Goal: Task Accomplishment & Management: Manage account settings

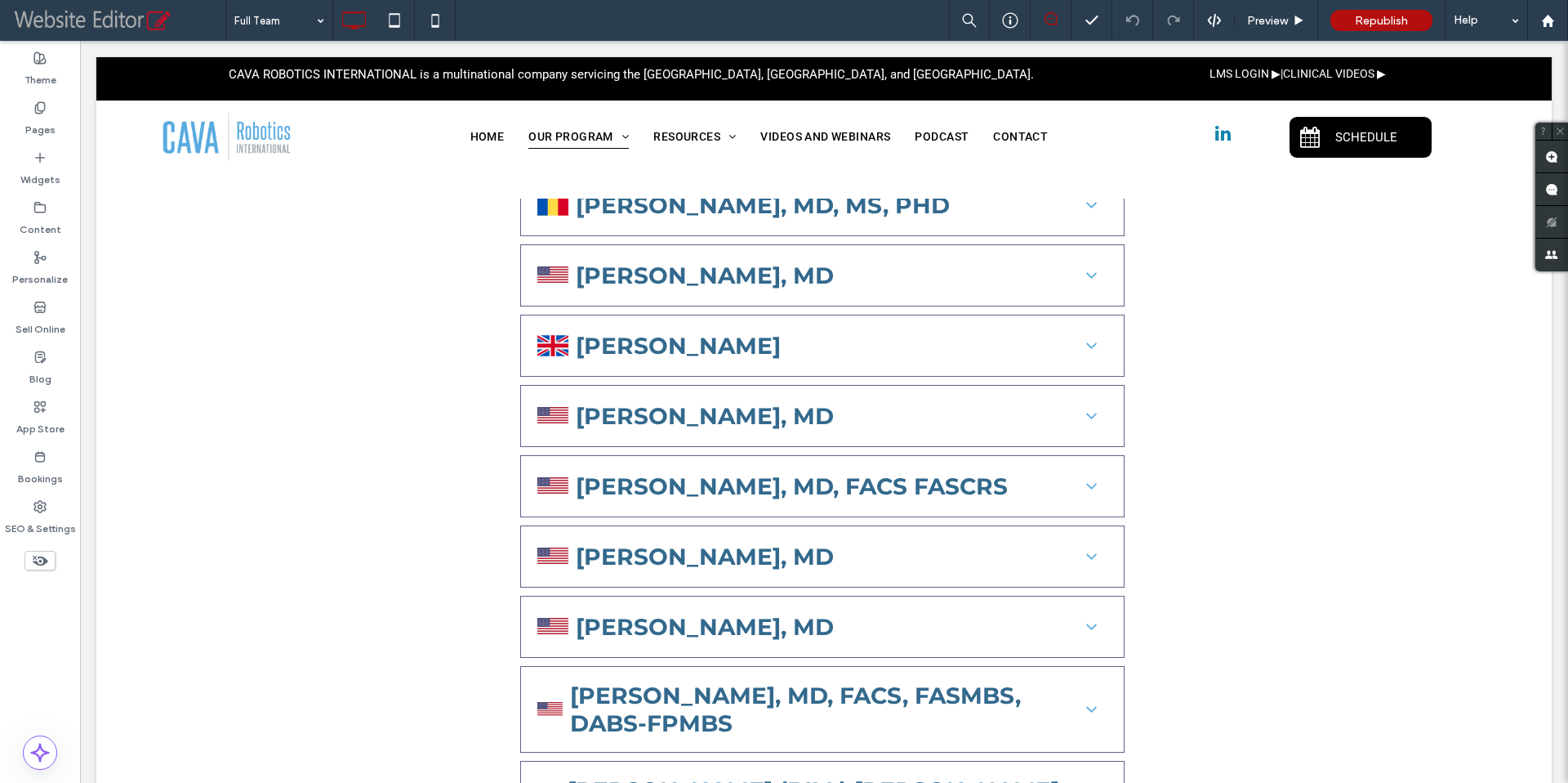
scroll to position [1898, 0]
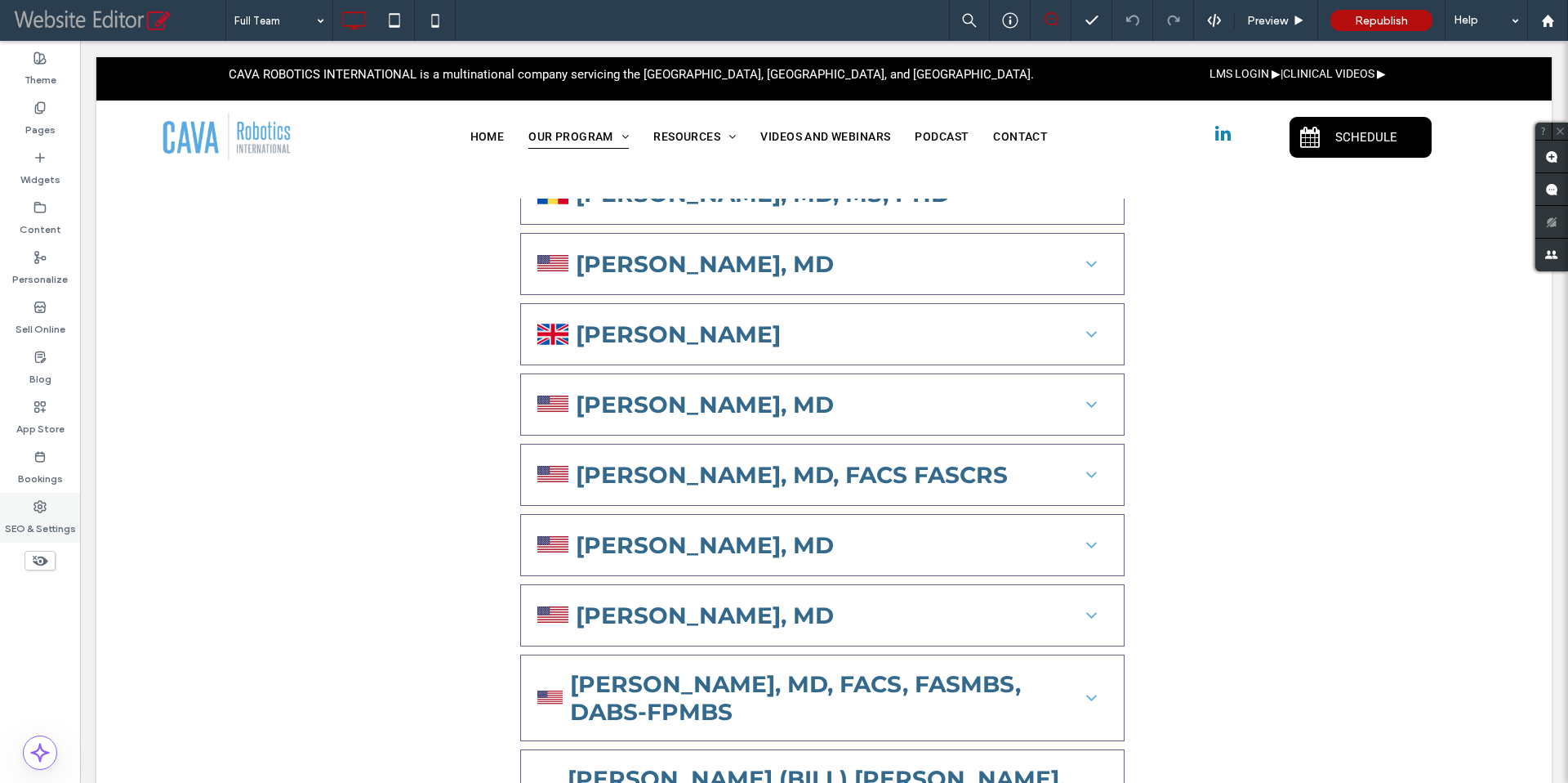
click at [50, 515] on label "SEO & Settings" at bounding box center [40, 524] width 71 height 23
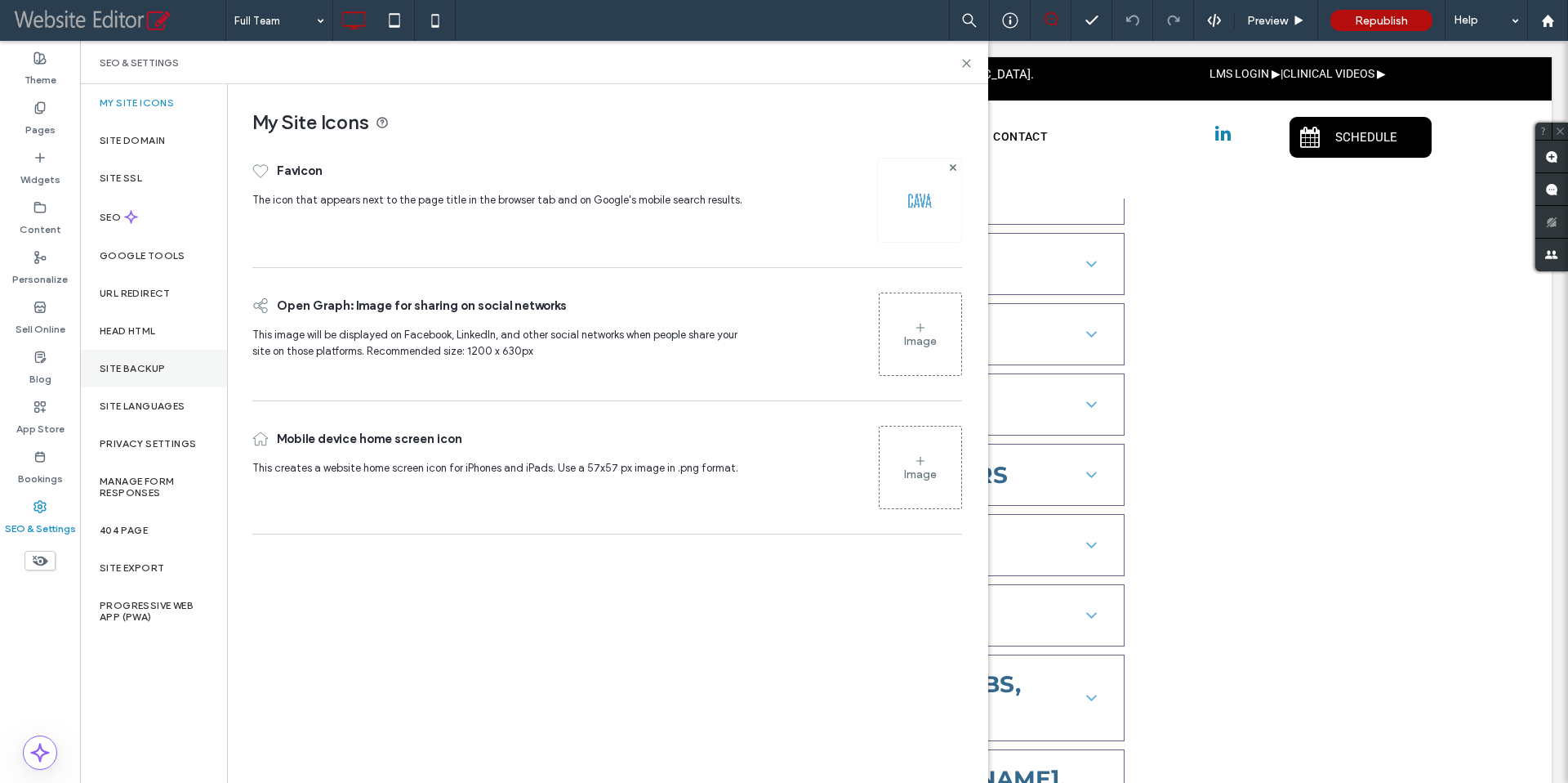
click at [135, 367] on label "Site Backup" at bounding box center [132, 369] width 65 height 12
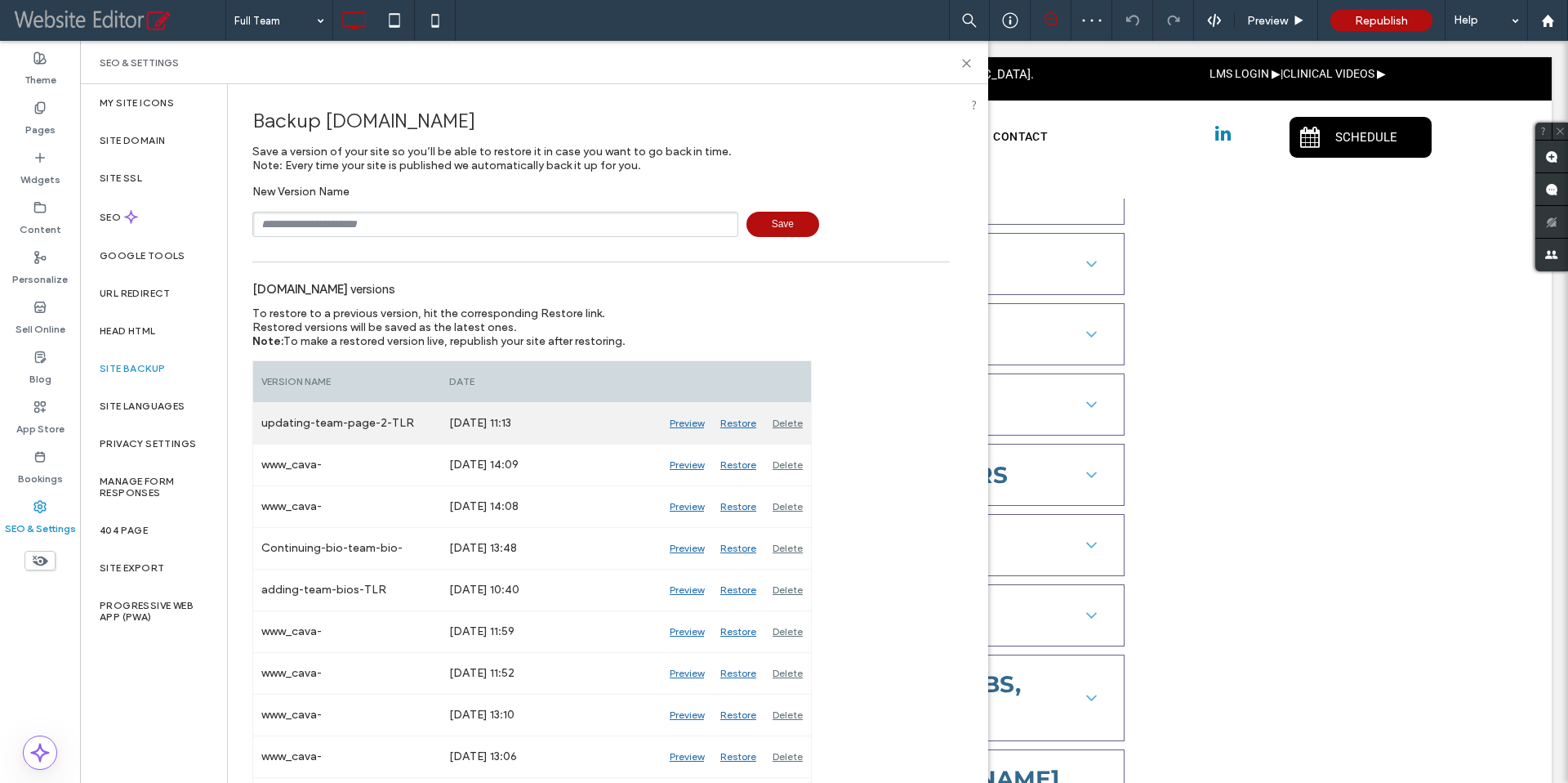
click at [740, 422] on div "Restore" at bounding box center [738, 423] width 53 height 41
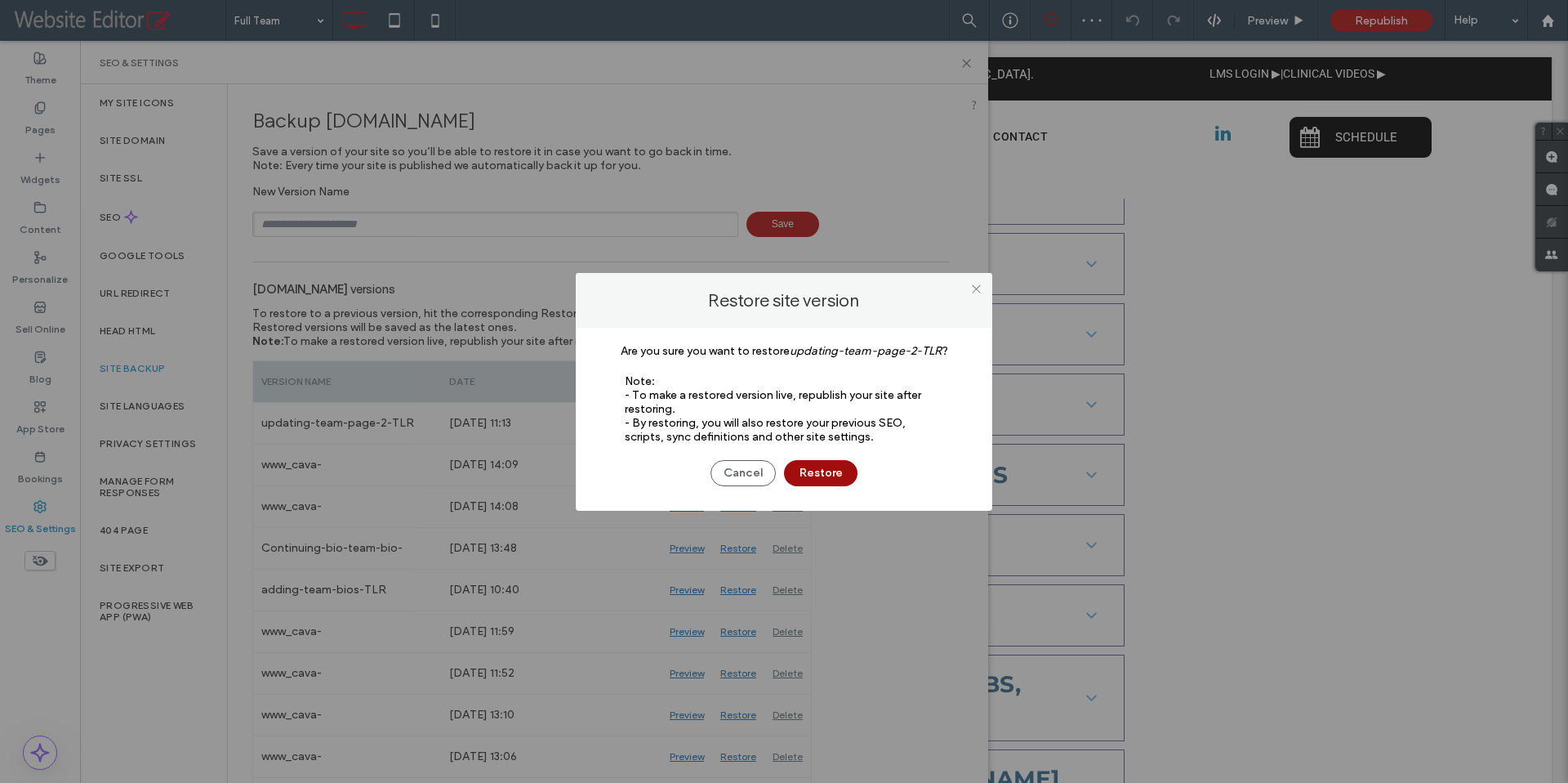
click at [822, 474] on button "Restore" at bounding box center [821, 472] width 74 height 26
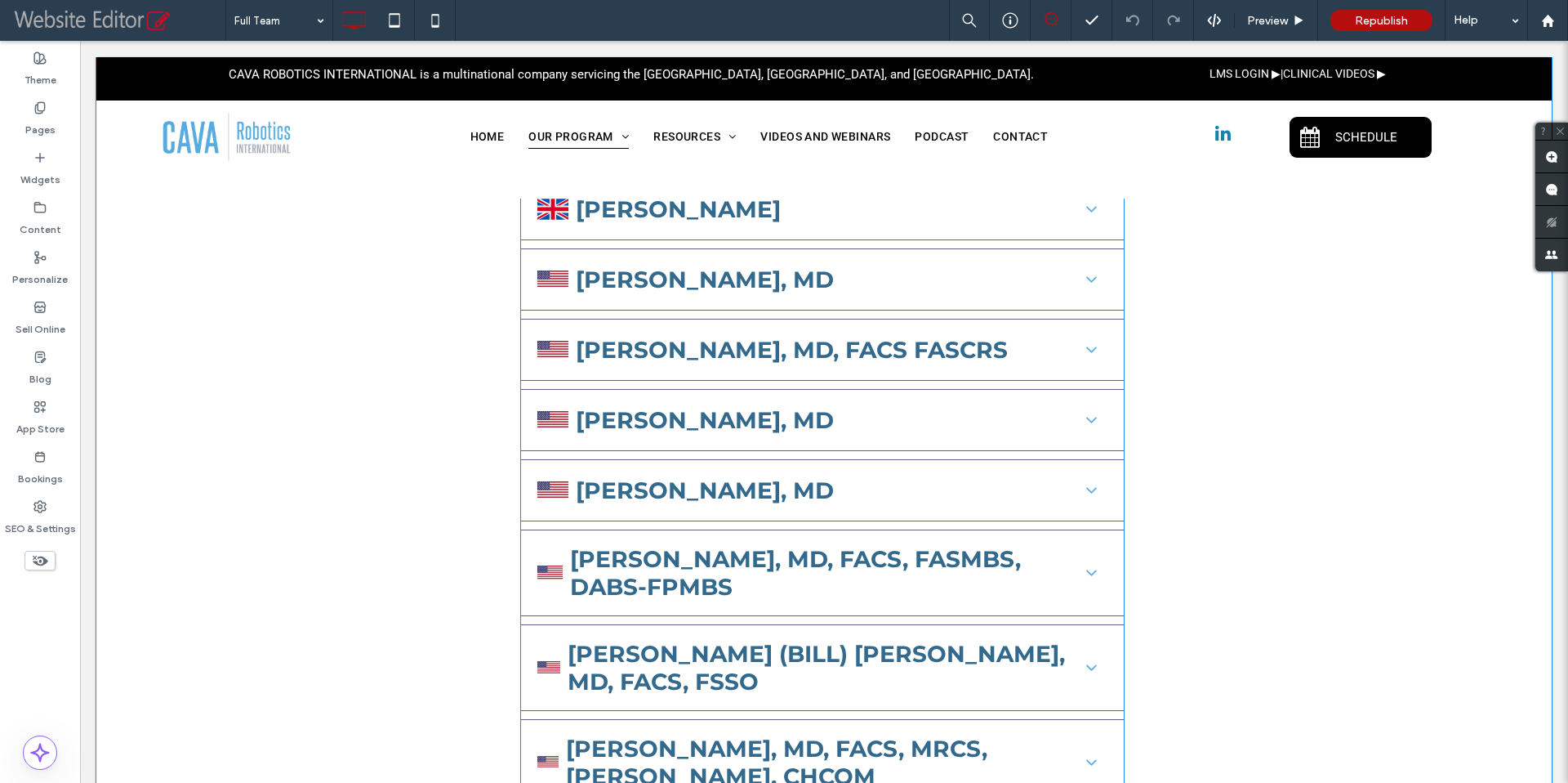
scroll to position [1921, 0]
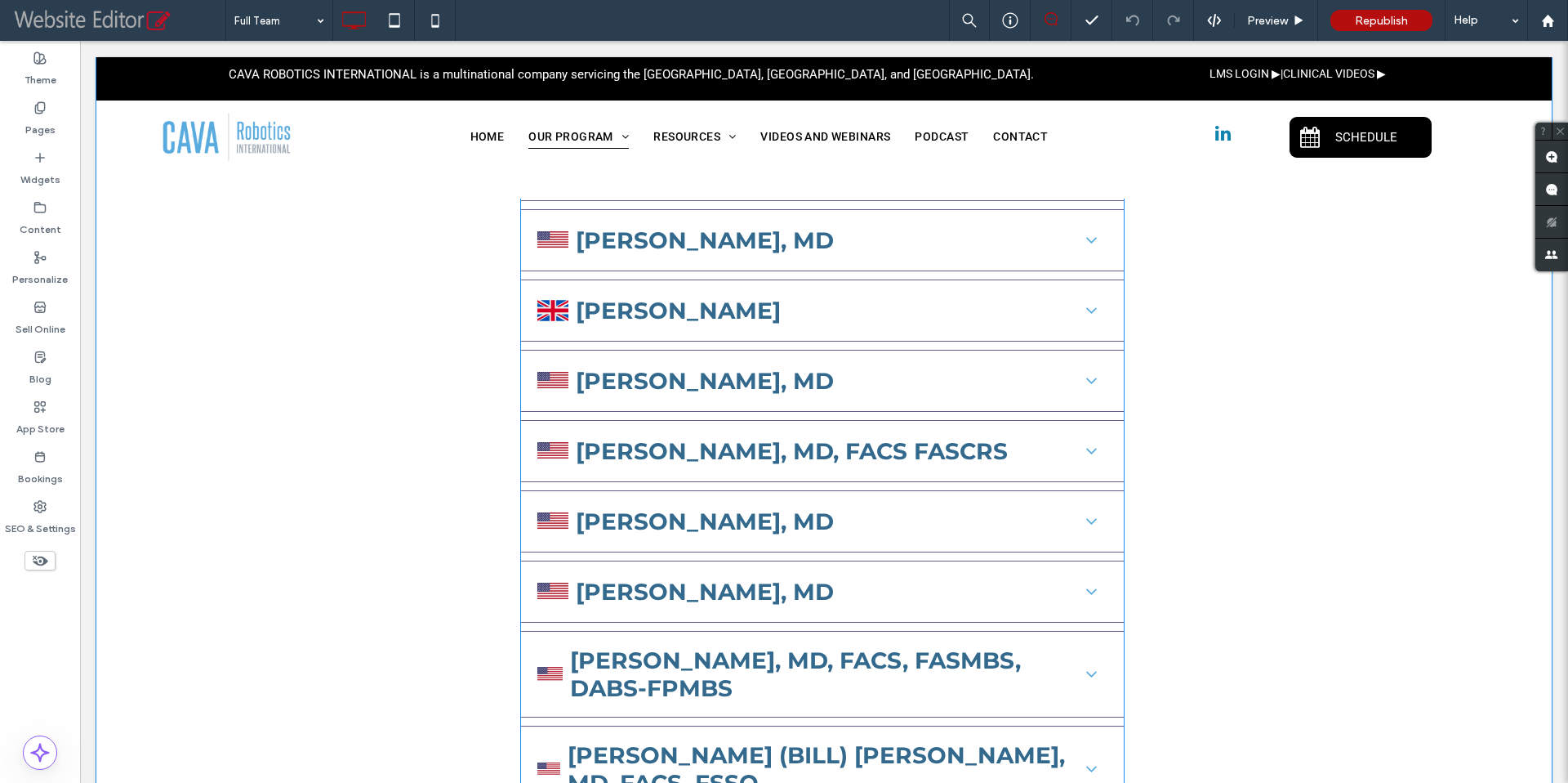
click at [624, 502] on span at bounding box center [822, 89] width 604 height 1777
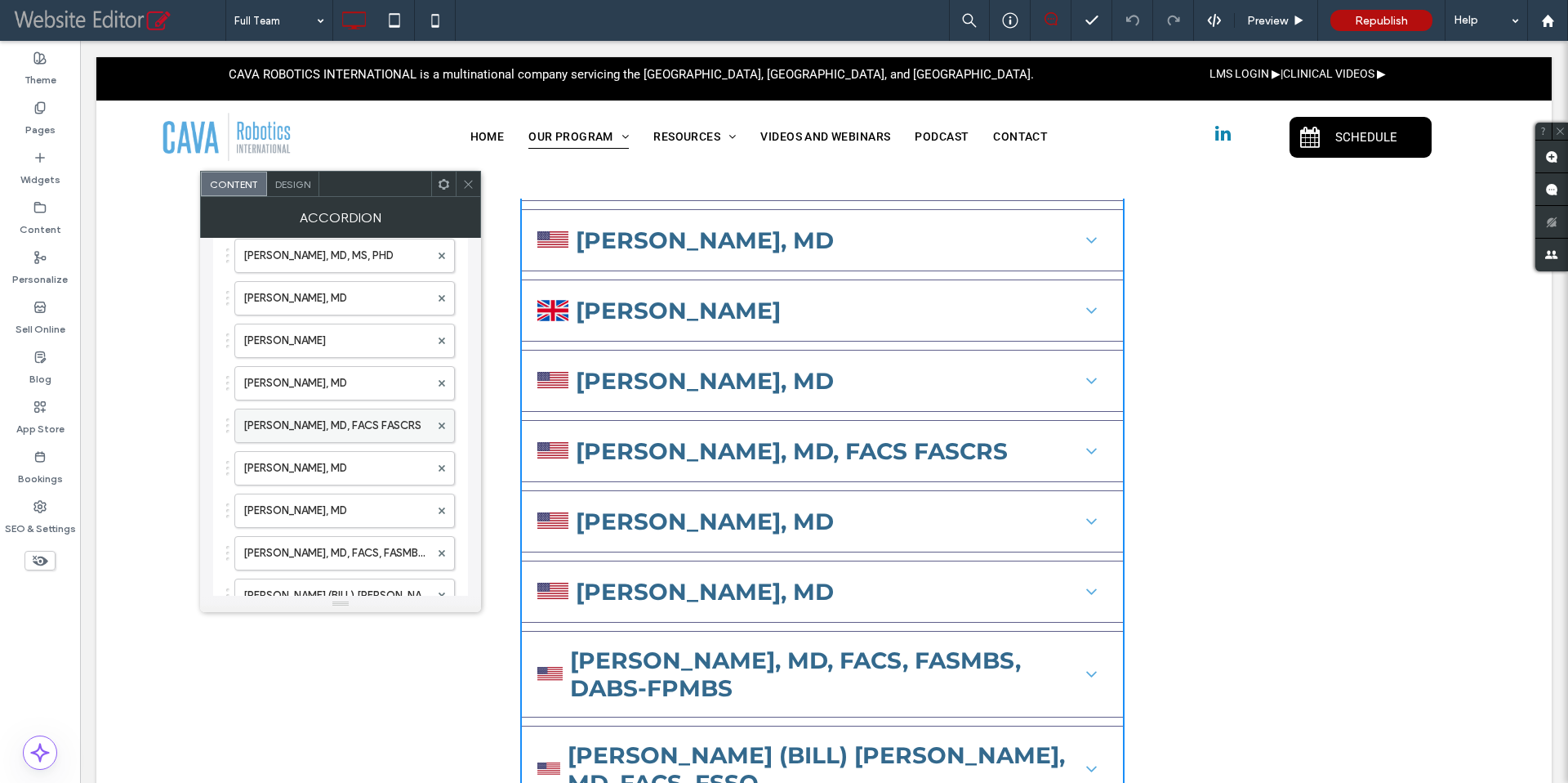
scroll to position [748, 0]
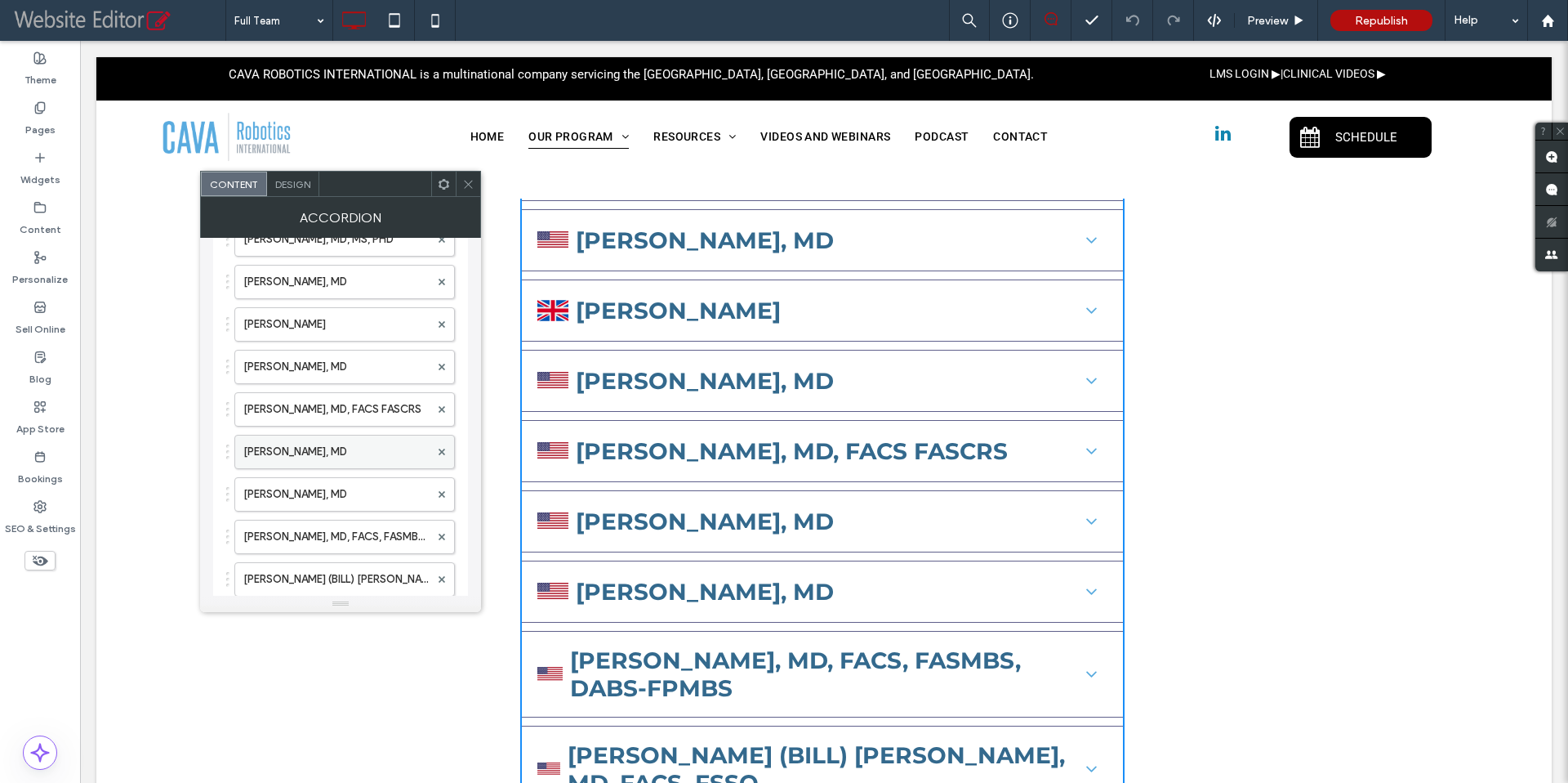
click at [343, 456] on label "[PERSON_NAME], MD" at bounding box center [336, 451] width 186 height 33
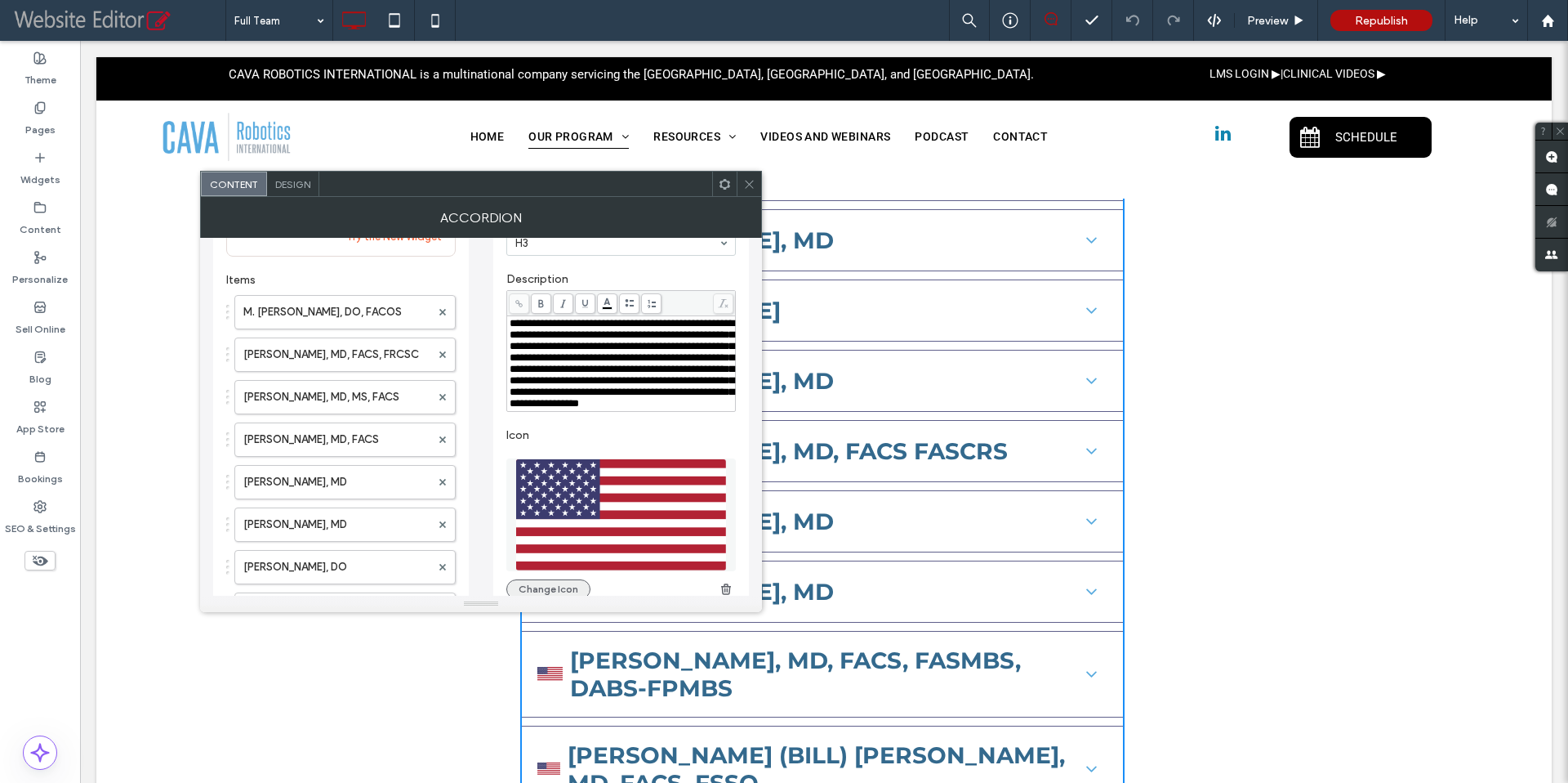
scroll to position [0, 0]
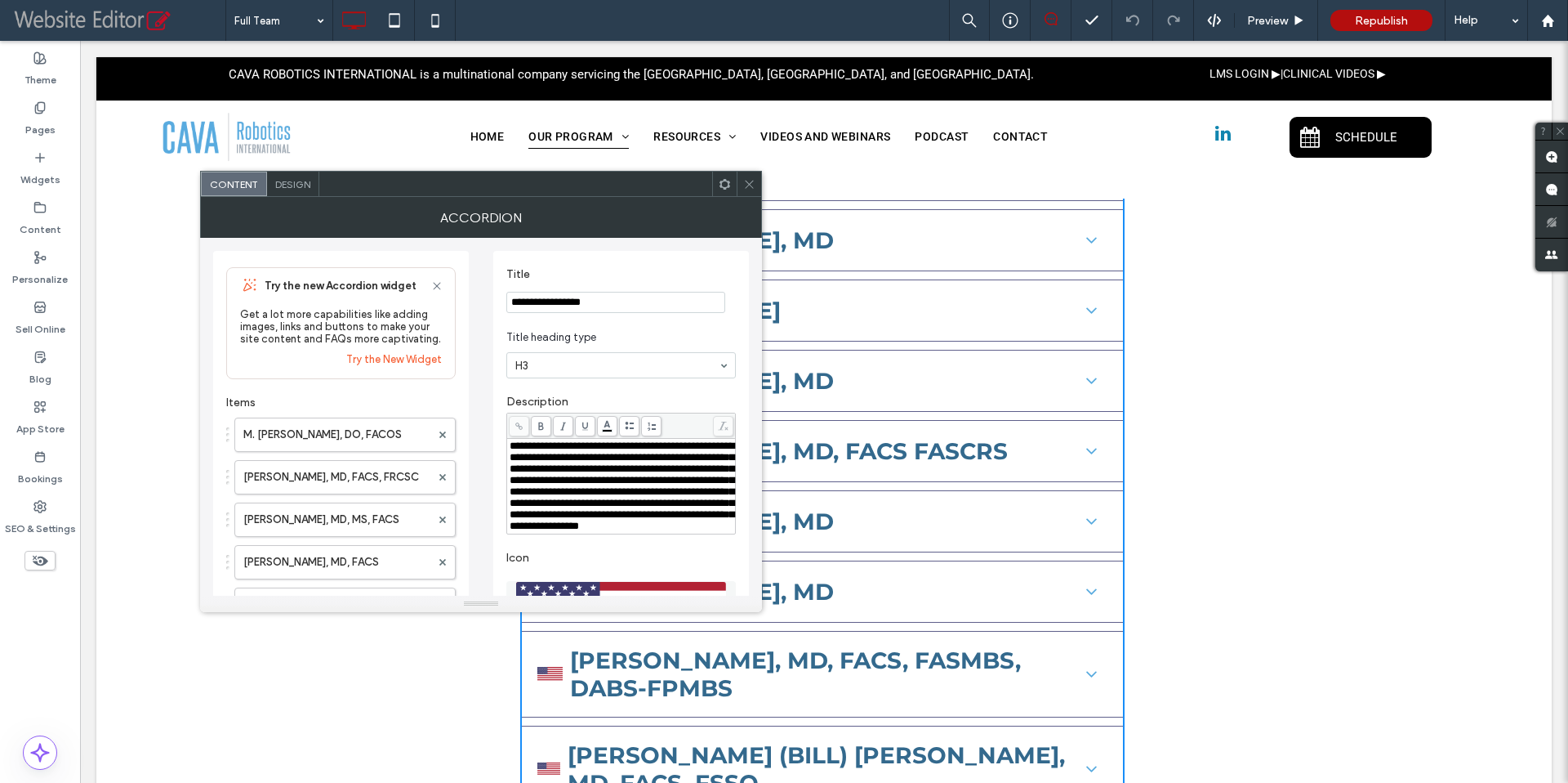
click at [636, 306] on input "**********" at bounding box center [616, 302] width 218 height 21
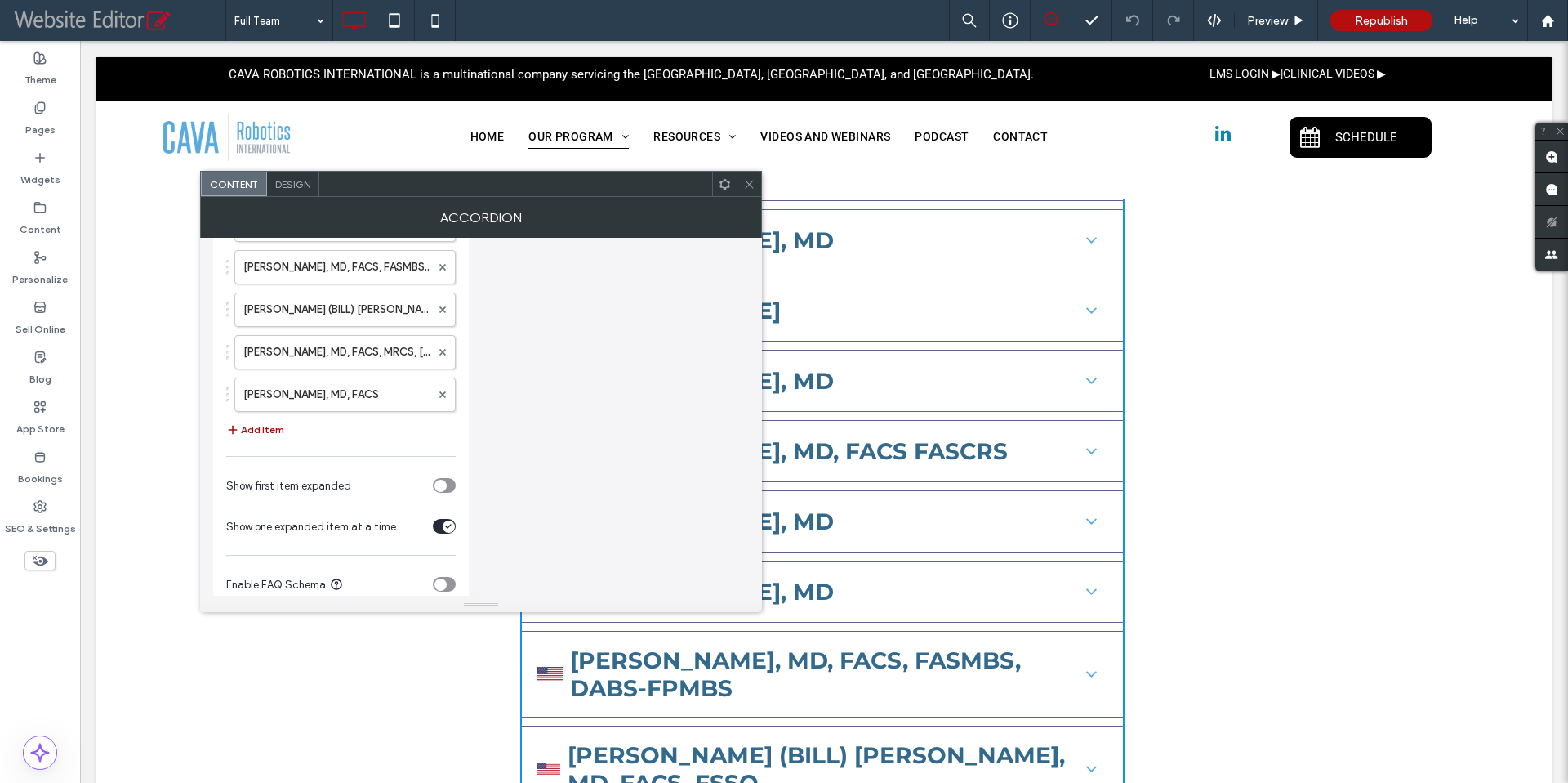
scroll to position [1018, 0]
click at [268, 434] on button "Add Item" at bounding box center [255, 428] width 58 height 19
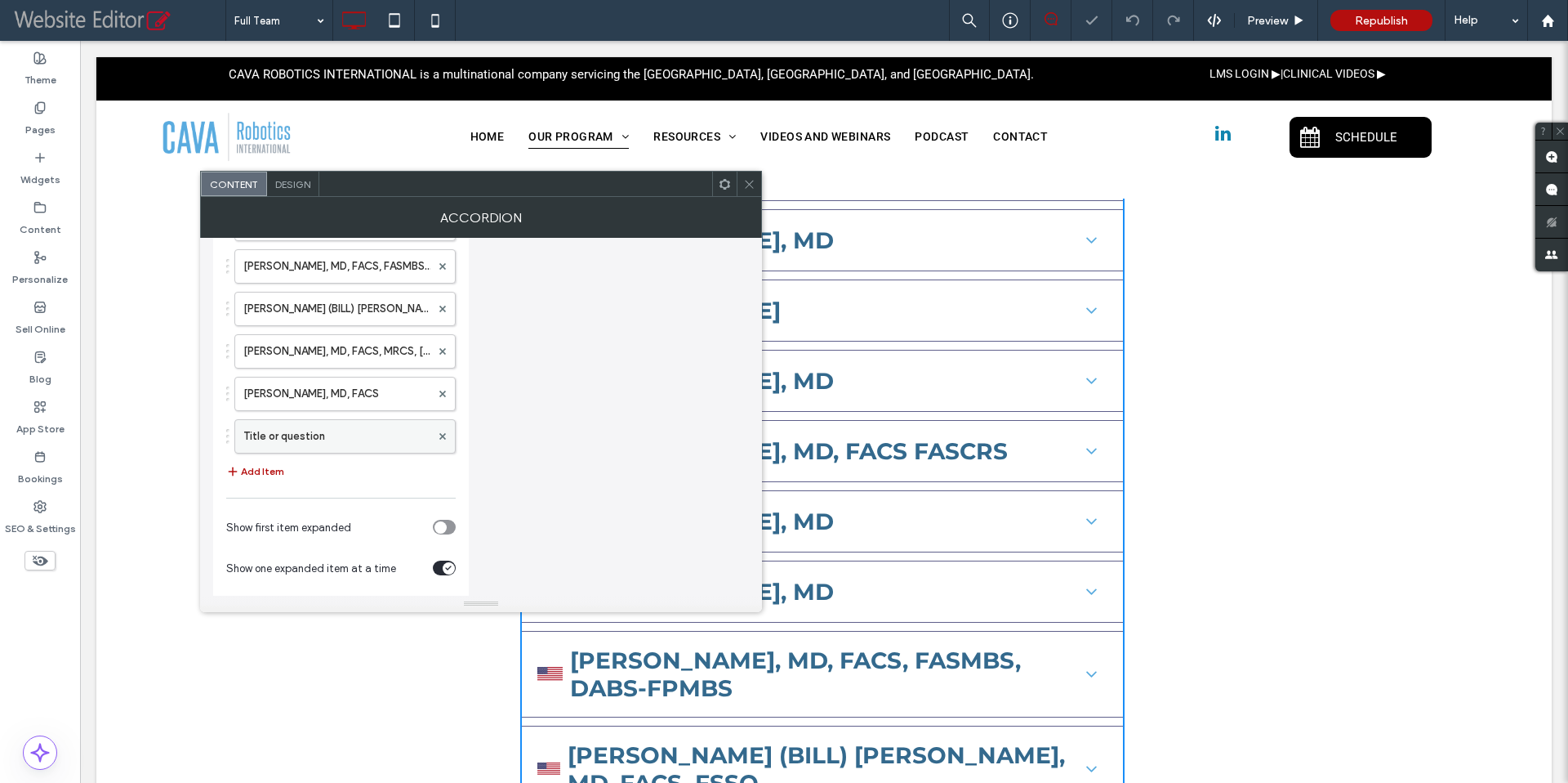
click at [319, 441] on label "Title or question" at bounding box center [336, 436] width 187 height 33
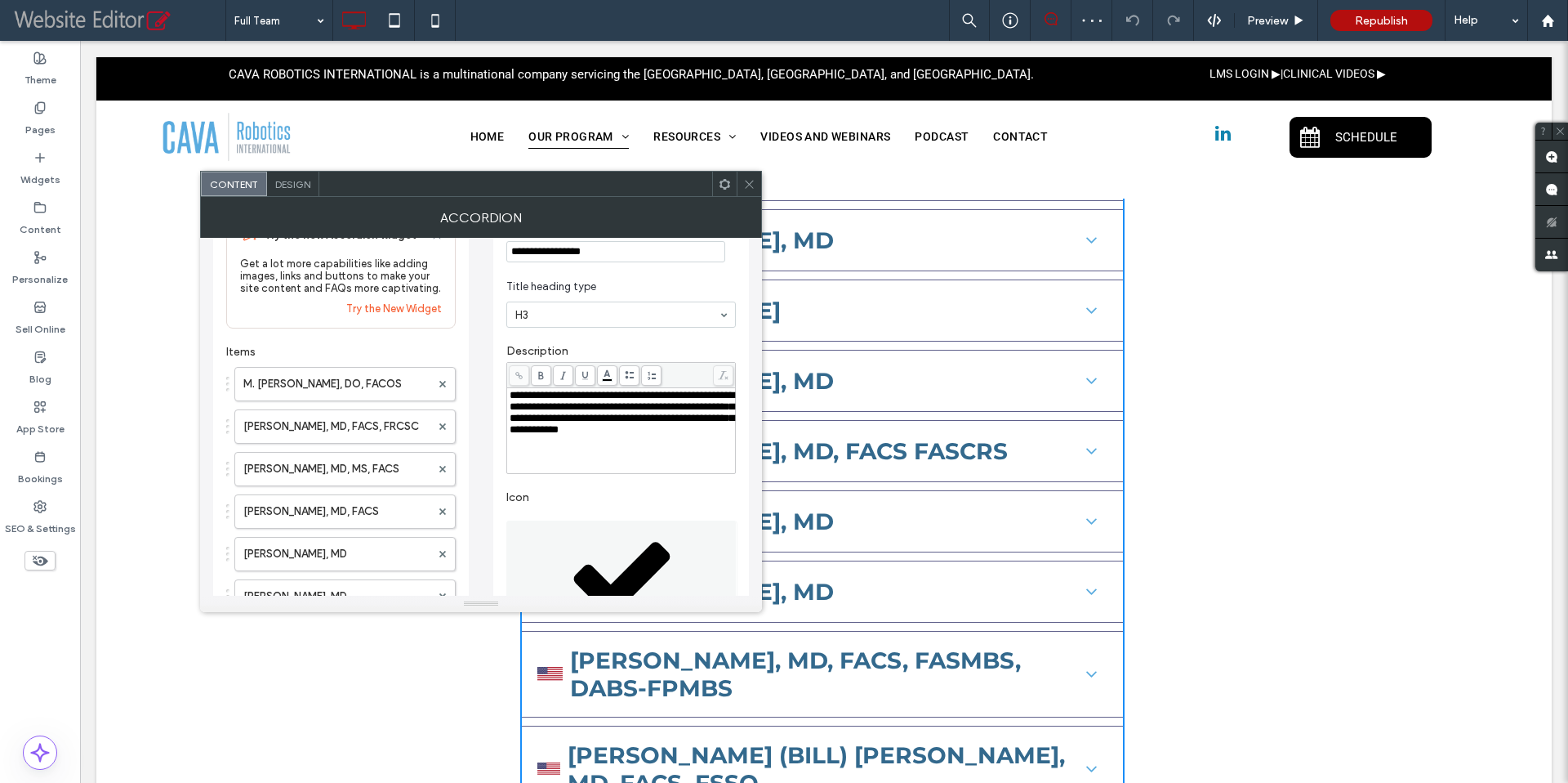
scroll to position [0, 0]
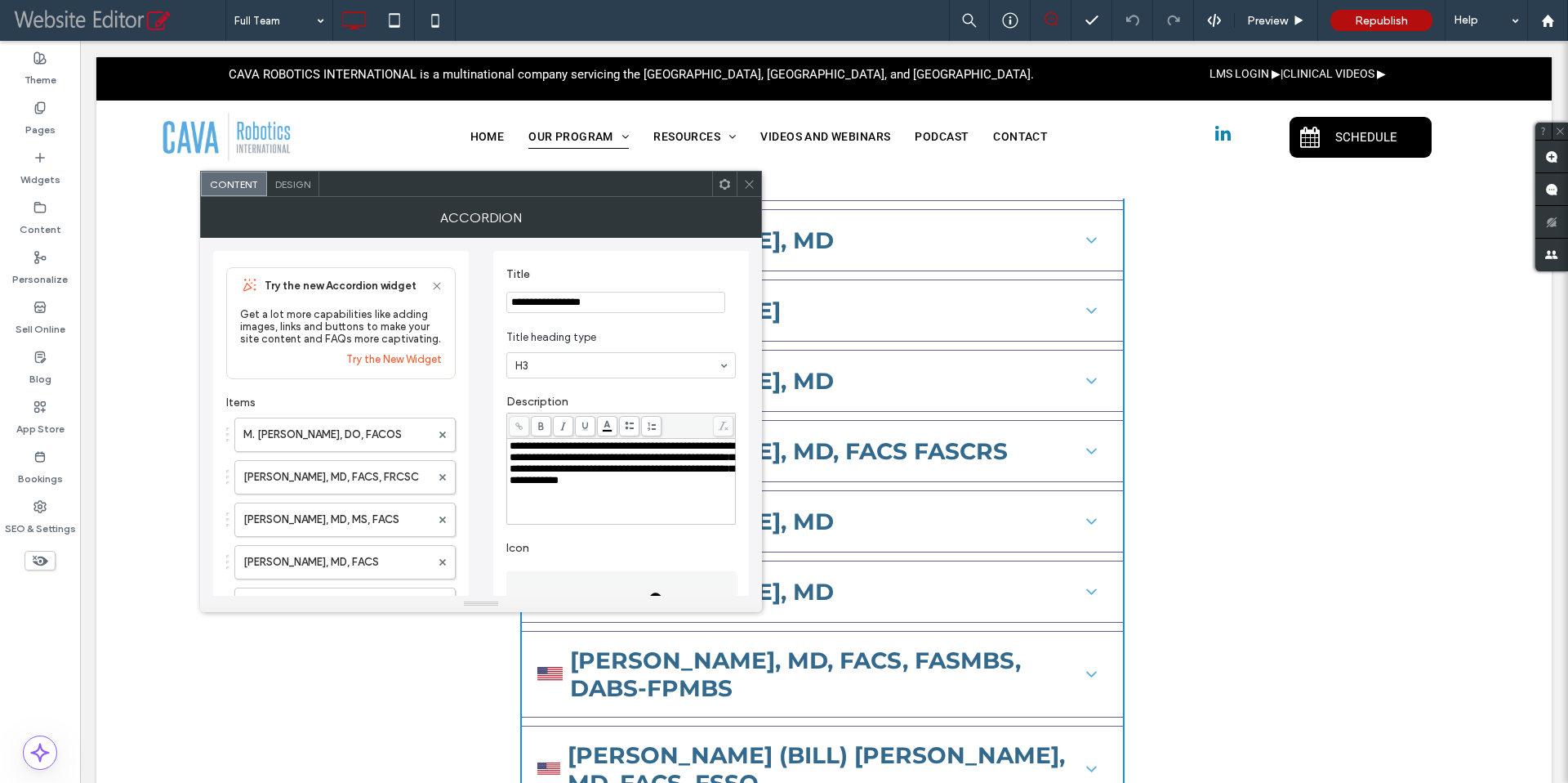
drag, startPoint x: 592, startPoint y: 308, endPoint x: 511, endPoint y: 308, distance: 81.0
click at [511, 308] on input "**********" at bounding box center [616, 302] width 218 height 21
paste input "Title"
type input "**********"
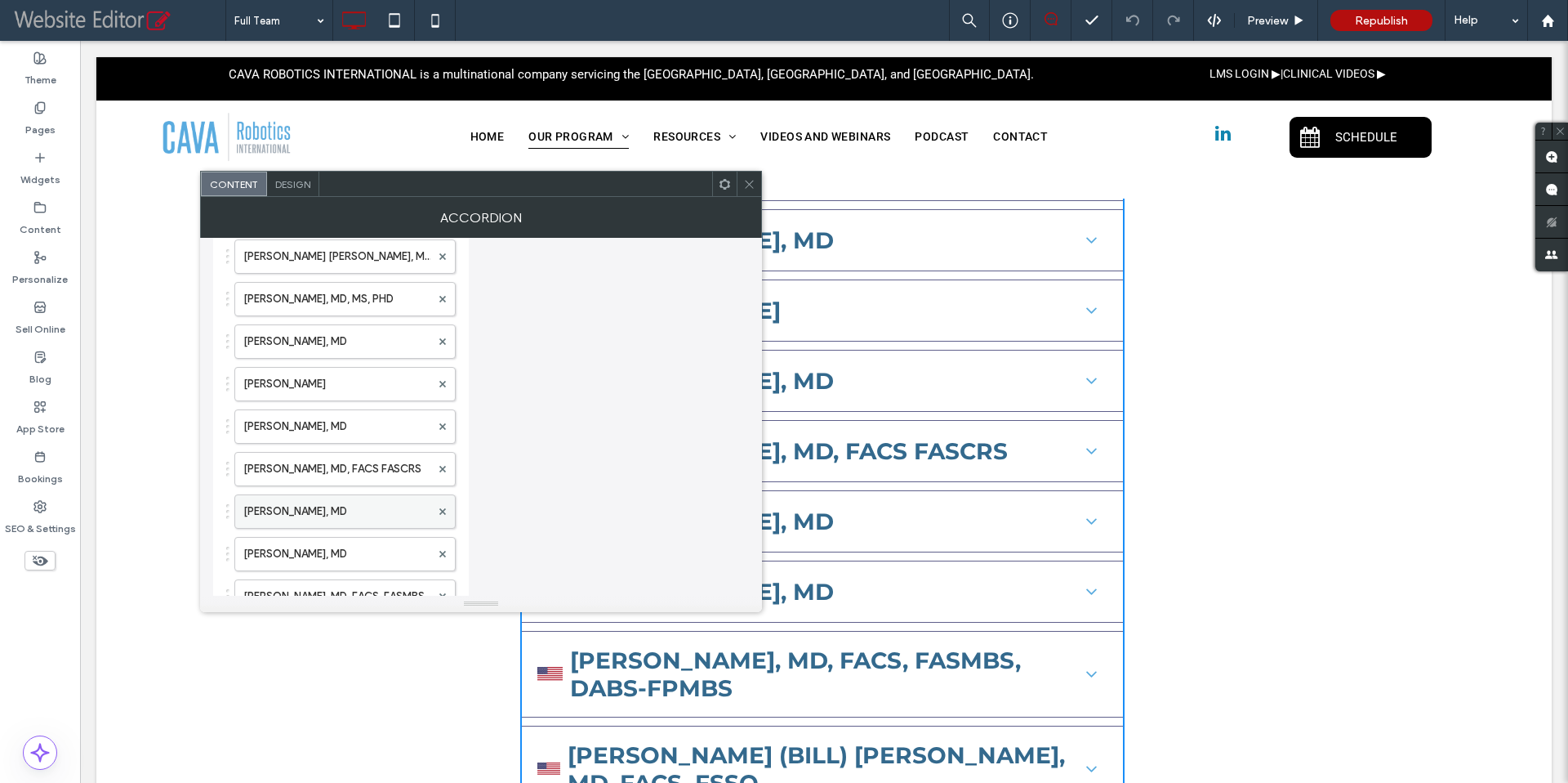
scroll to position [689, 0]
click at [317, 518] on label "[PERSON_NAME], MD" at bounding box center [336, 511] width 187 height 33
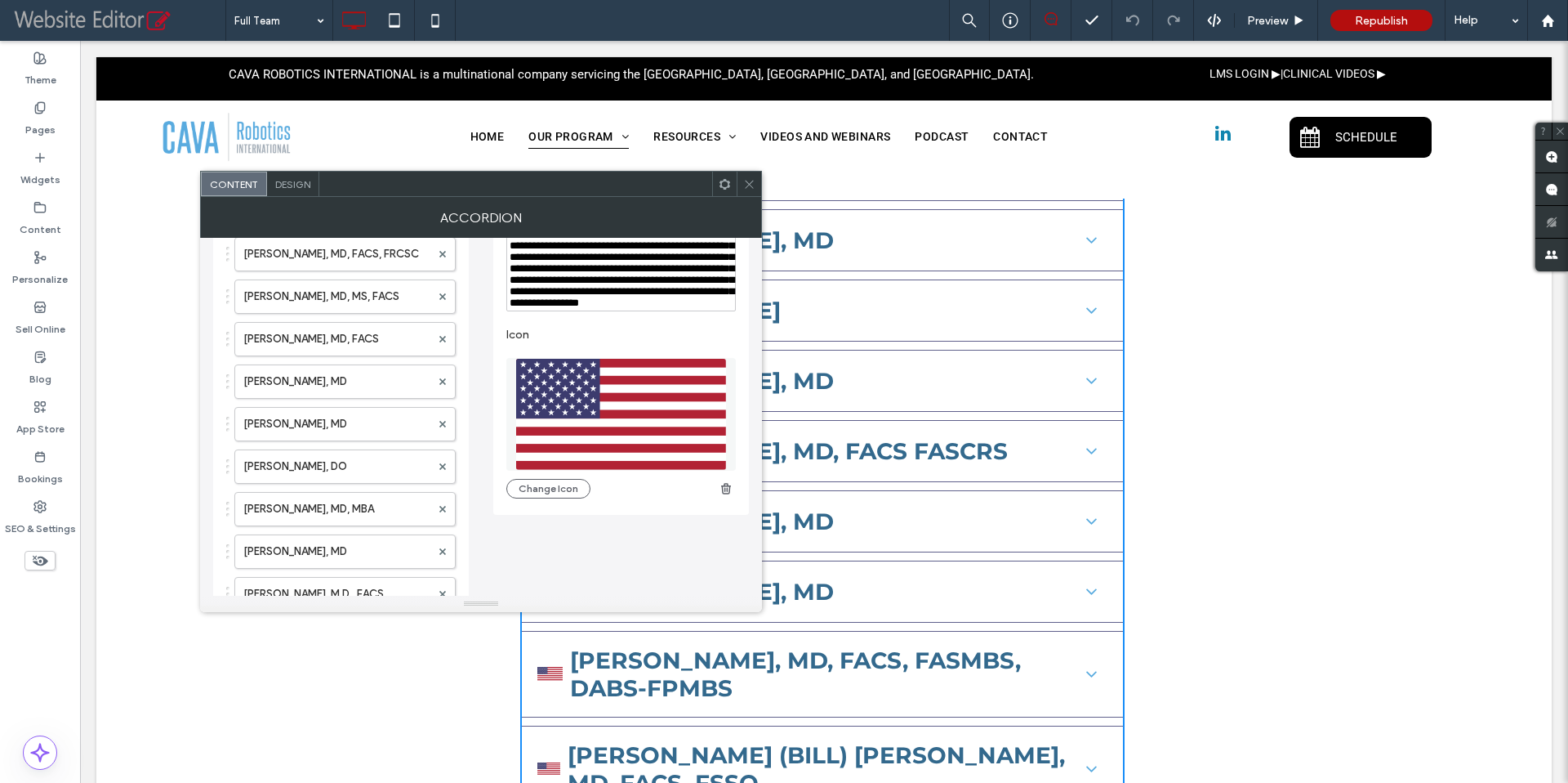
scroll to position [0, 0]
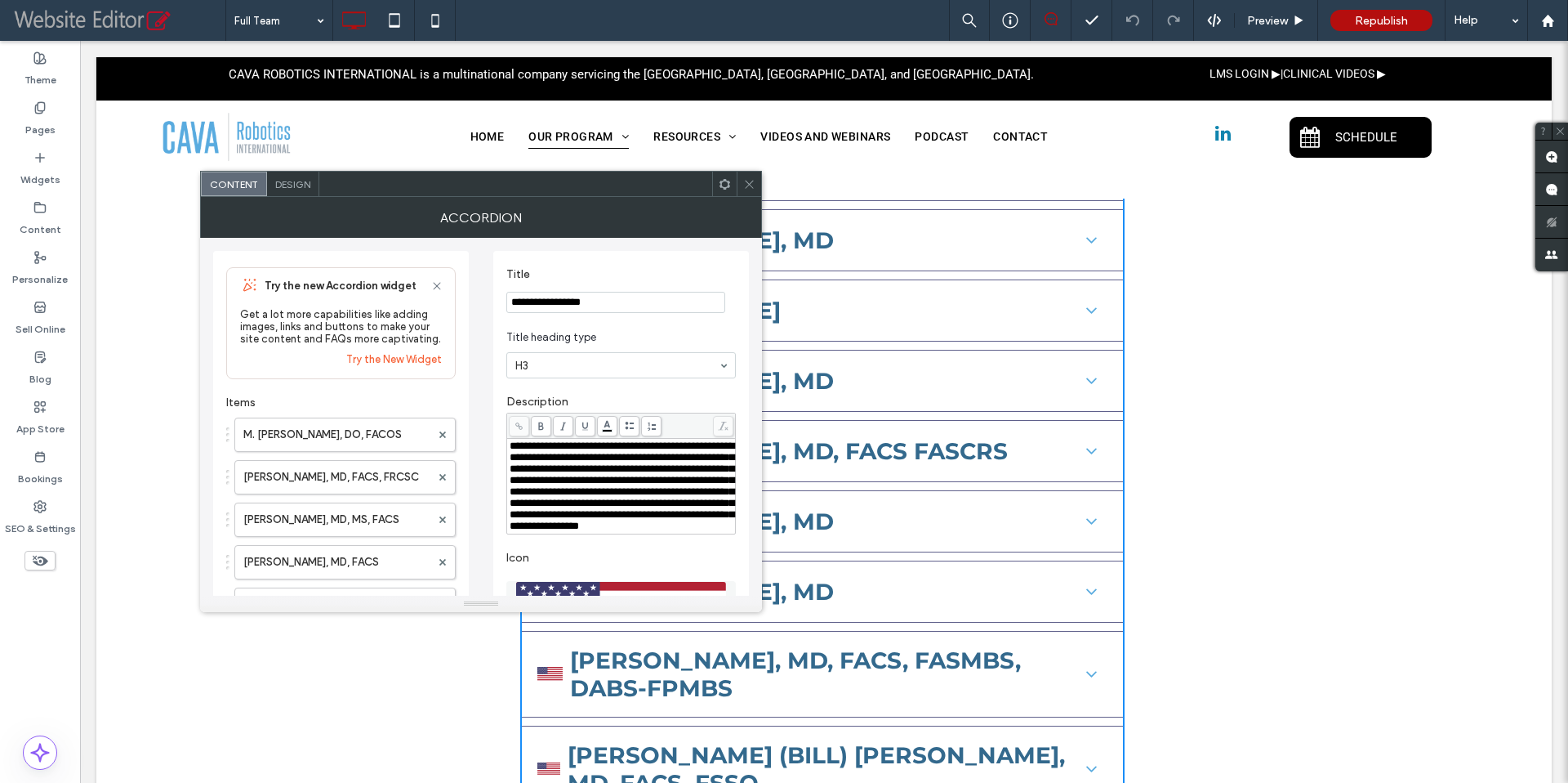
drag, startPoint x: 641, startPoint y: 310, endPoint x: 511, endPoint y: 308, distance: 130.0
click at [511, 308] on input "**********" at bounding box center [616, 302] width 218 height 21
paste input "**"
type input "**********"
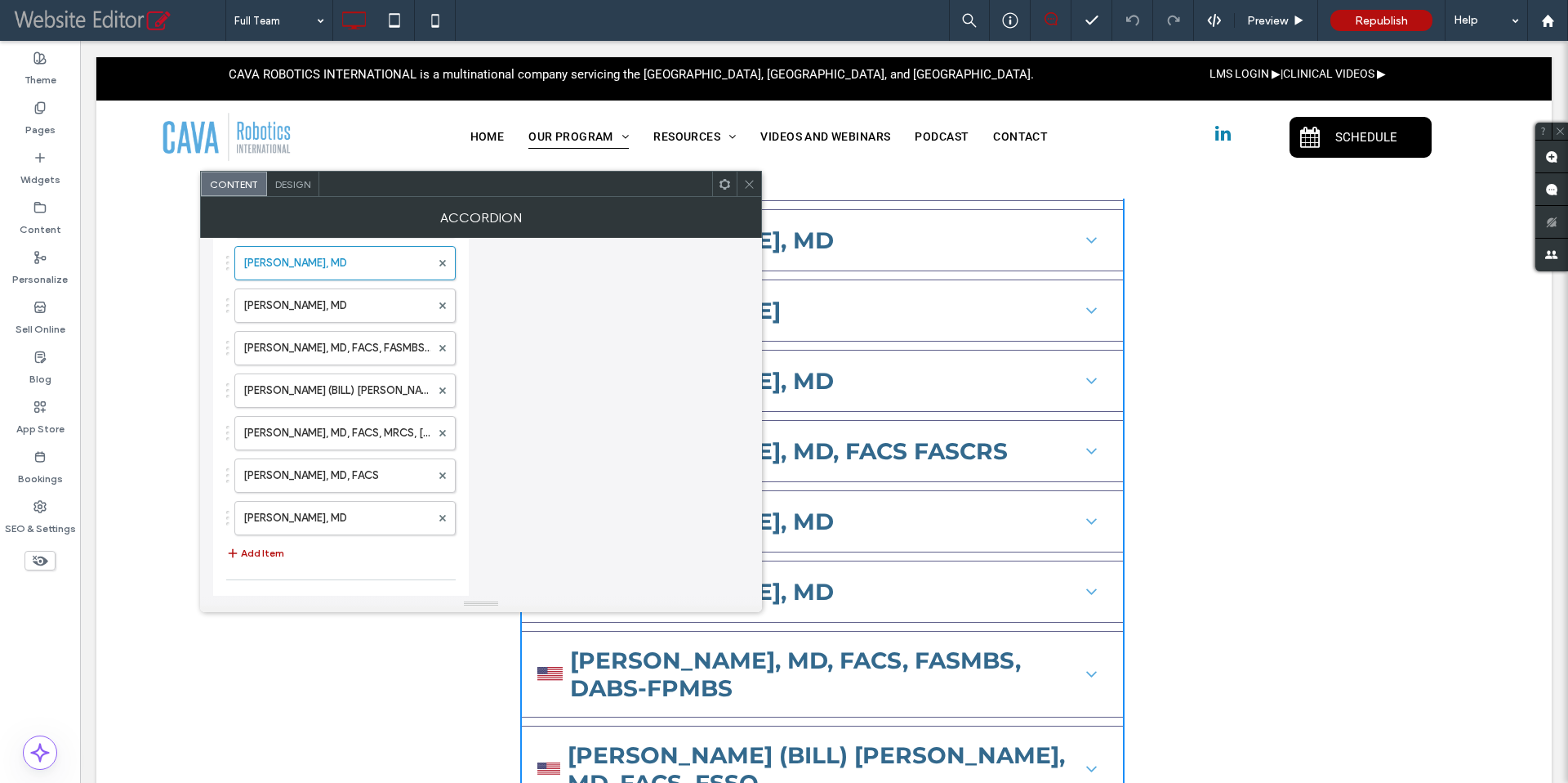
scroll to position [1089, 0]
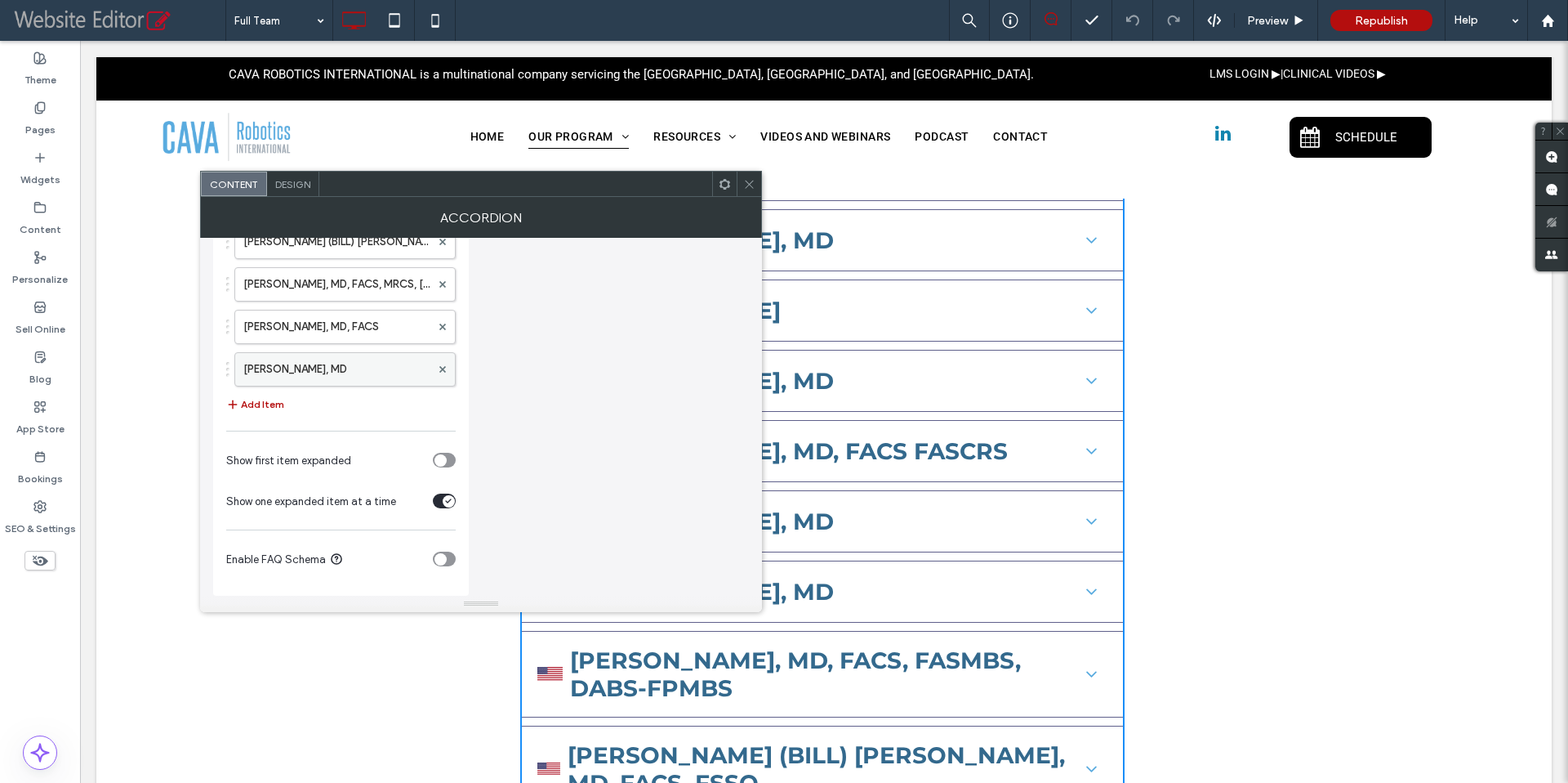
click at [319, 374] on label "[PERSON_NAME], MD" at bounding box center [336, 369] width 187 height 33
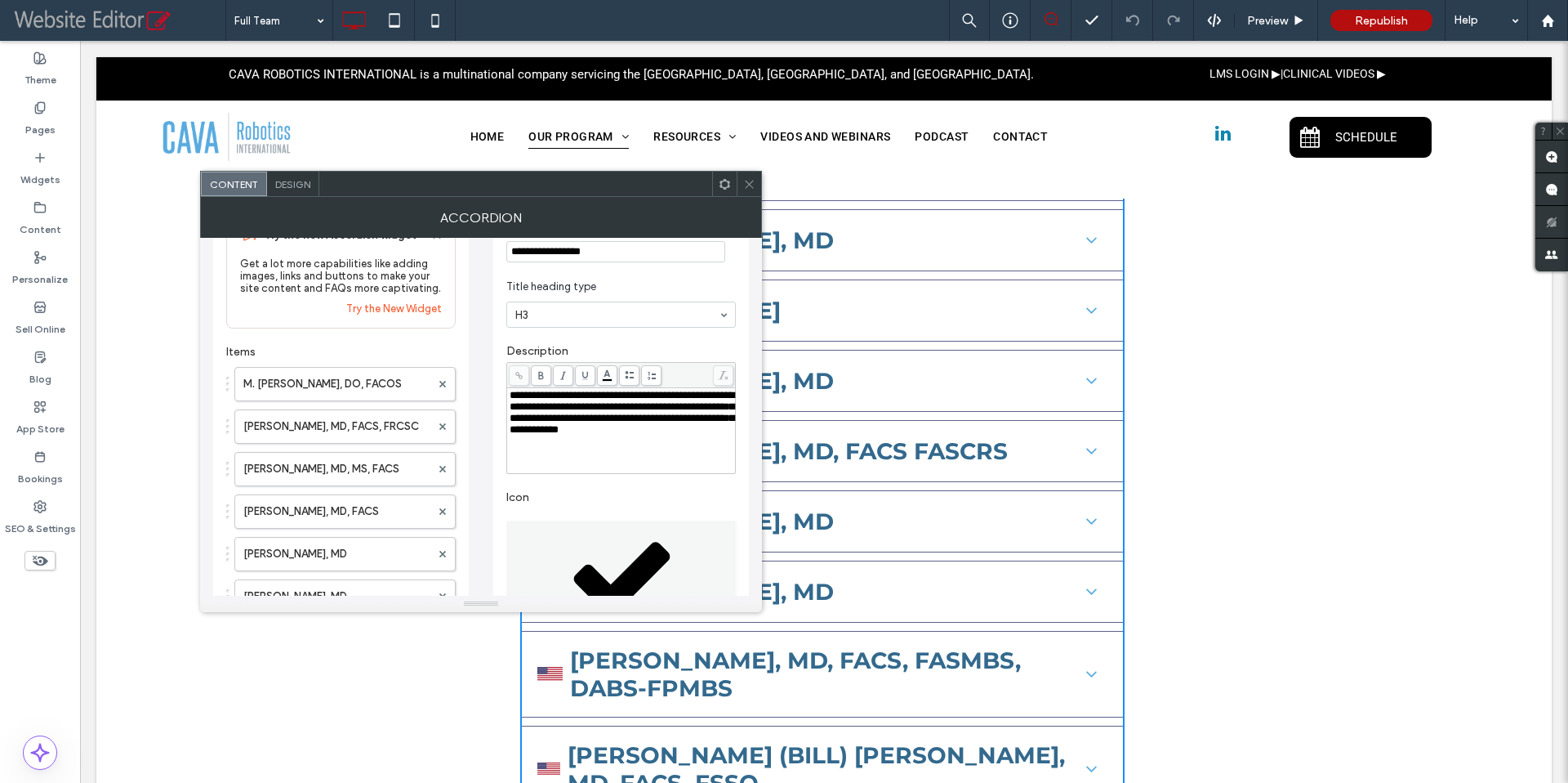
scroll to position [3, 0]
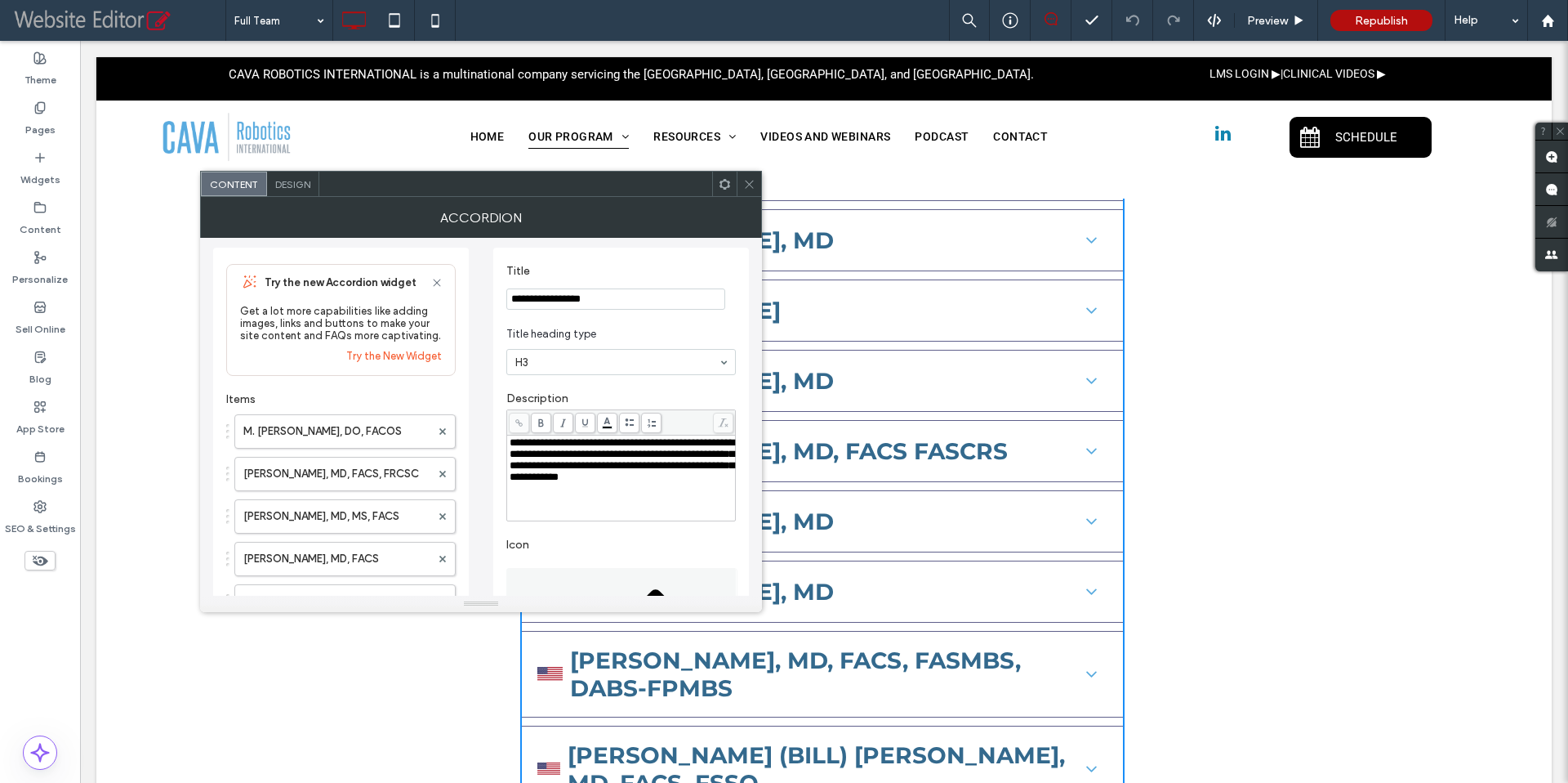
click at [627, 478] on span "**********" at bounding box center [622, 459] width 224 height 45
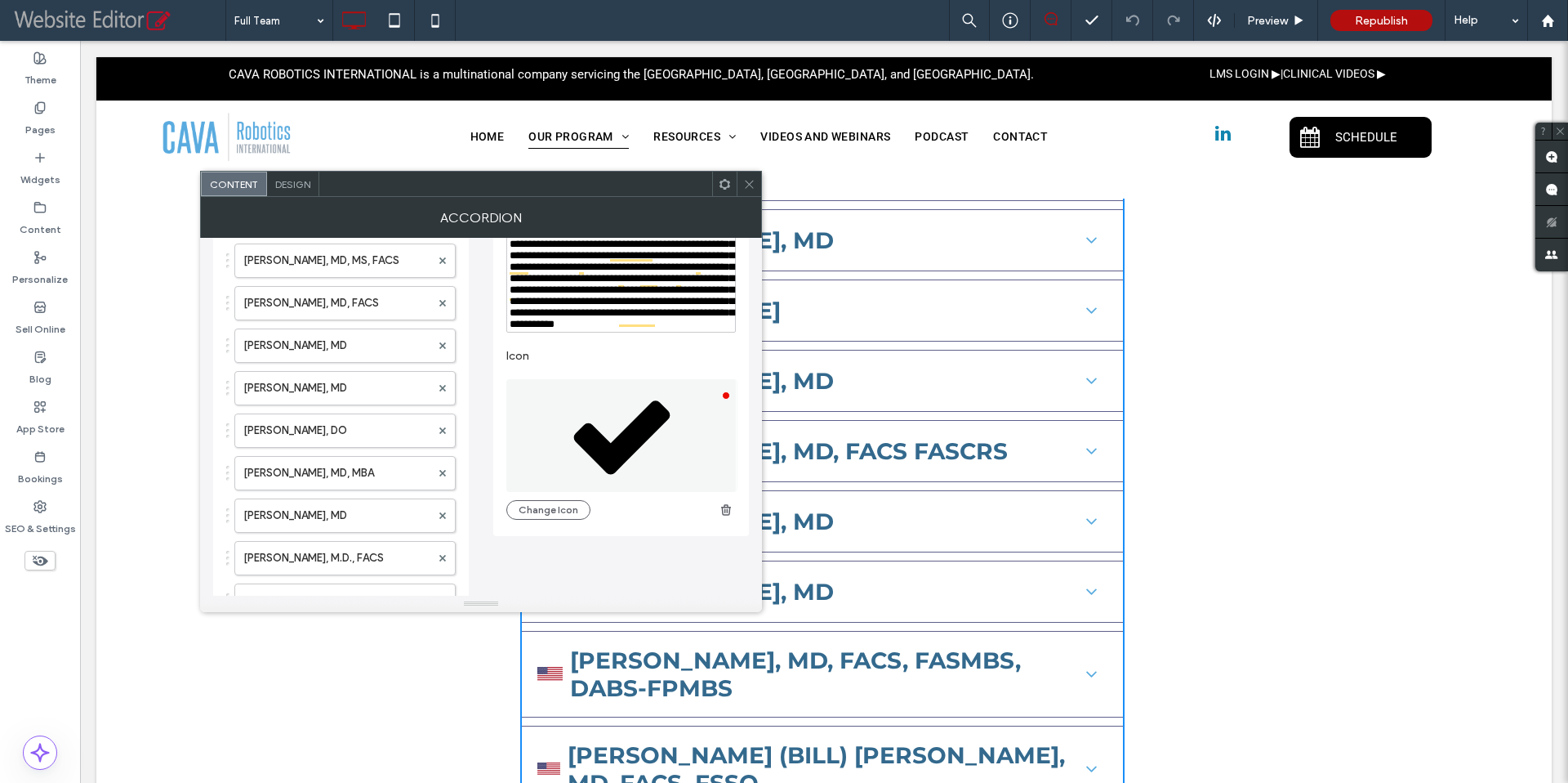
scroll to position [264, 0]
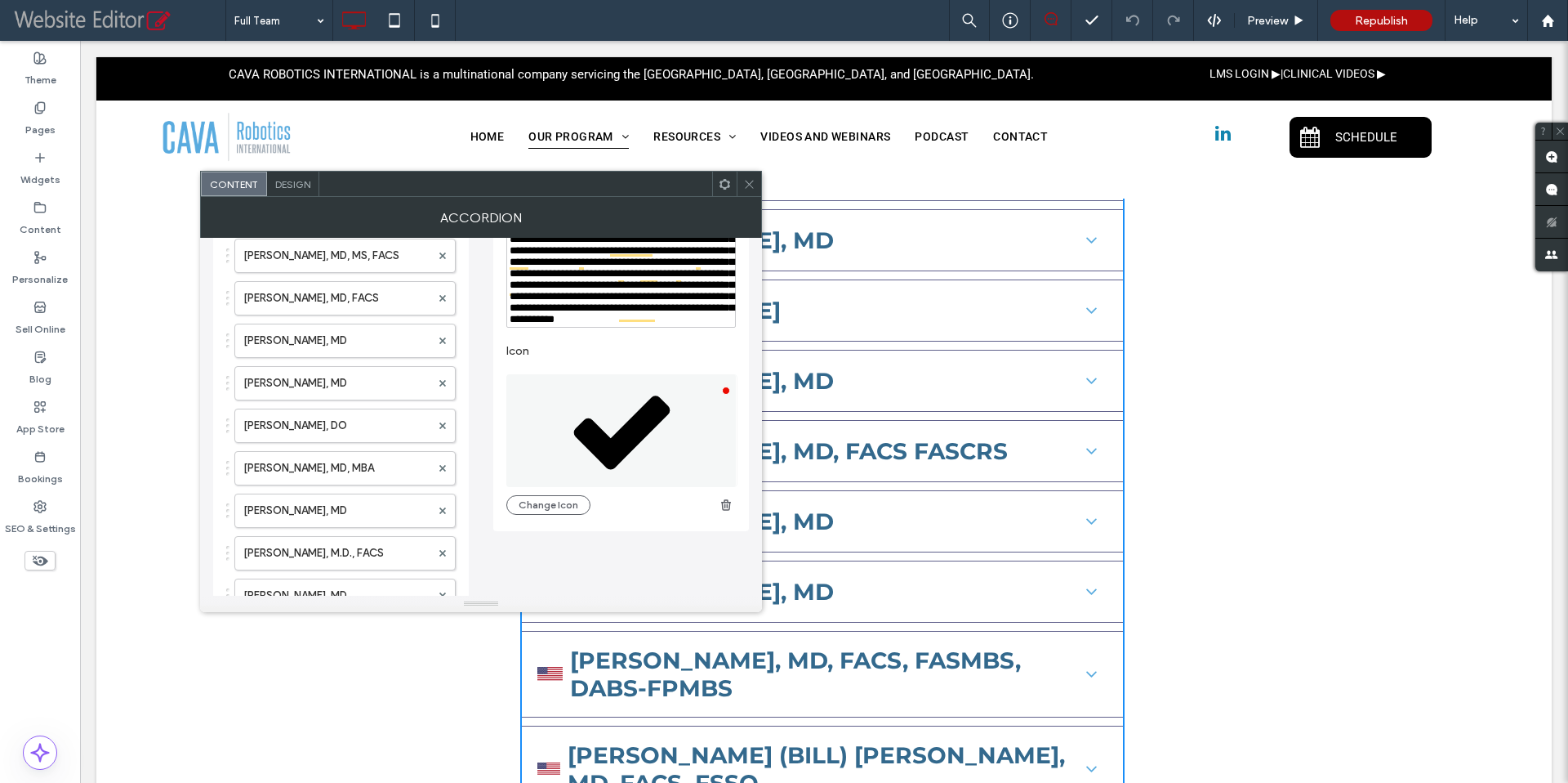
click at [618, 487] on icon at bounding box center [622, 430] width 231 height 113
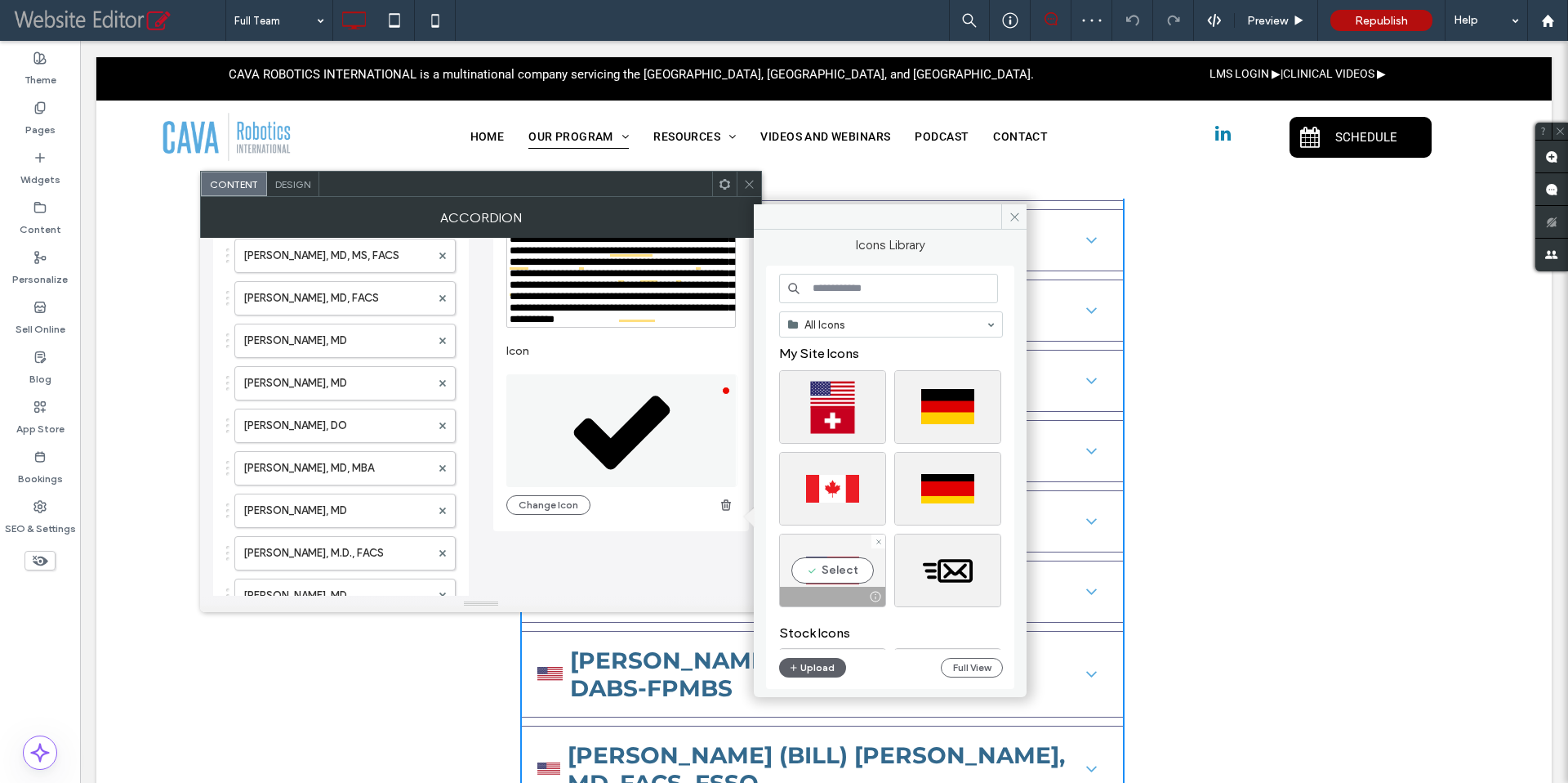
drag, startPoint x: 823, startPoint y: 556, endPoint x: 740, endPoint y: 517, distance: 91.7
click at [823, 556] on div "Select" at bounding box center [832, 570] width 107 height 74
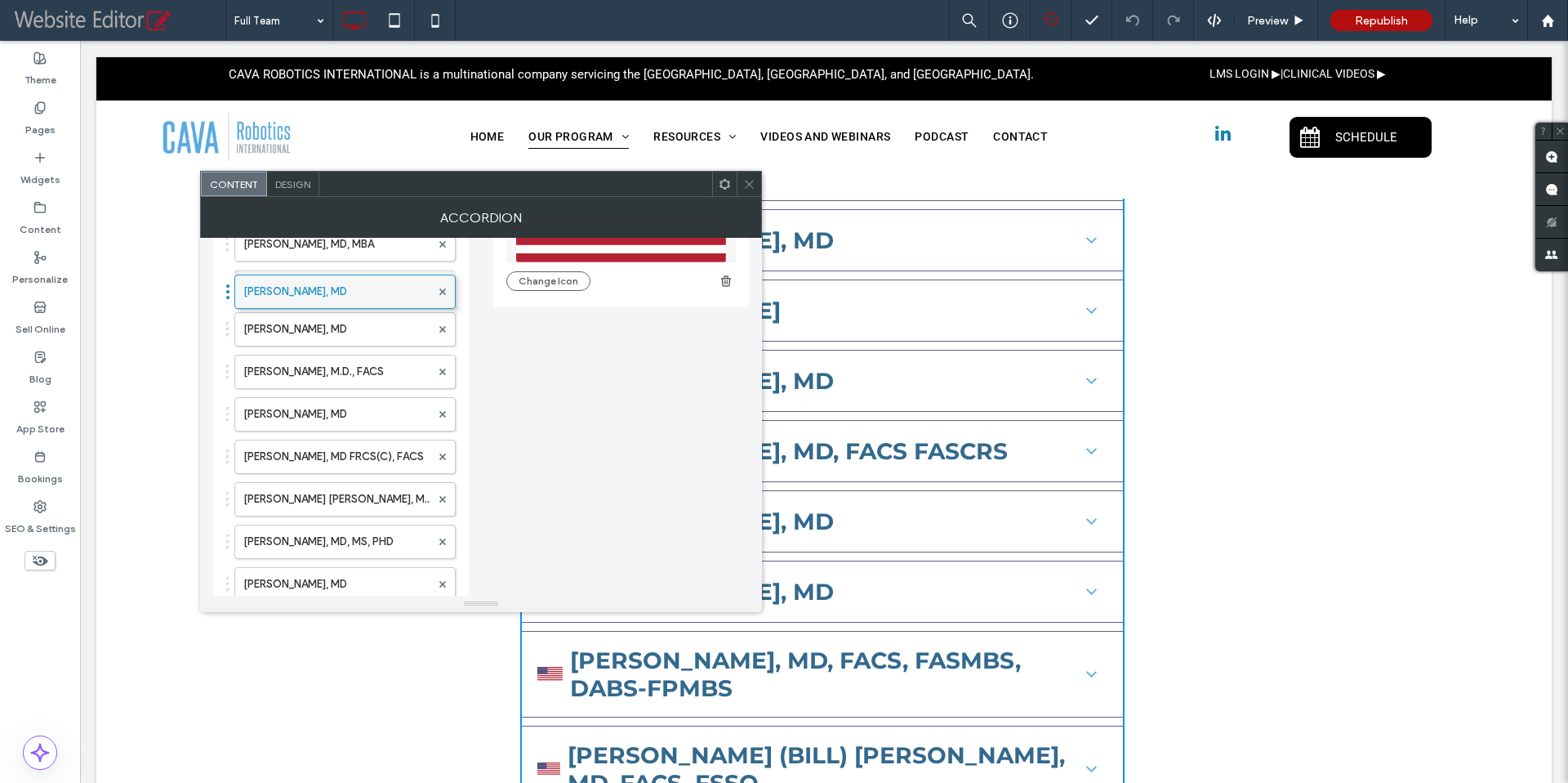
scroll to position [446, 0]
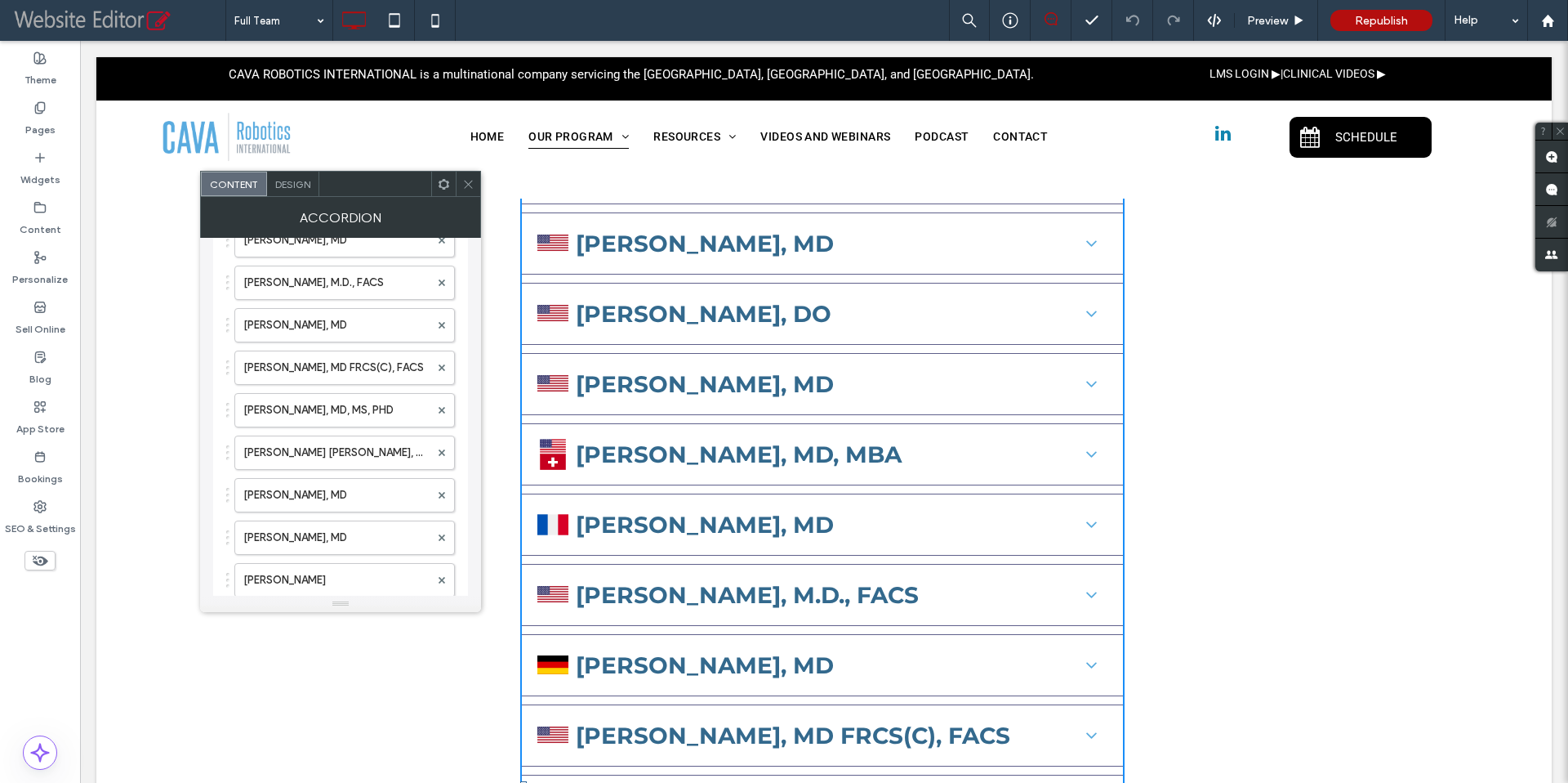
scroll to position [590, 0]
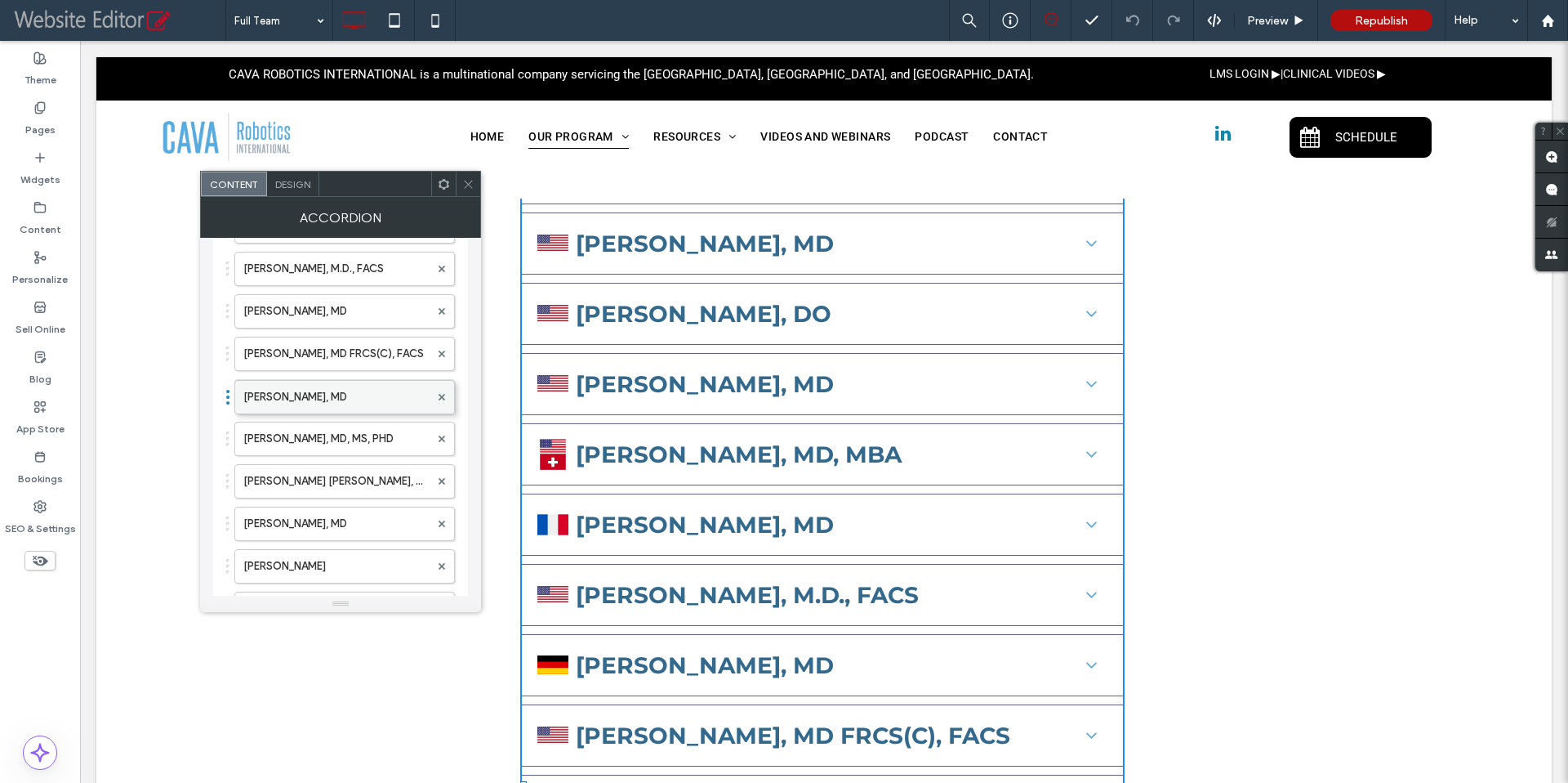
drag, startPoint x: 311, startPoint y: 484, endPoint x: 320, endPoint y: 391, distance: 93.4
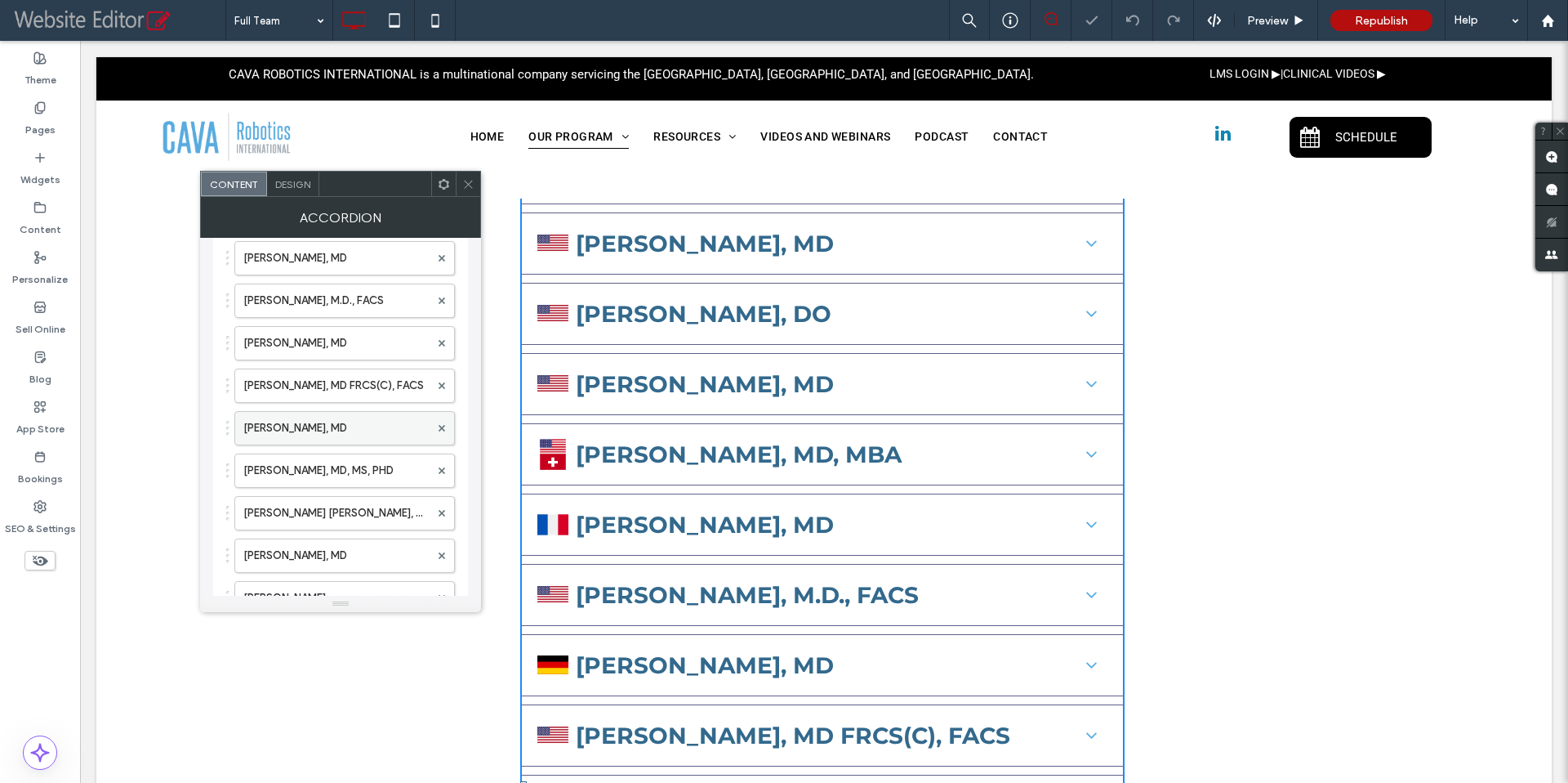
scroll to position [557, 0]
drag, startPoint x: 326, startPoint y: 428, endPoint x: 327, endPoint y: 337, distance: 91.0
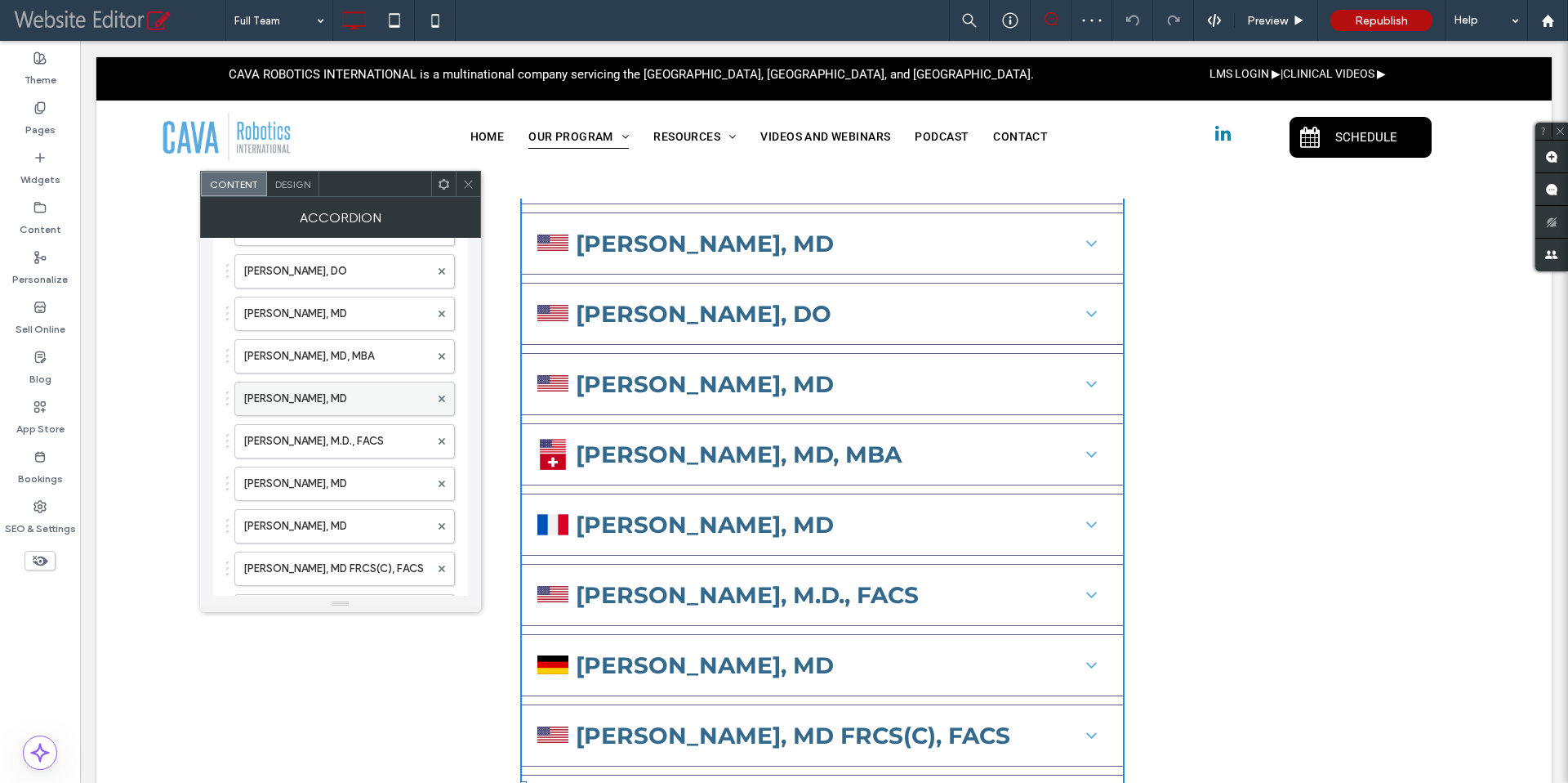
scroll to position [419, 0]
drag, startPoint x: 318, startPoint y: 491, endPoint x: 326, endPoint y: 394, distance: 97.3
drag, startPoint x: 332, startPoint y: 403, endPoint x: 333, endPoint y: 357, distance: 46.0
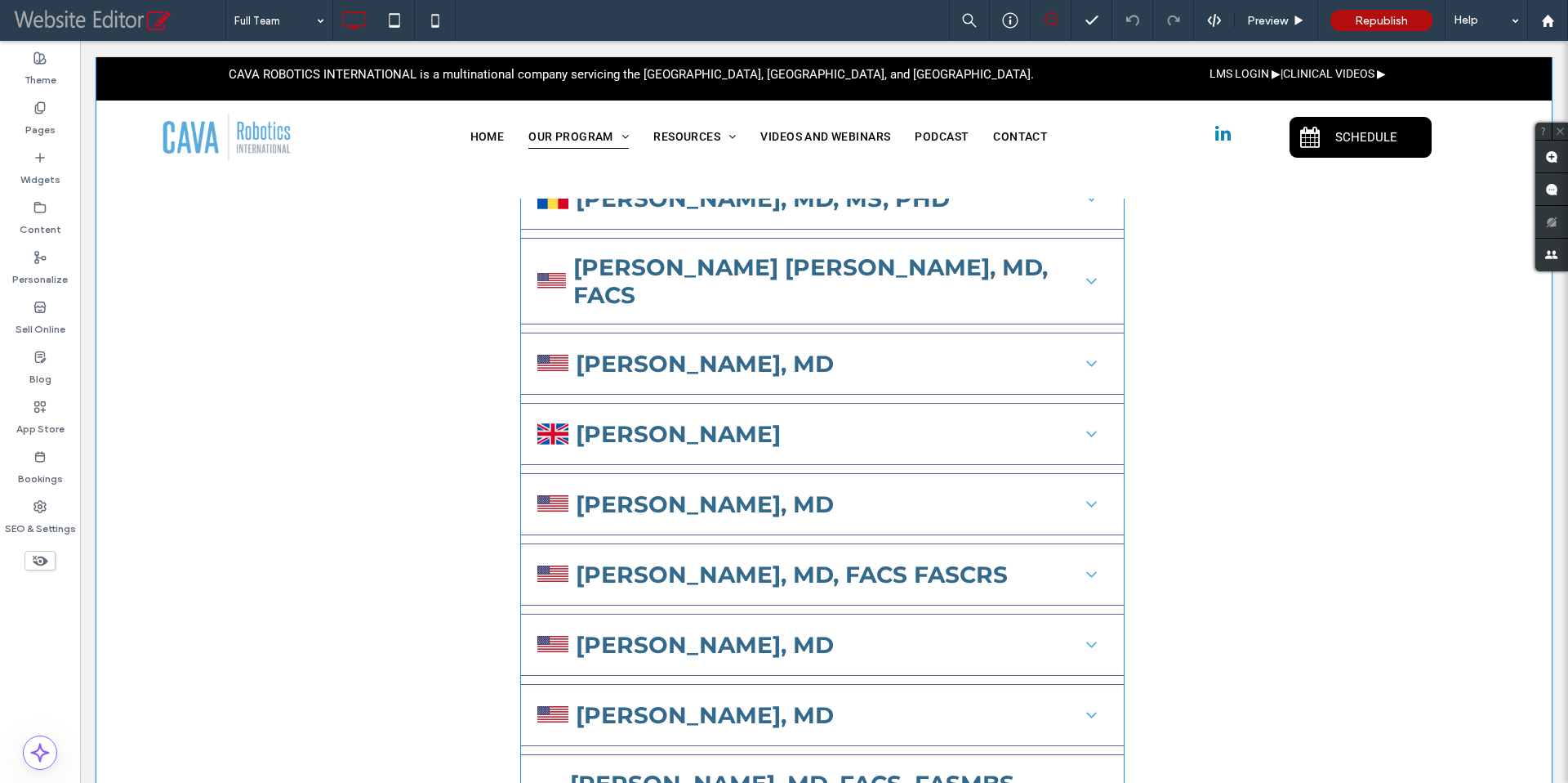
scroll to position [1867, 0]
click at [673, 494] on span at bounding box center [822, 177] width 604 height 1847
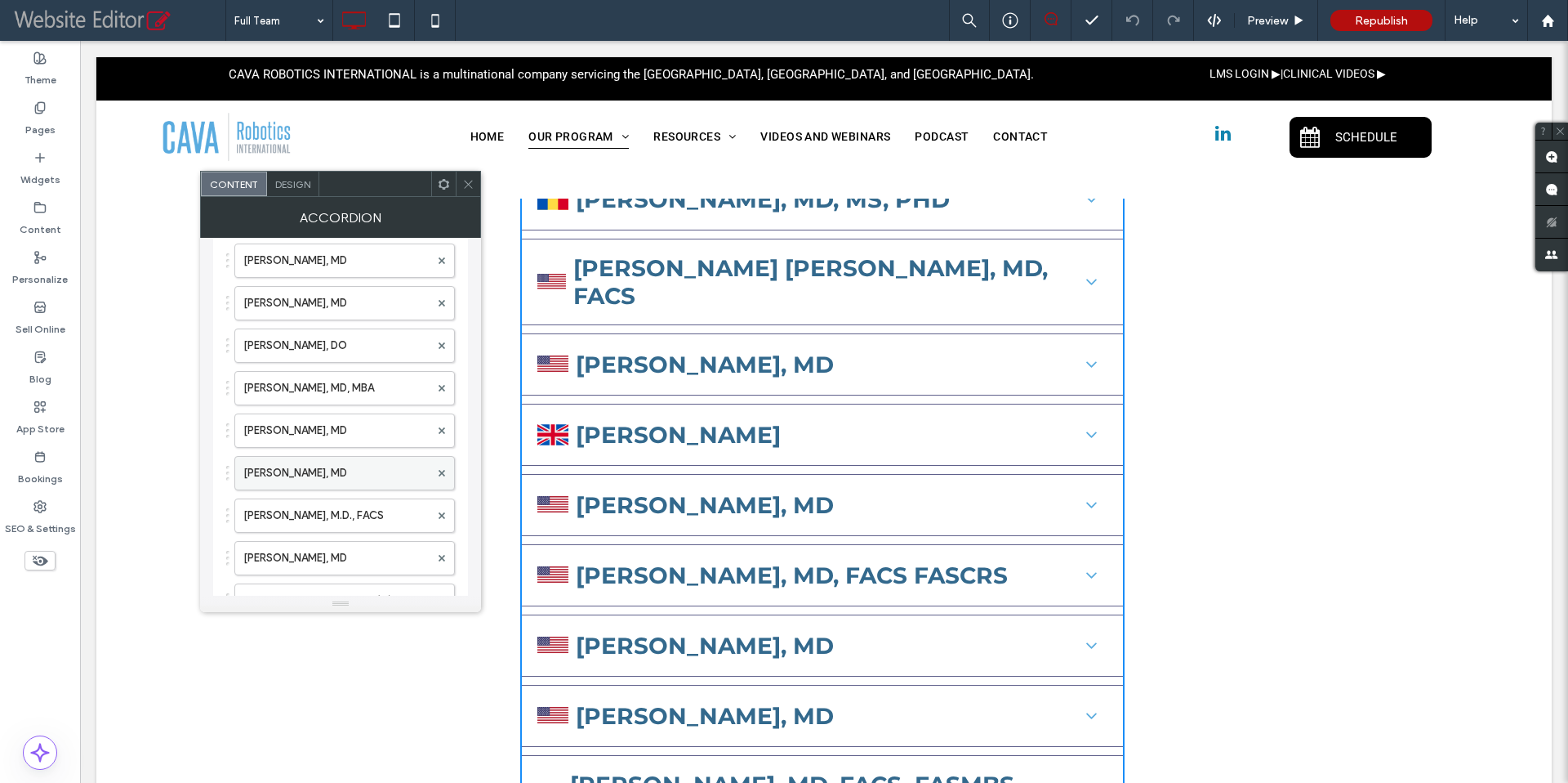
scroll to position [348, 0]
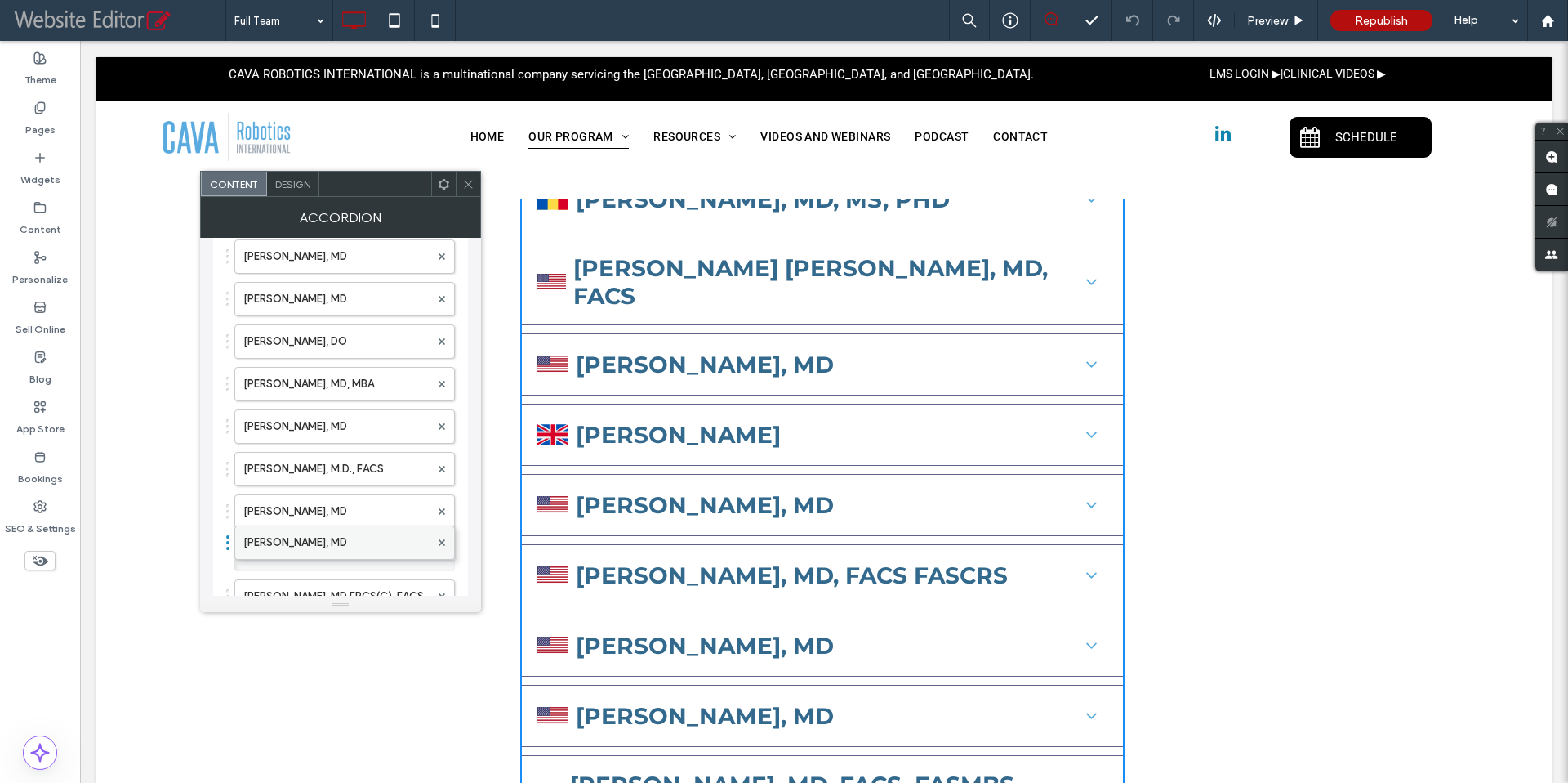
drag, startPoint x: 313, startPoint y: 470, endPoint x: 307, endPoint y: 535, distance: 65.3
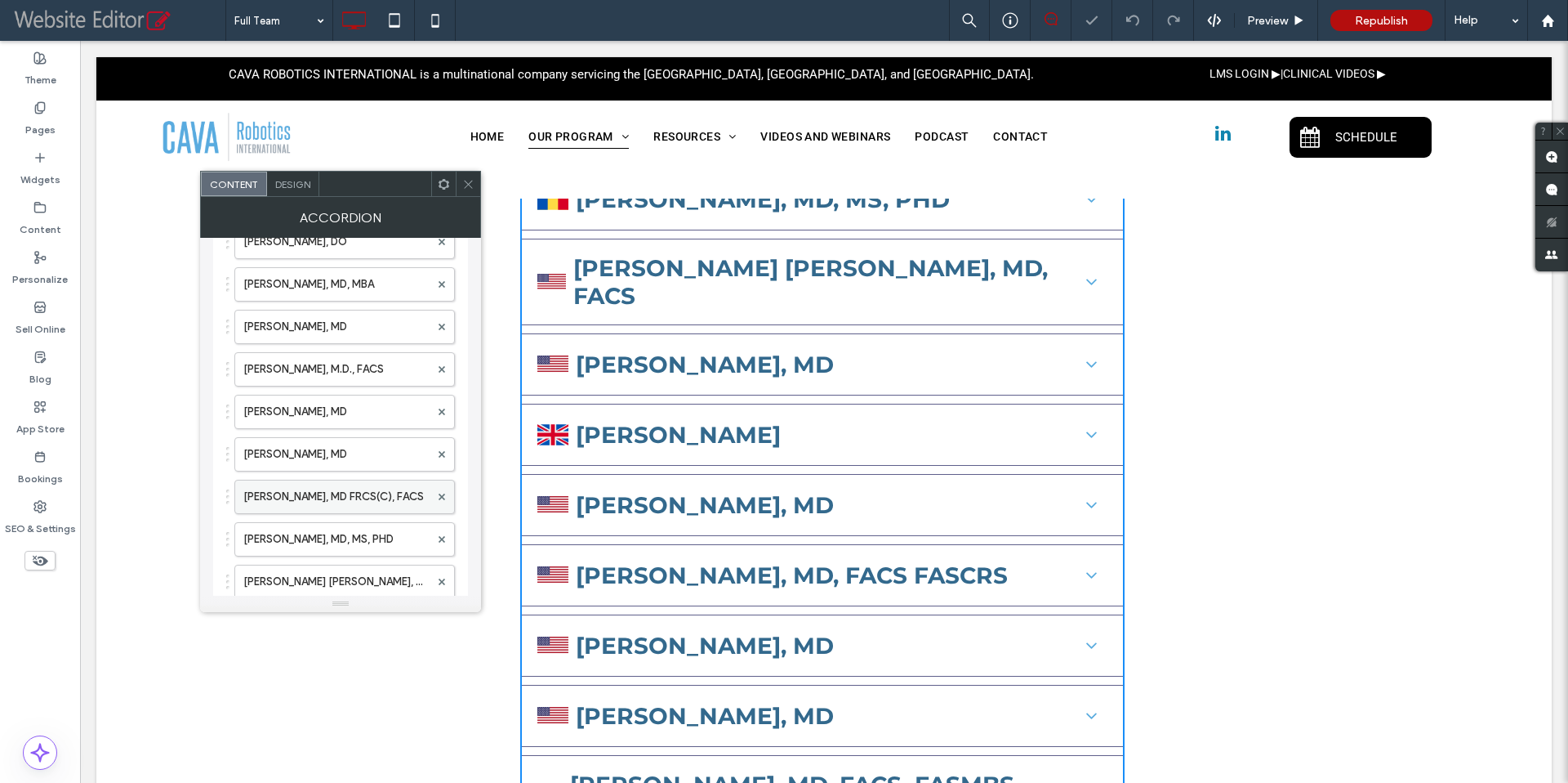
scroll to position [449, 0]
drag, startPoint x: 309, startPoint y: 453, endPoint x: 307, endPoint y: 527, distance: 74.0
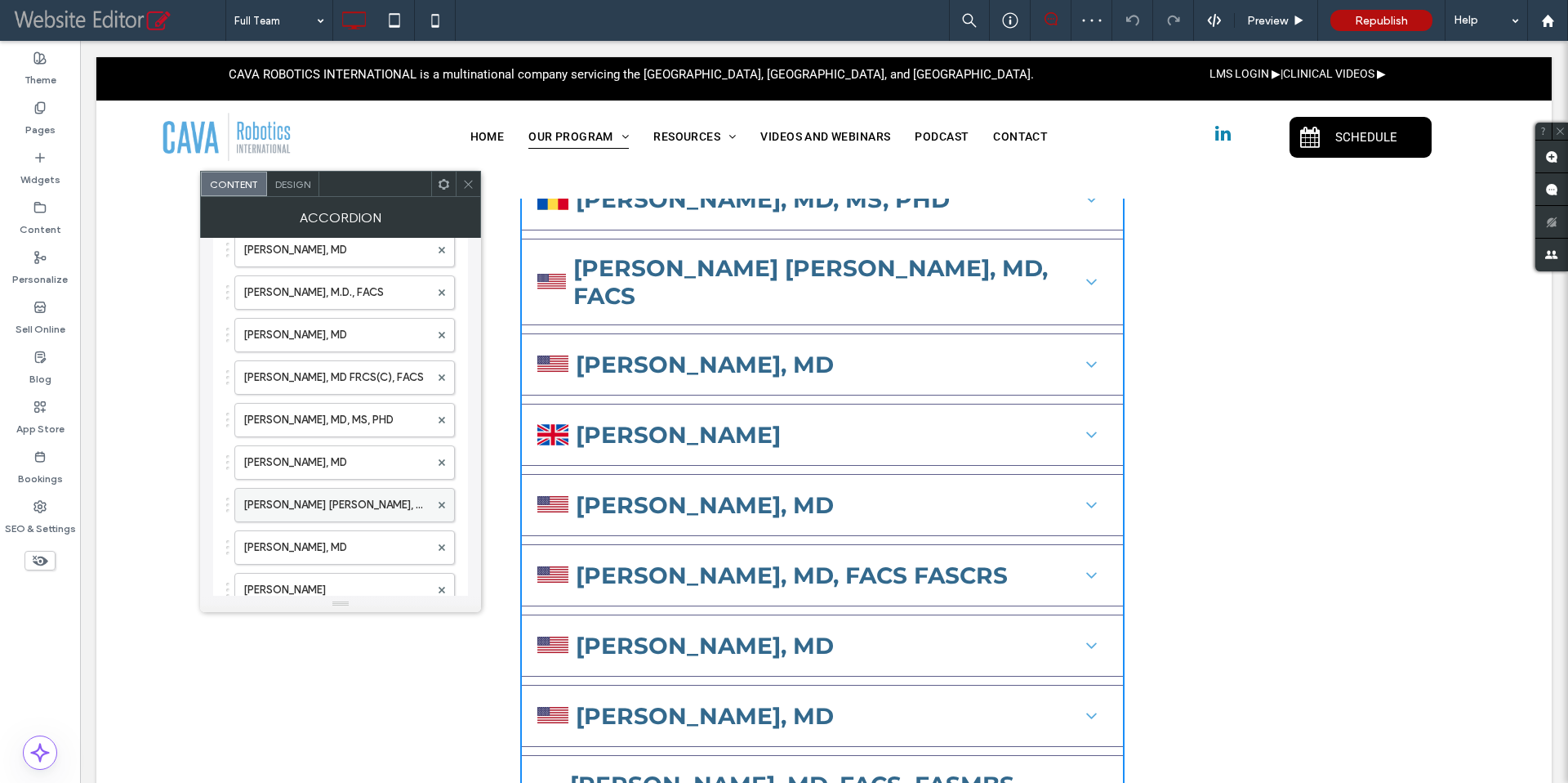
scroll to position [526, 0]
drag, startPoint x: 307, startPoint y: 474, endPoint x: 304, endPoint y: 551, distance: 77.1
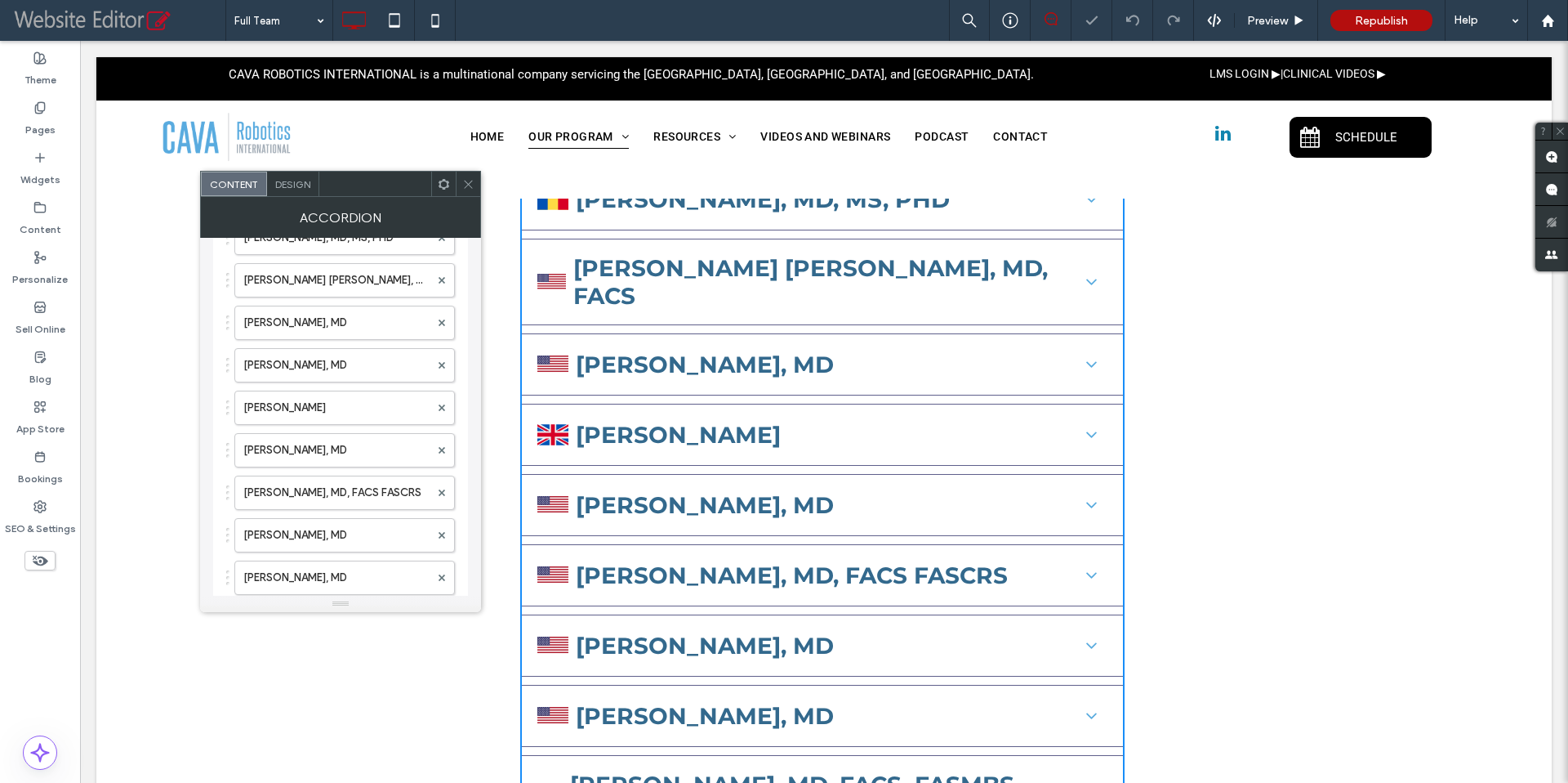
scroll to position [715, 0]
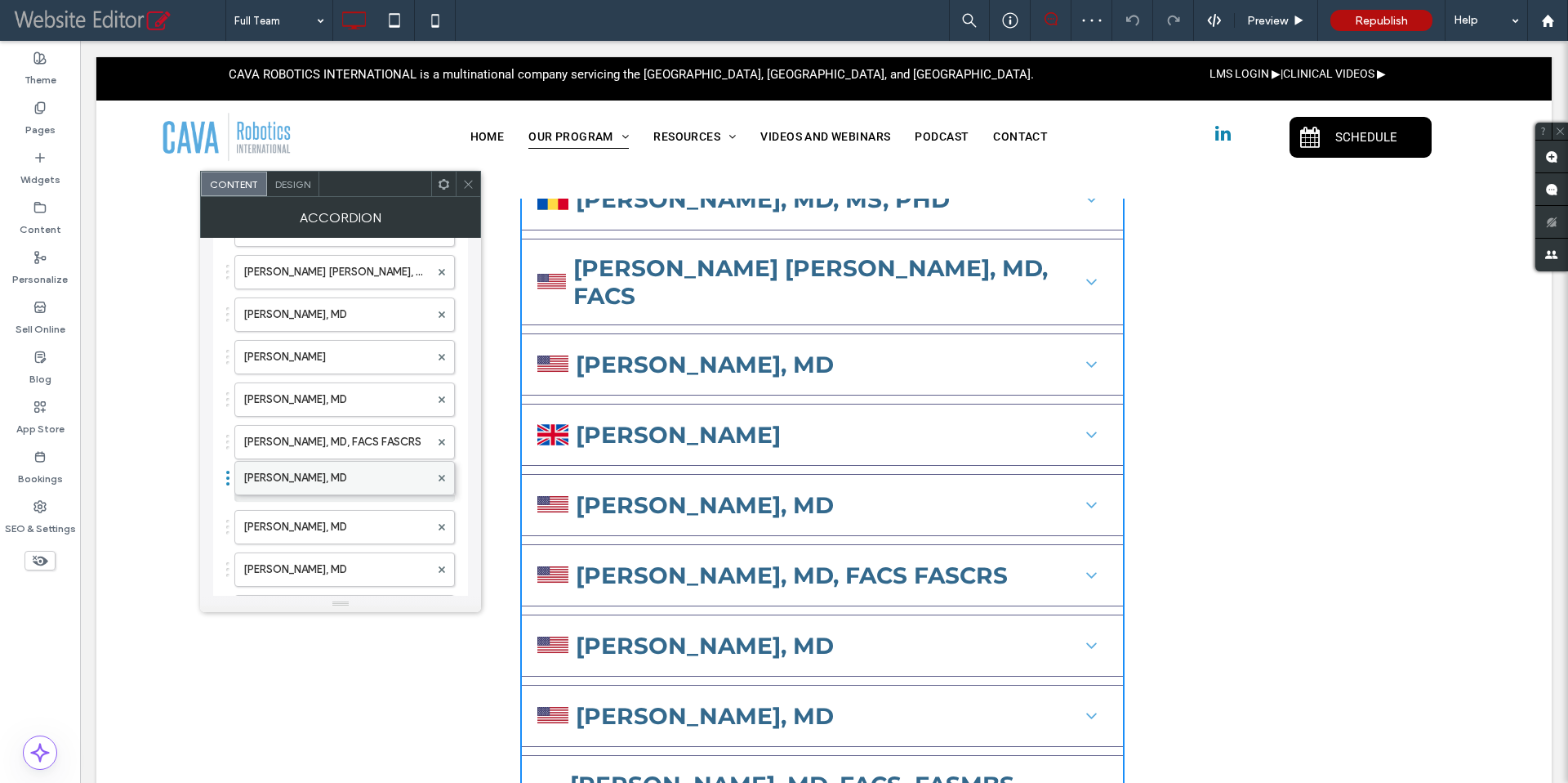
drag, startPoint x: 301, startPoint y: 362, endPoint x: 300, endPoint y: 477, distance: 115.0
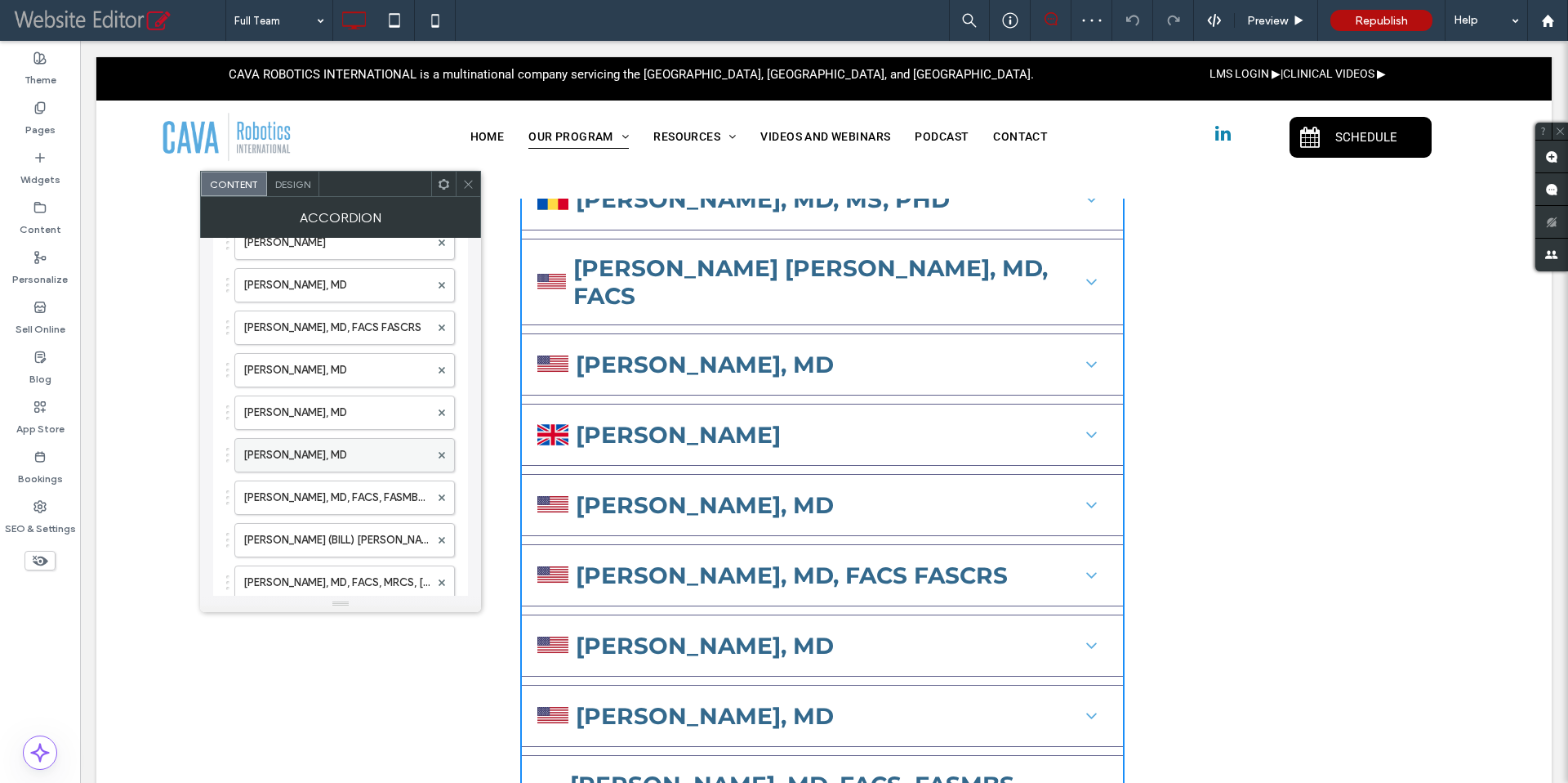
scroll to position [842, 0]
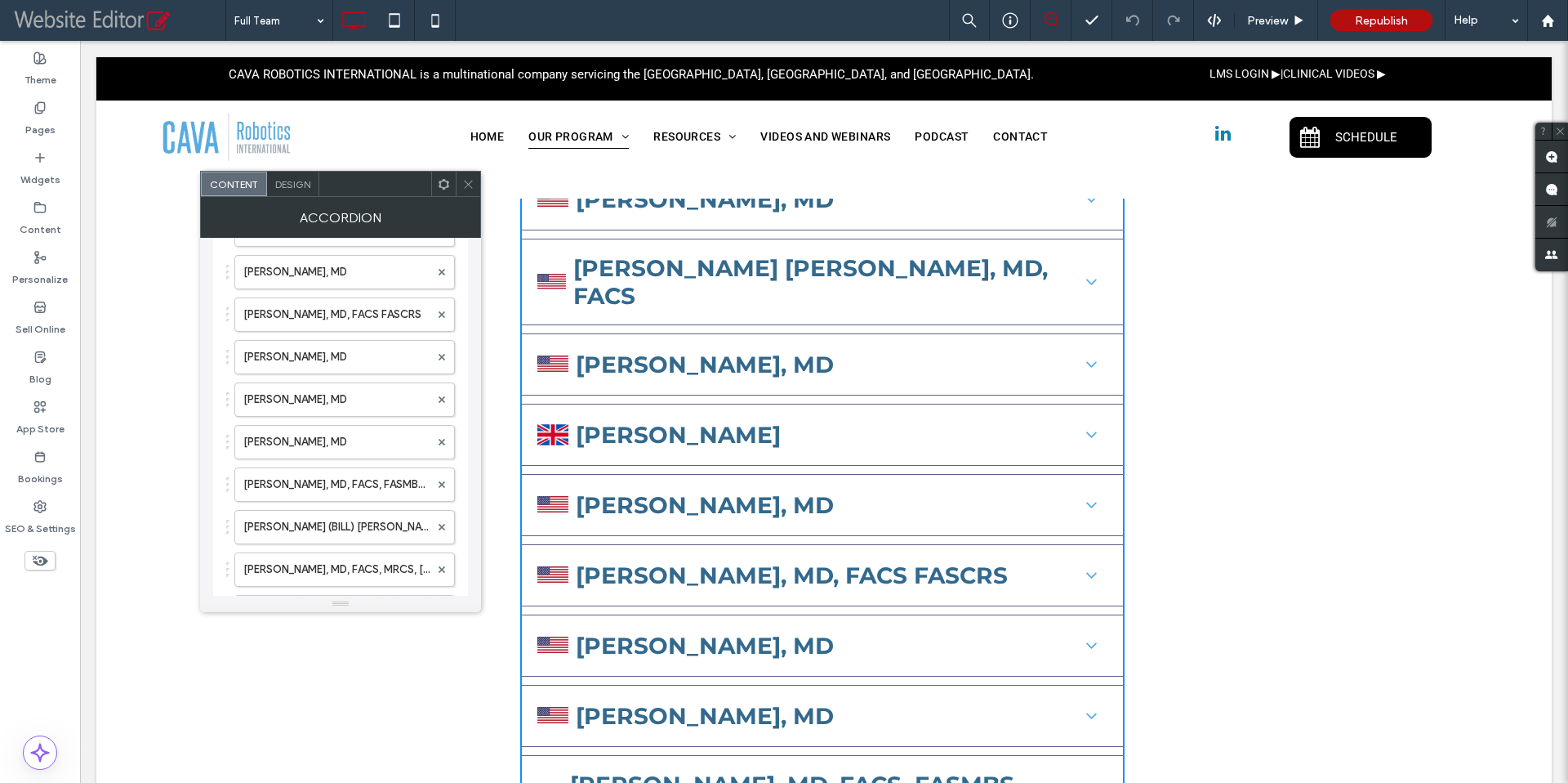
click at [468, 189] on icon at bounding box center [468, 184] width 12 height 12
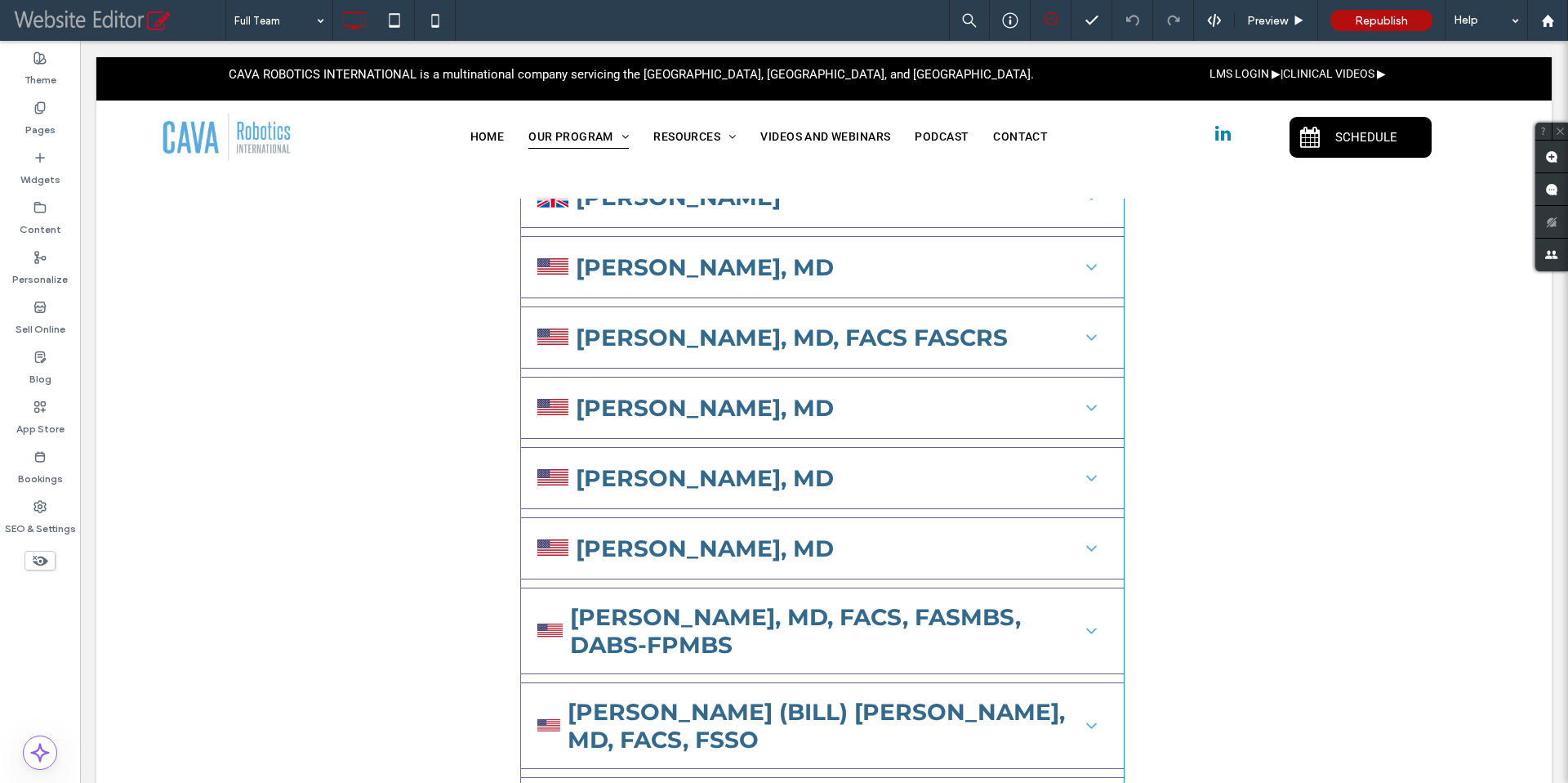
scroll to position [2020, 0]
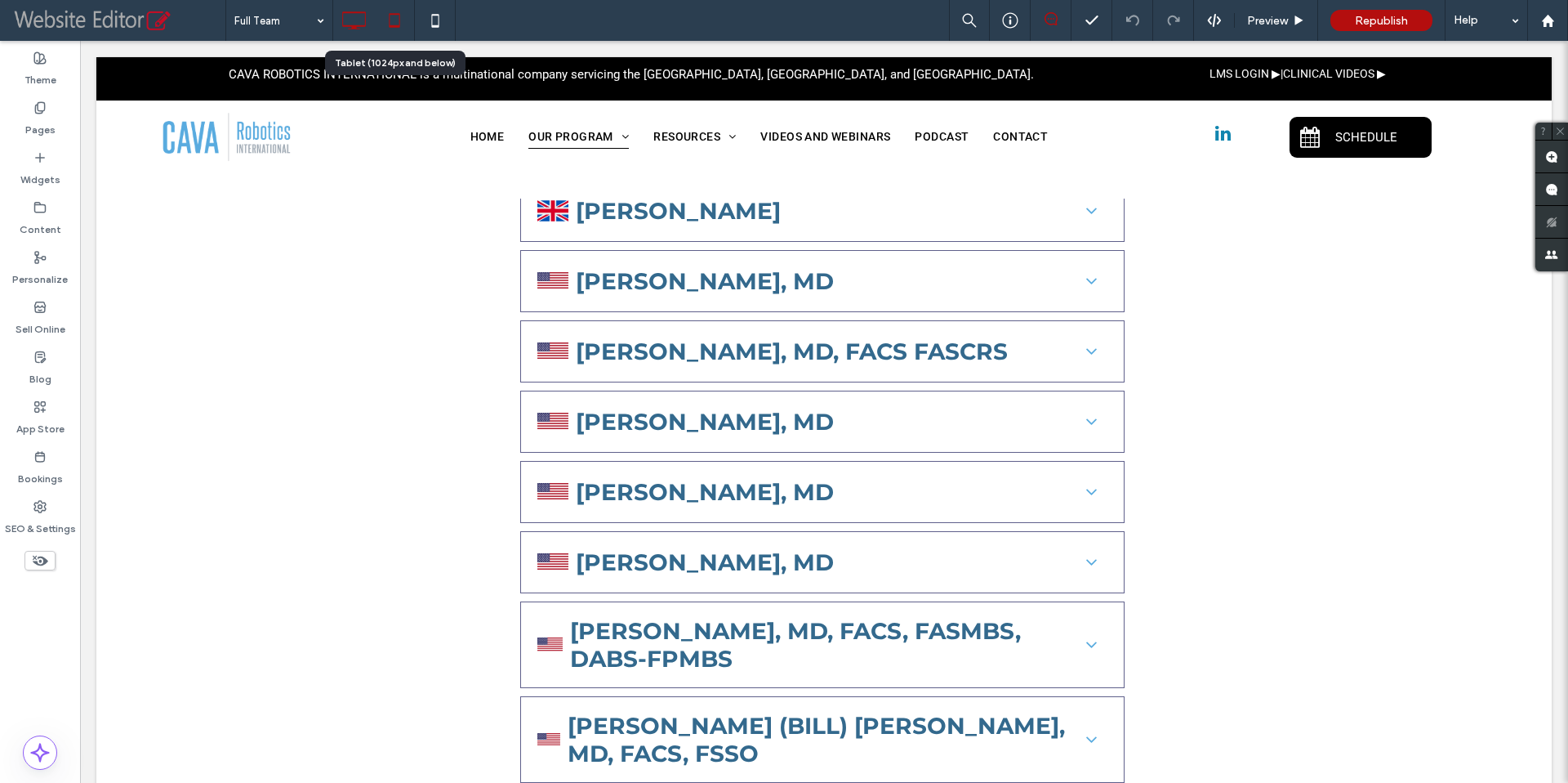
click at [396, 29] on icon at bounding box center [395, 20] width 33 height 33
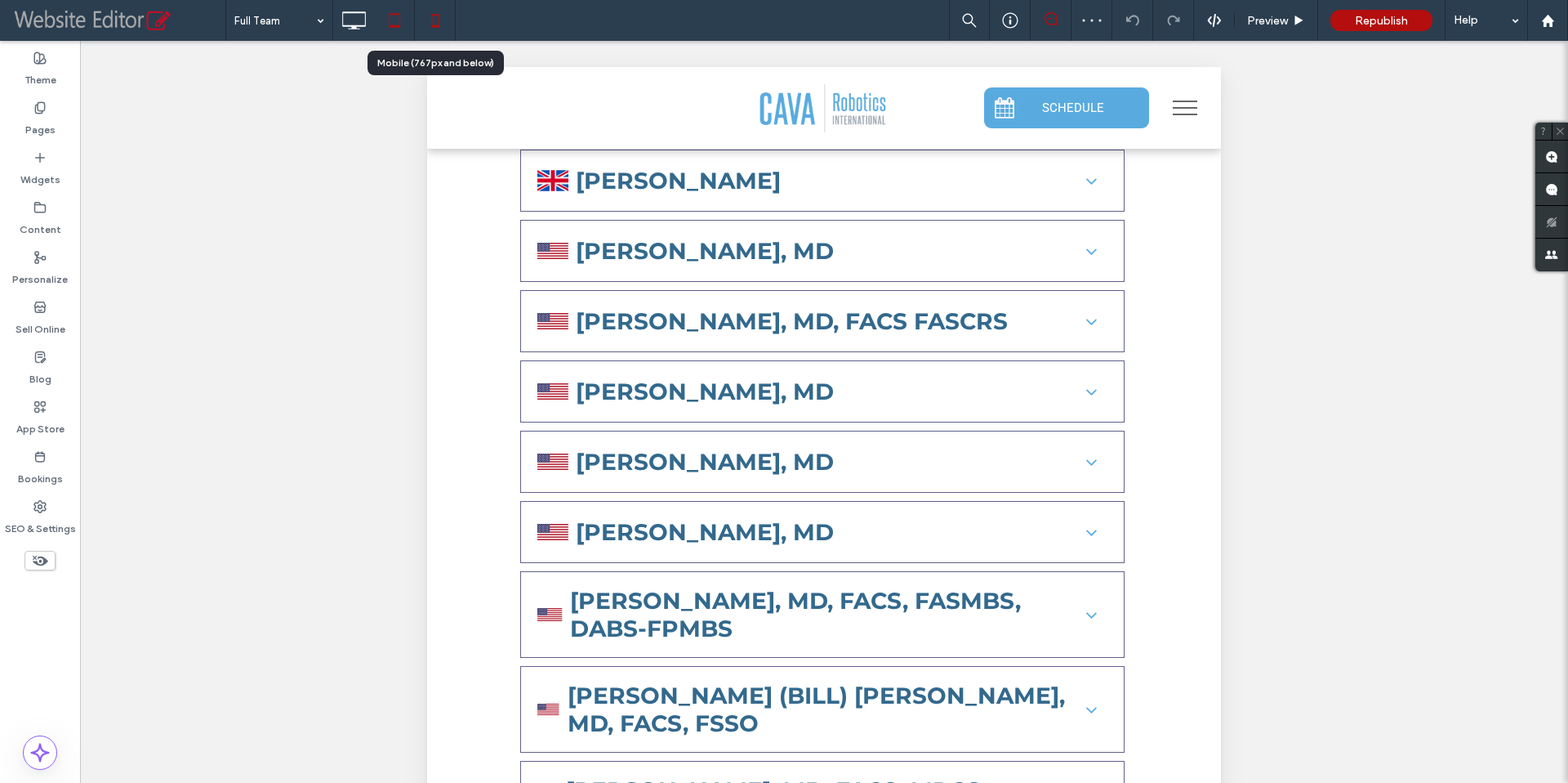
click at [432, 29] on icon at bounding box center [435, 20] width 33 height 33
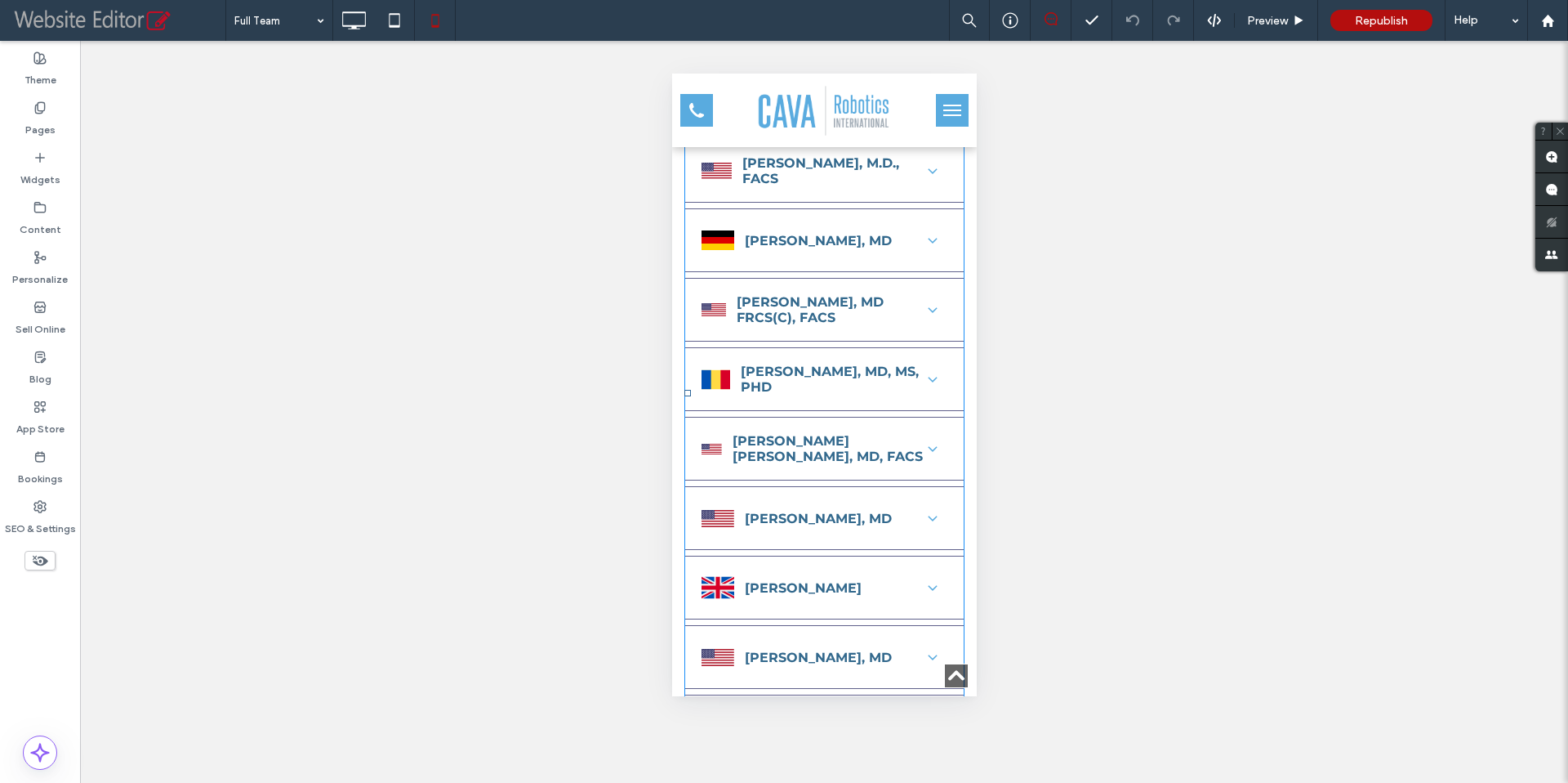
scroll to position [1875, 0]
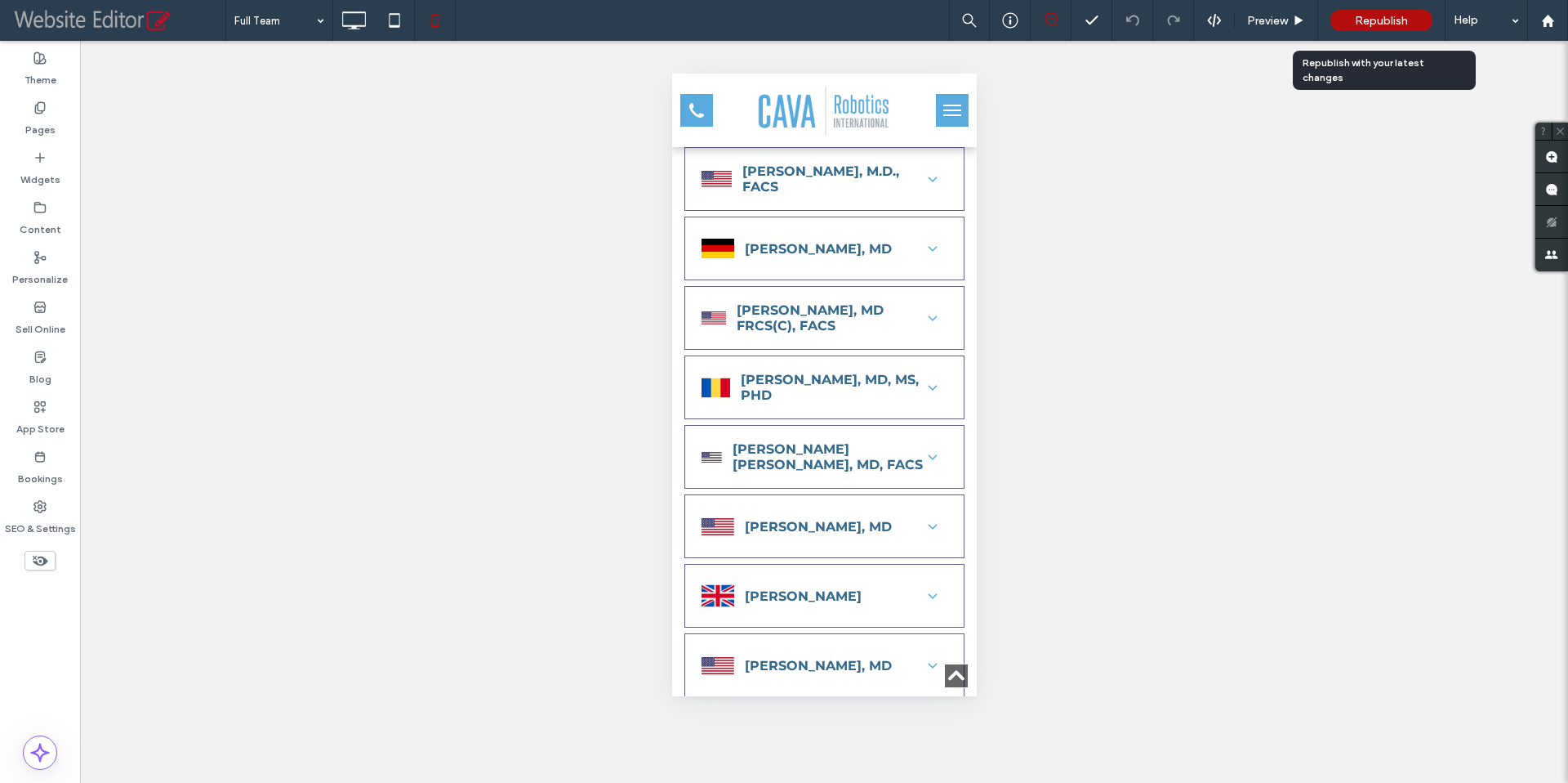
click at [1368, 20] on span "Republish" at bounding box center [1380, 20] width 53 height 13
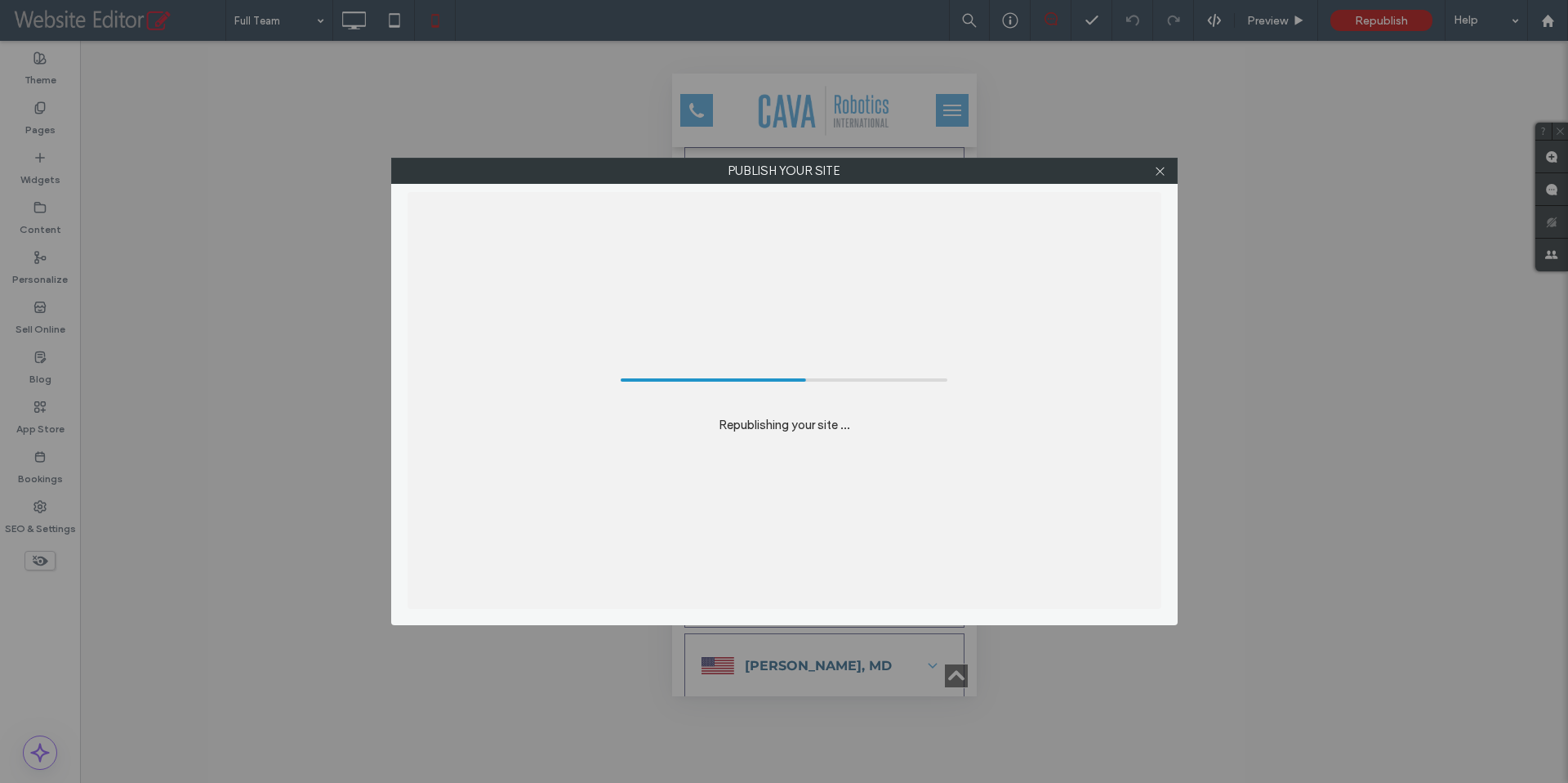
scroll to position [1875, 0]
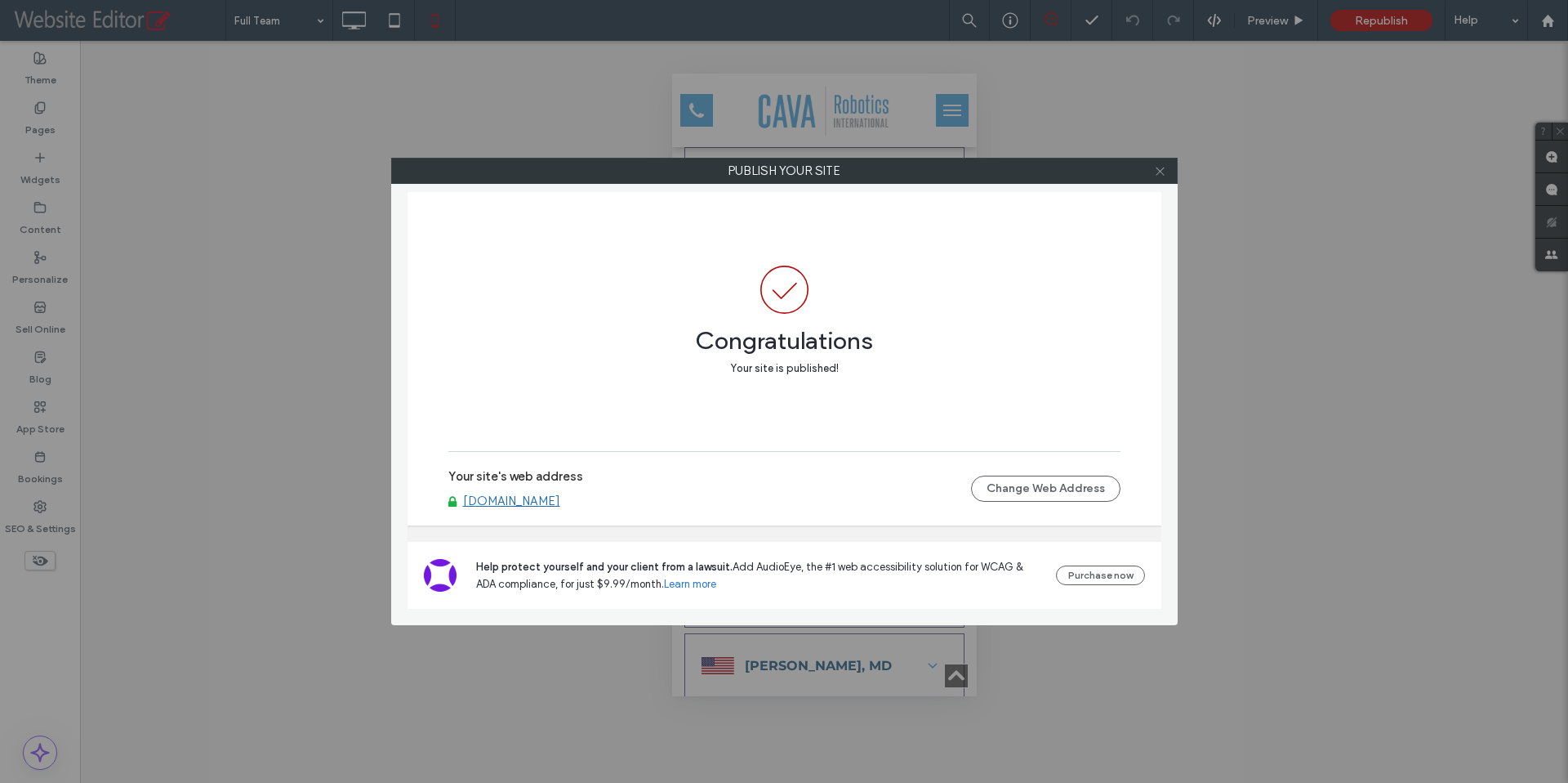
click at [1161, 173] on icon at bounding box center [1160, 171] width 12 height 12
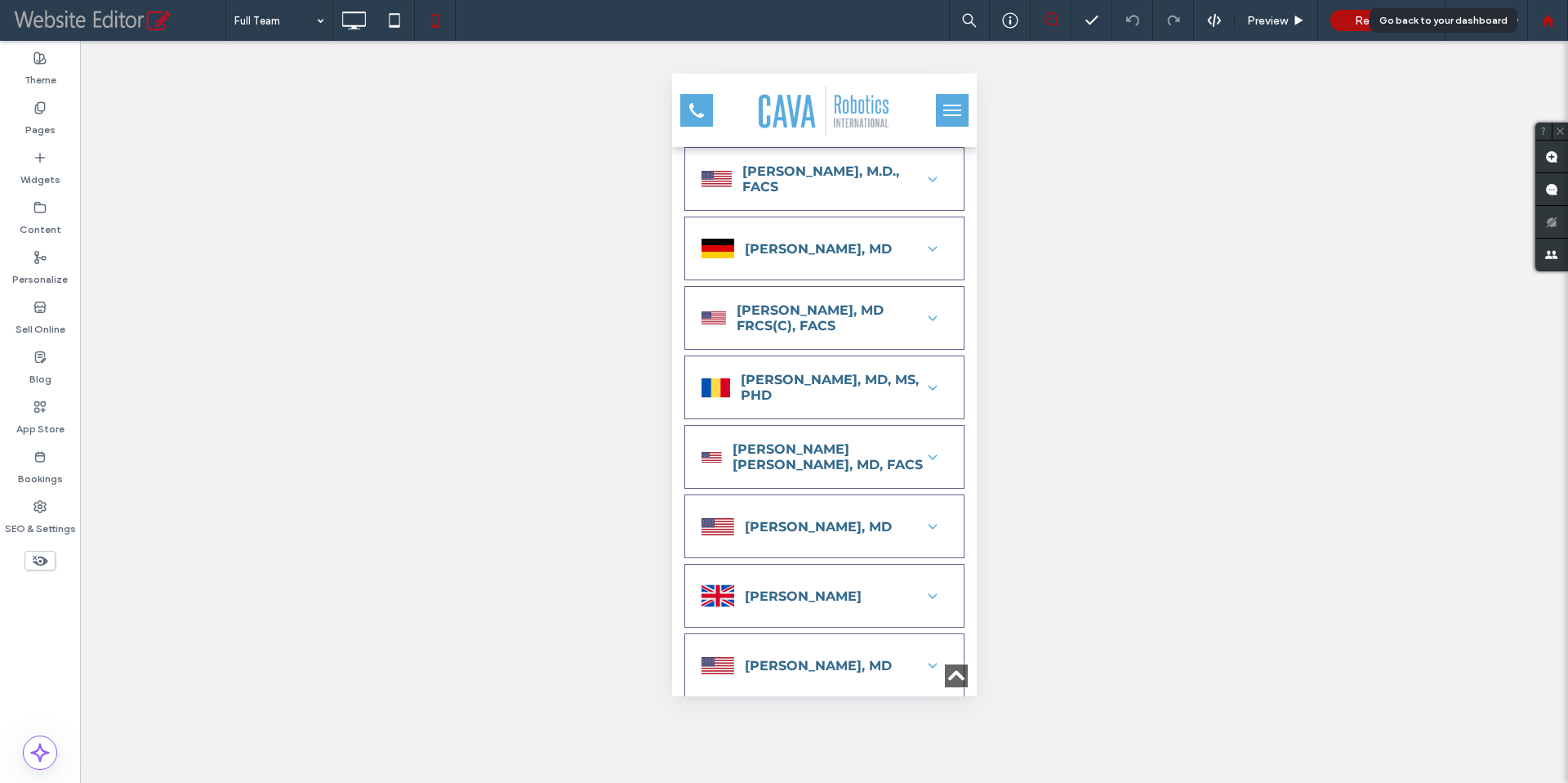
click at [1545, 20] on use at bounding box center [1547, 19] width 12 height 12
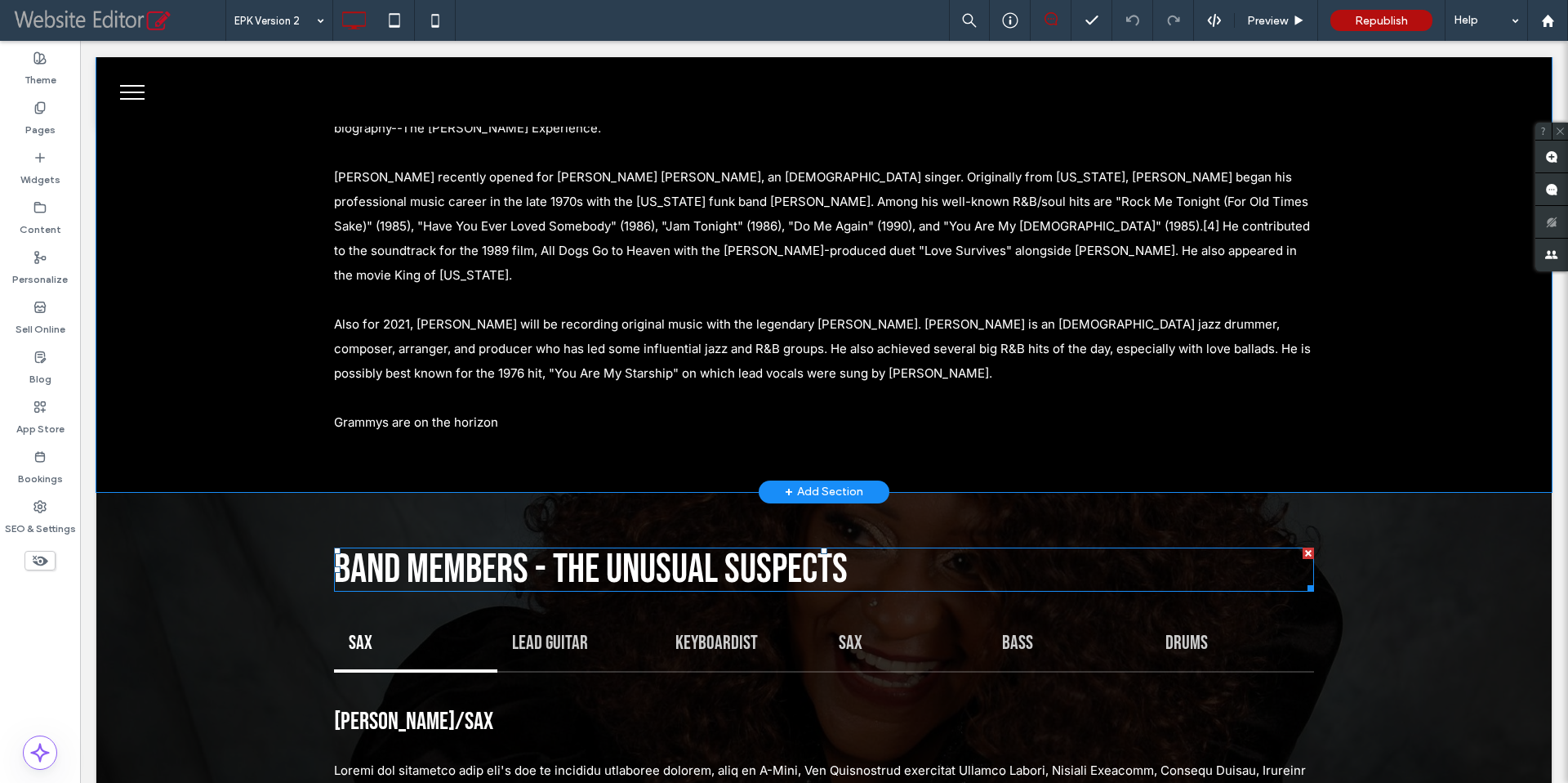
scroll to position [2054, 0]
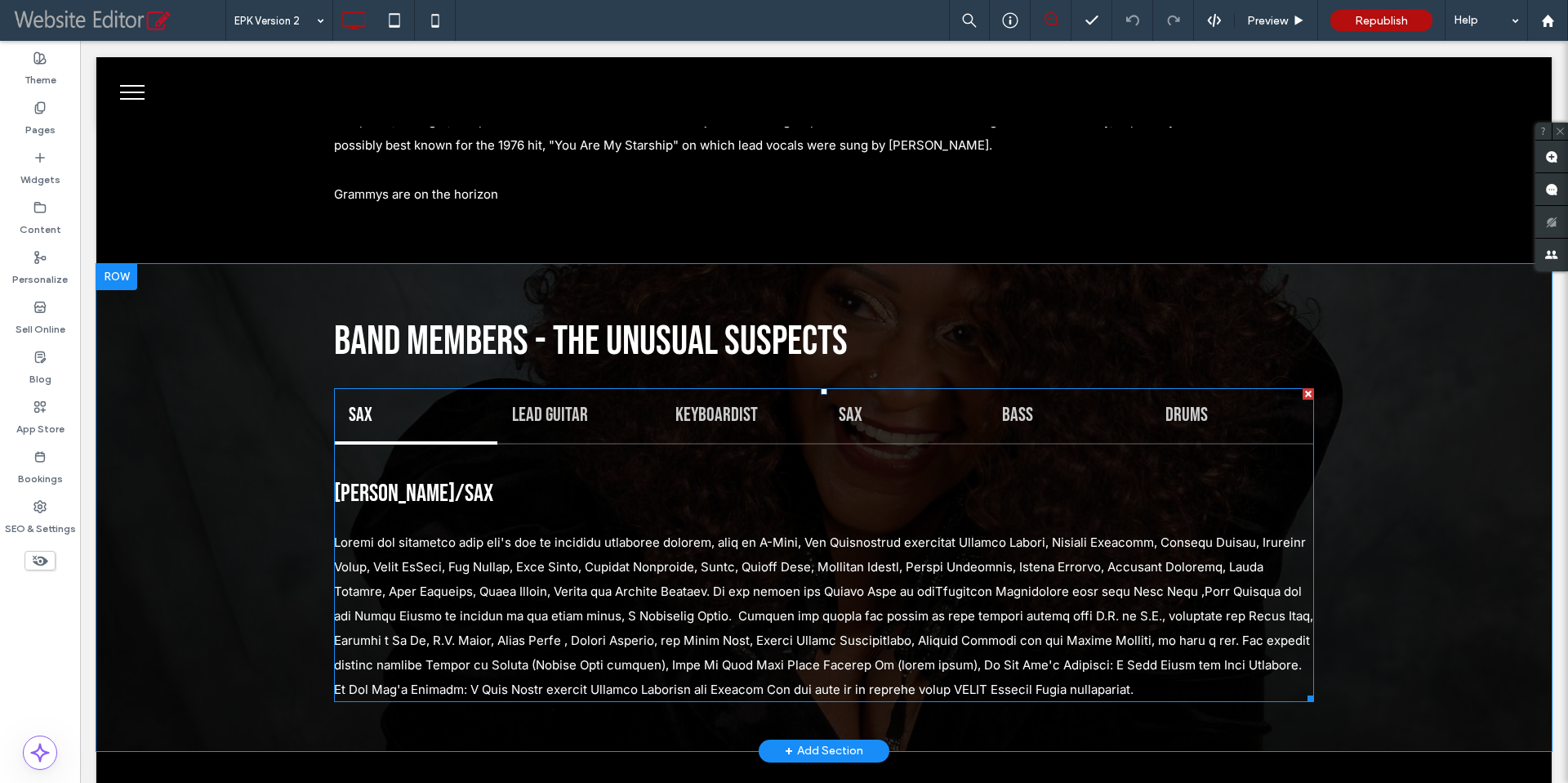
click at [558, 388] on span at bounding box center [824, 544] width 980 height 313
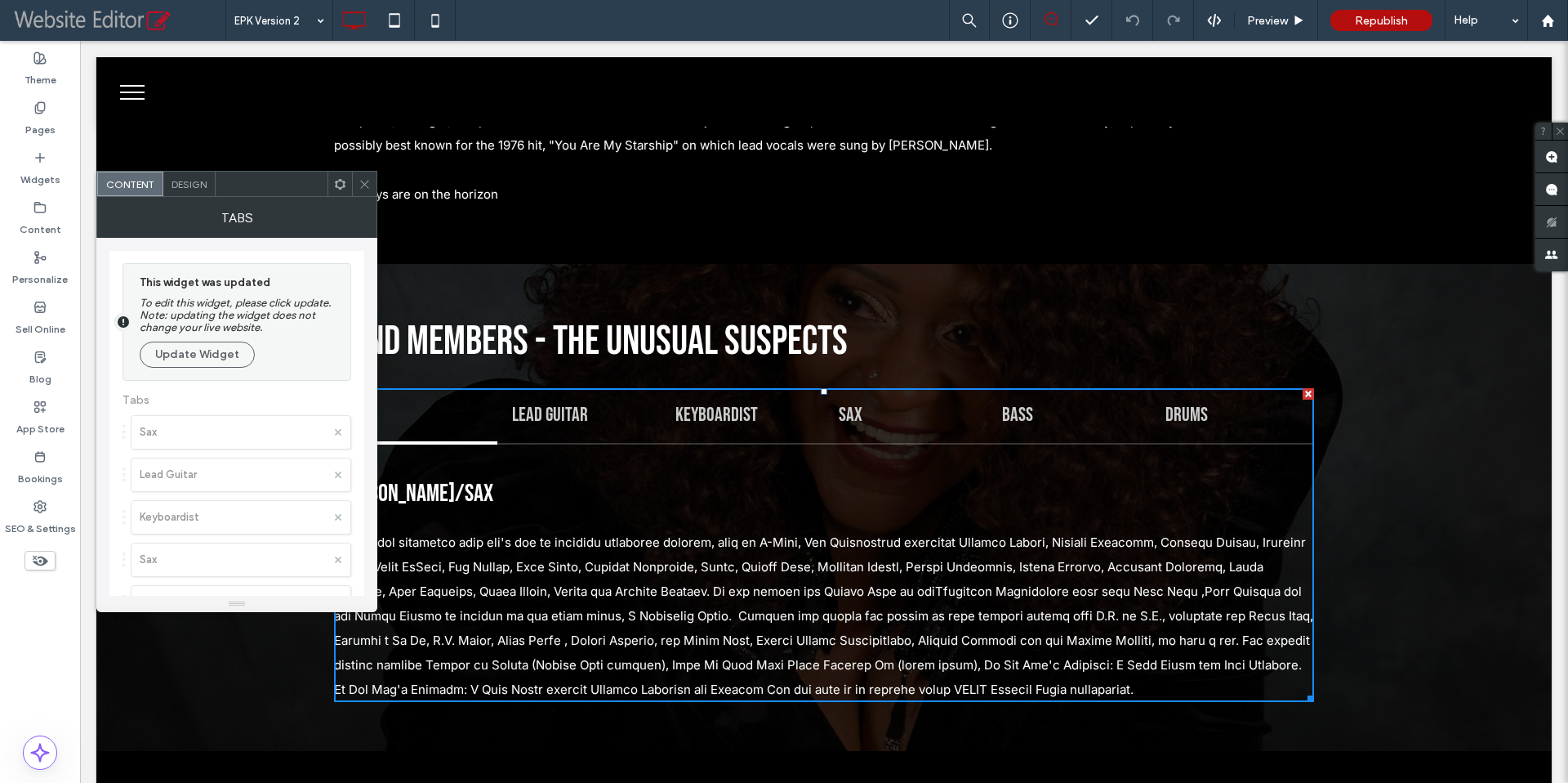
click at [358, 181] on icon at bounding box center [364, 184] width 12 height 12
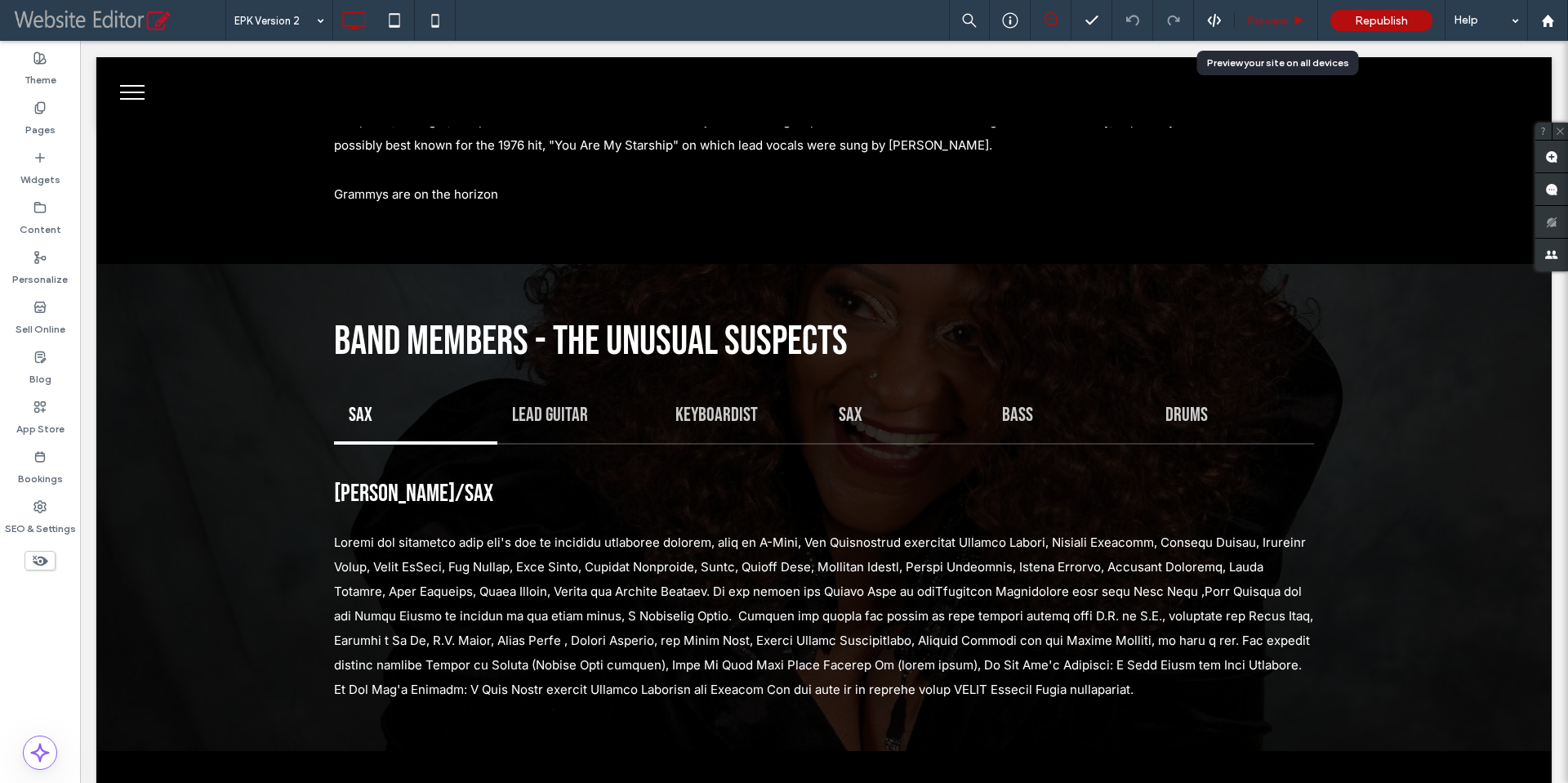
click at [1276, 22] on span "Preview" at bounding box center [1267, 20] width 41 height 13
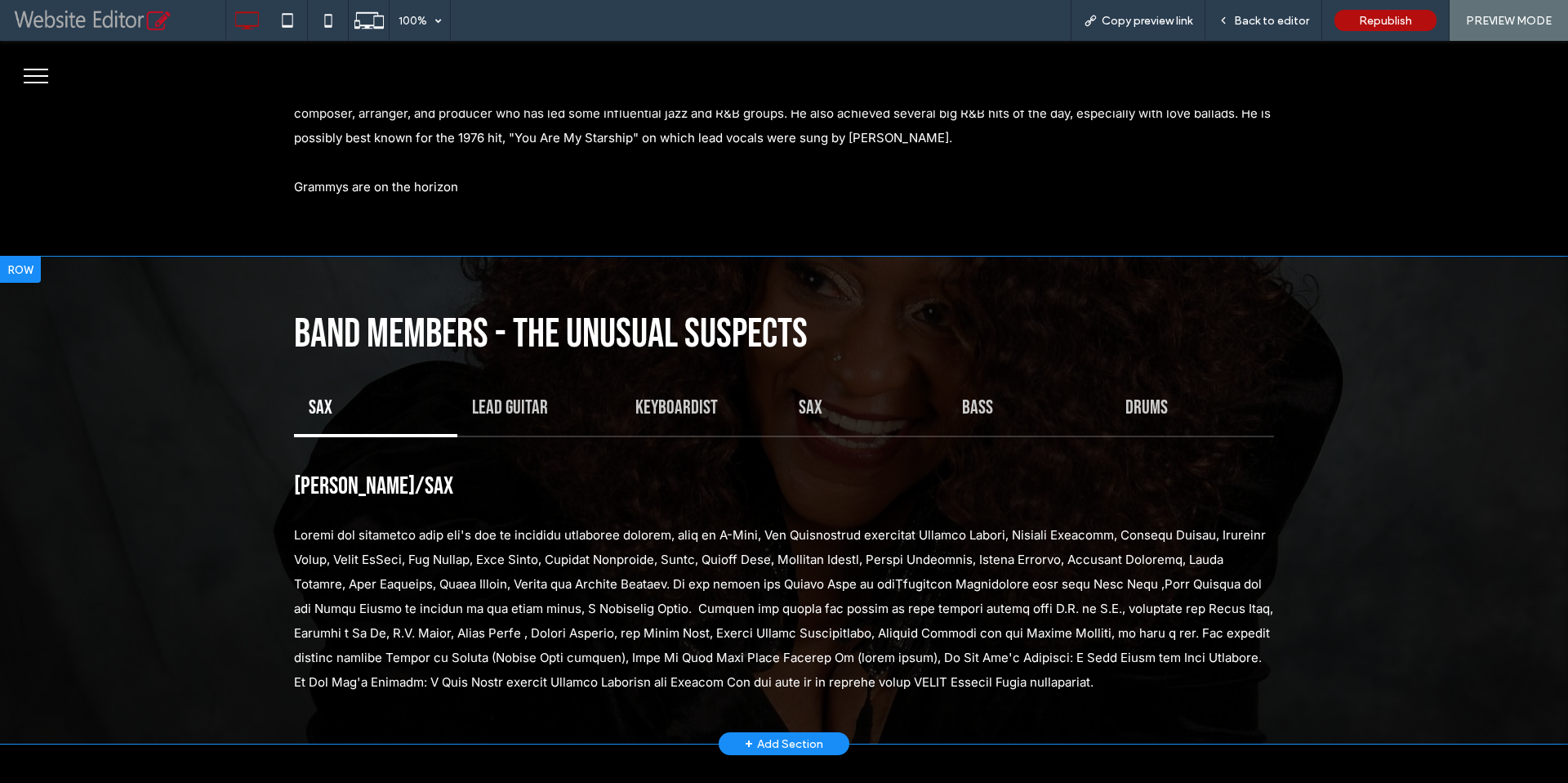
scroll to position [2065, 0]
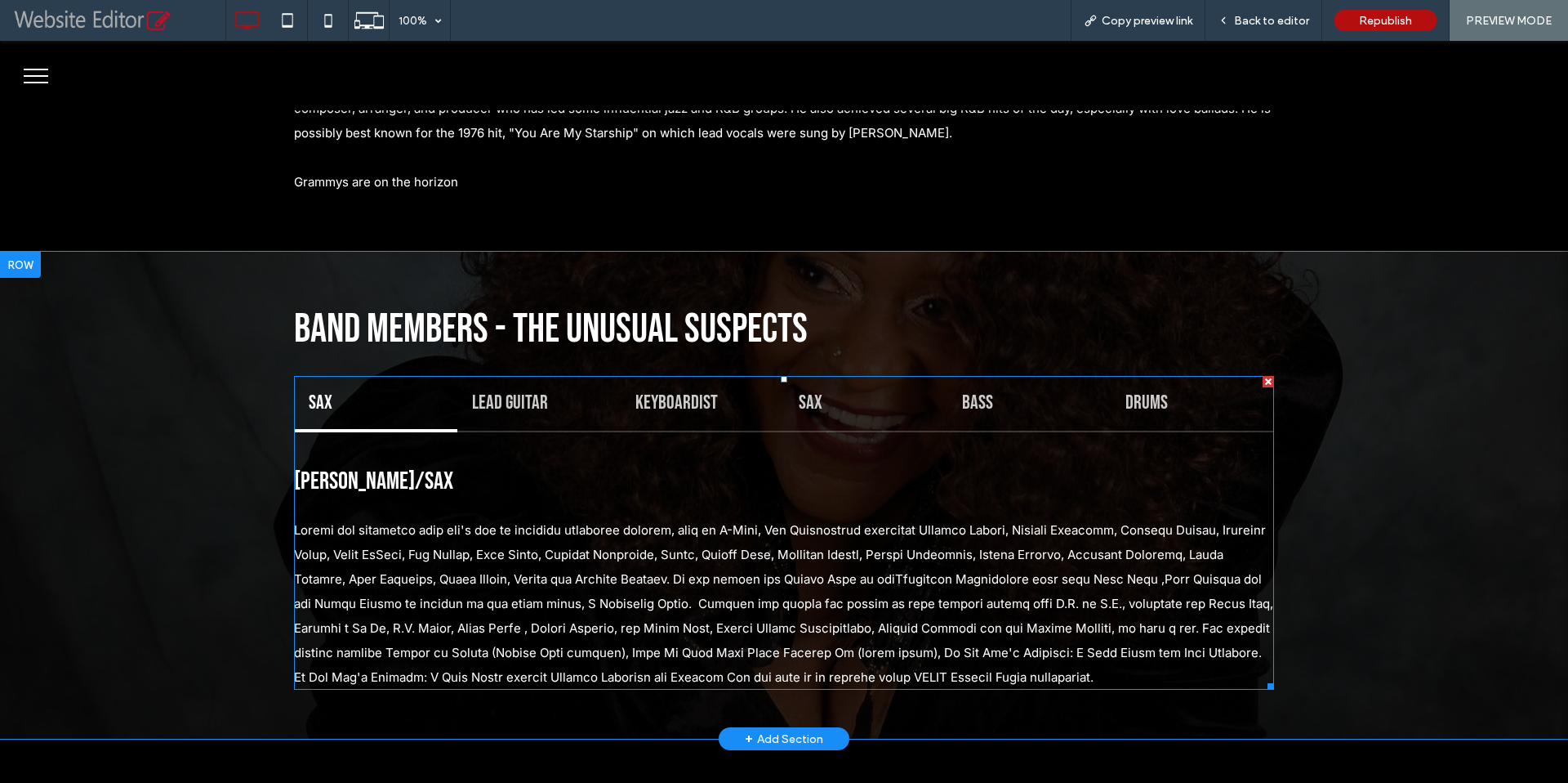
click at [502, 376] on span at bounding box center [784, 532] width 980 height 313
click at [510, 376] on span at bounding box center [784, 532] width 980 height 313
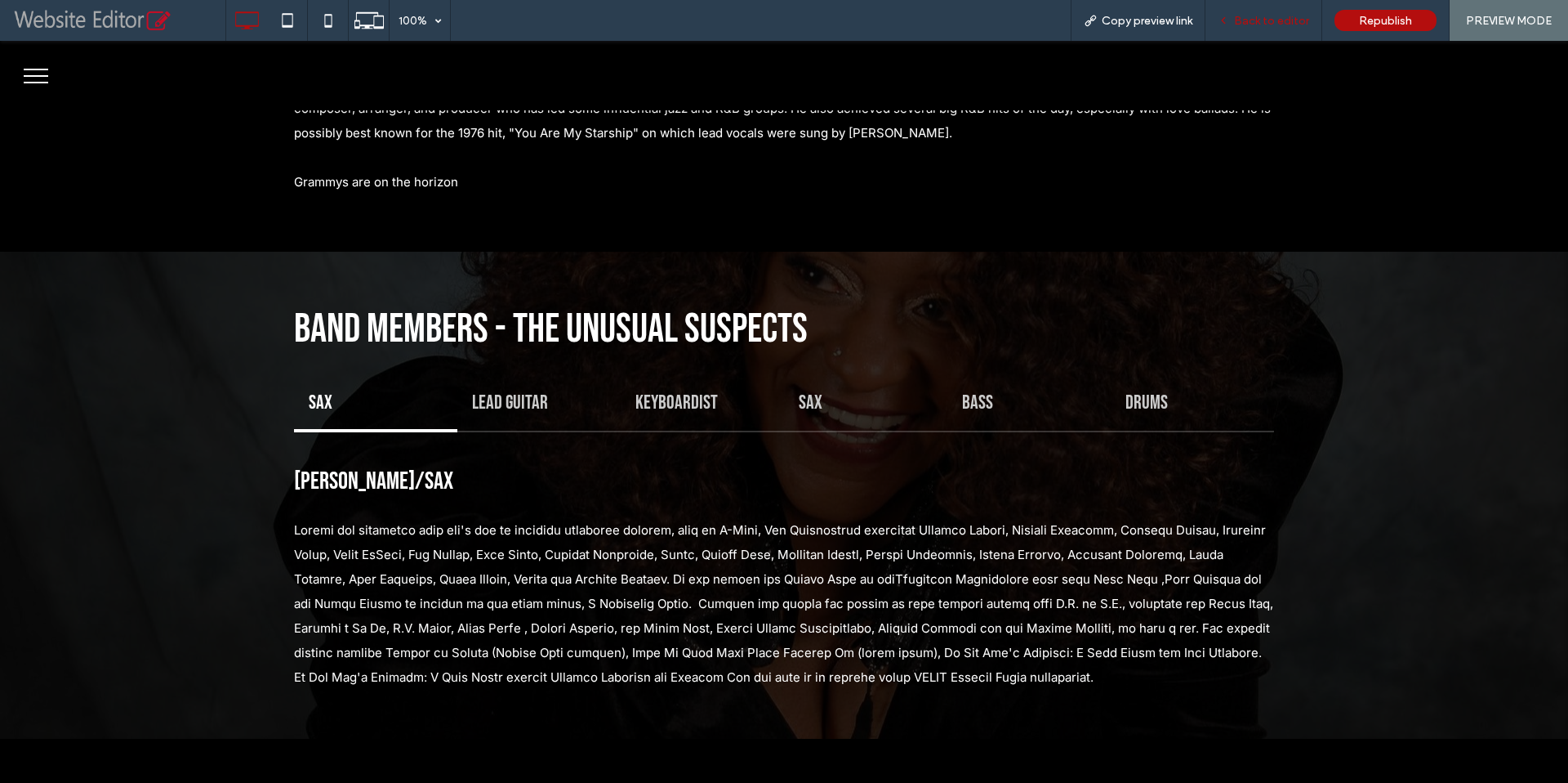
click at [1265, 24] on span "Back to editor" at bounding box center [1271, 20] width 75 height 13
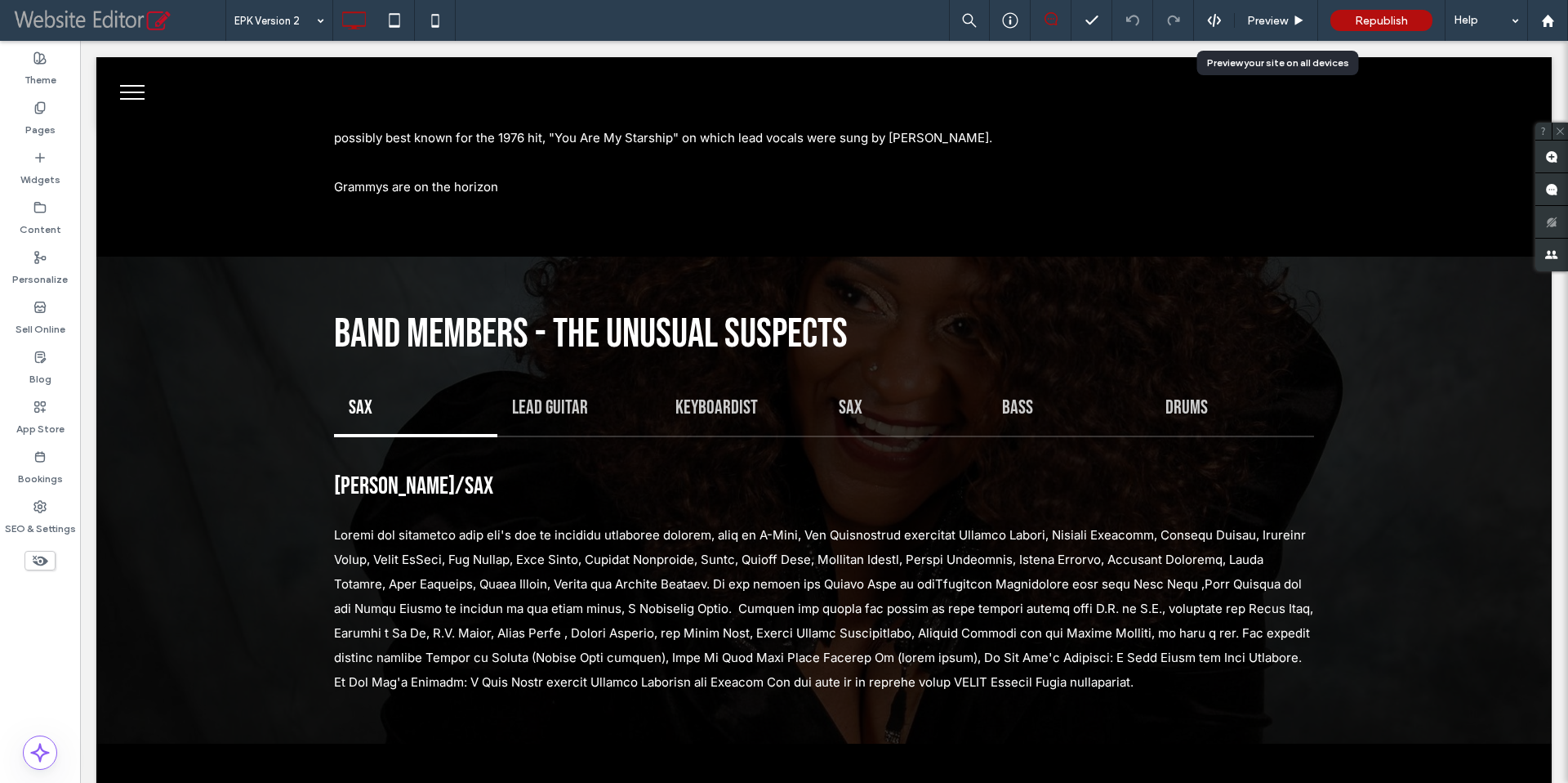
scroll to position [2054, 0]
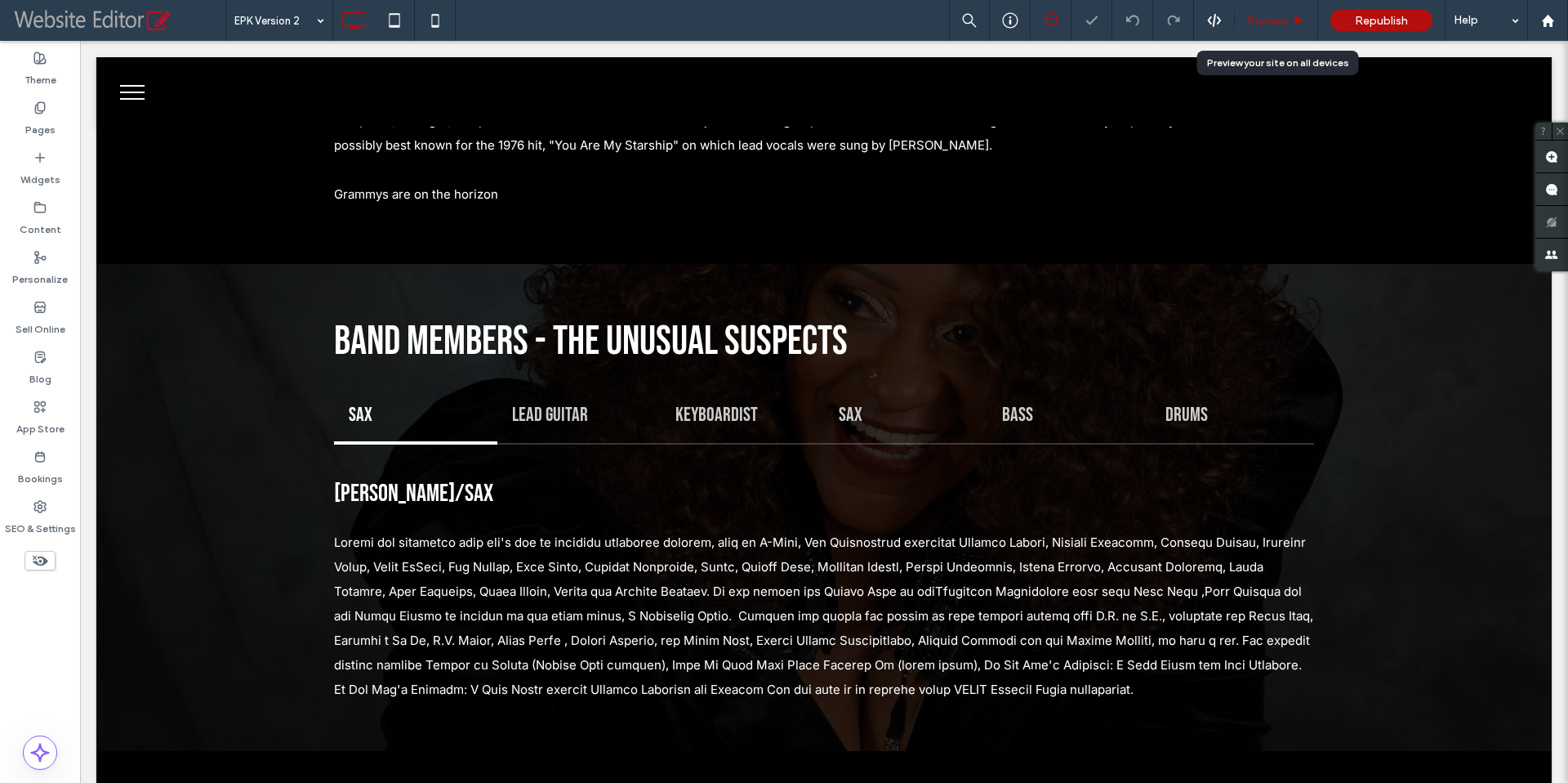
click at [1266, 24] on span "Preview" at bounding box center [1267, 20] width 41 height 13
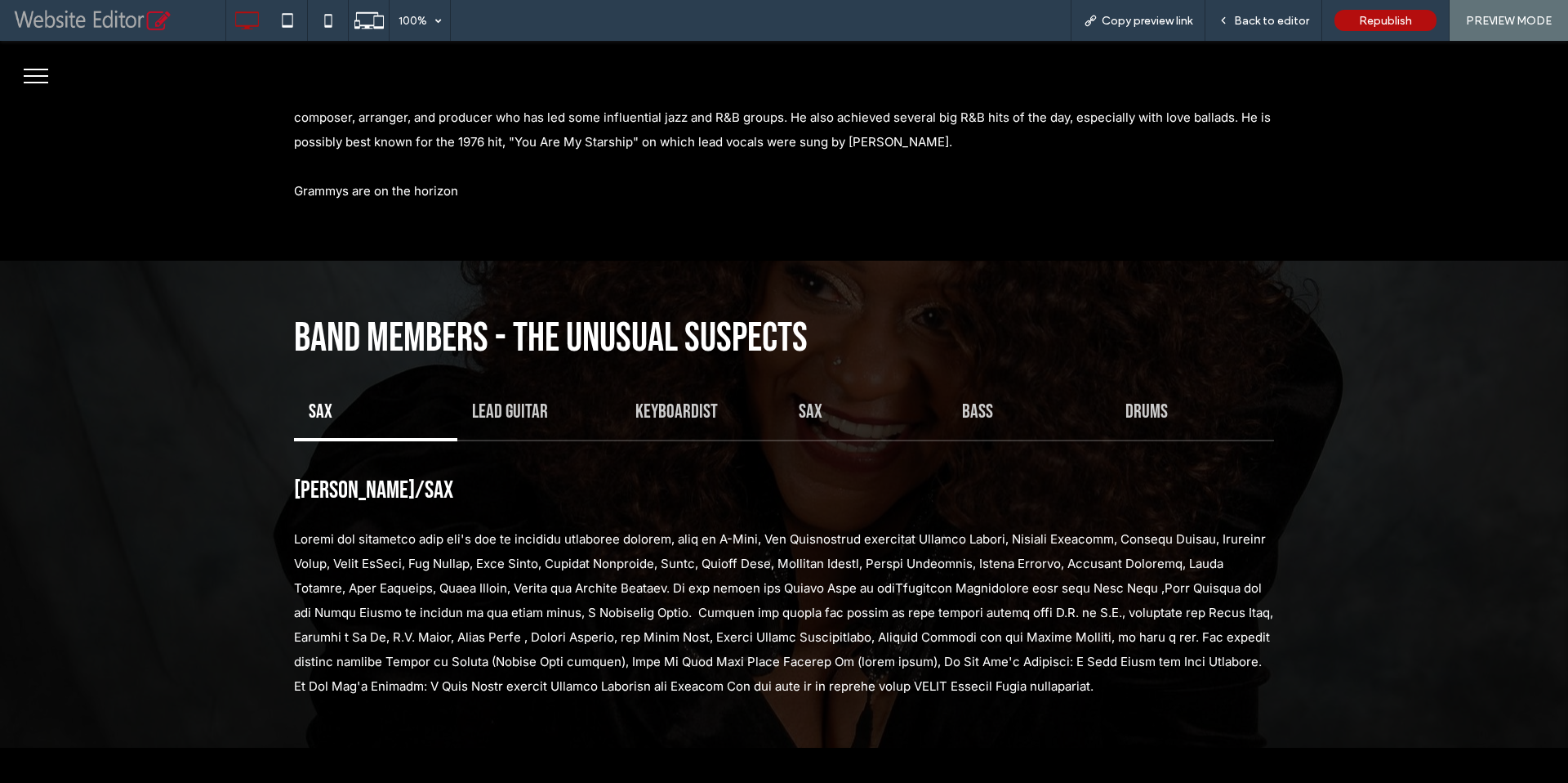
scroll to position [2065, 0]
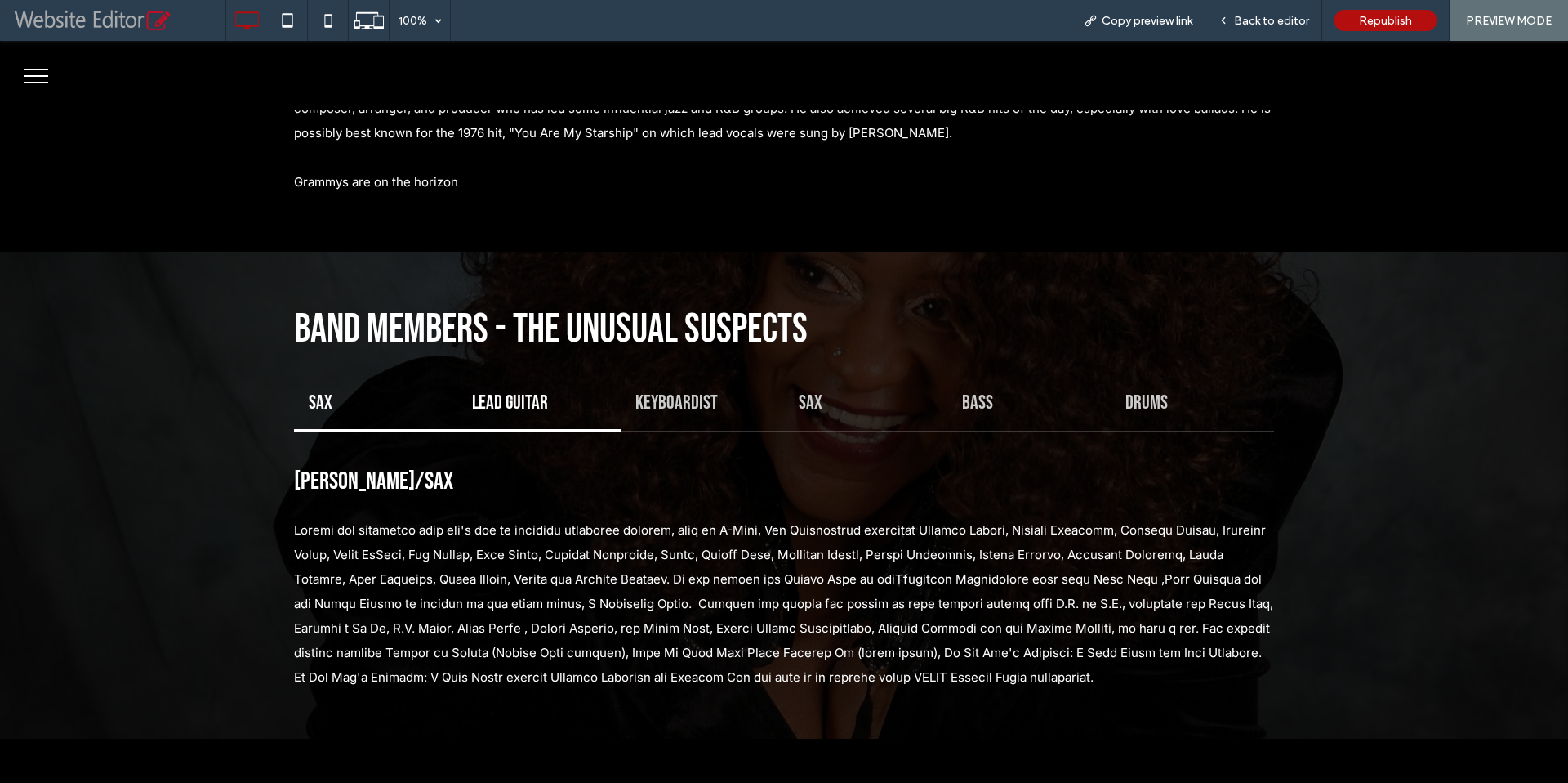
click at [508, 391] on h4 "Lead Guitar" at bounding box center [539, 403] width 134 height 24
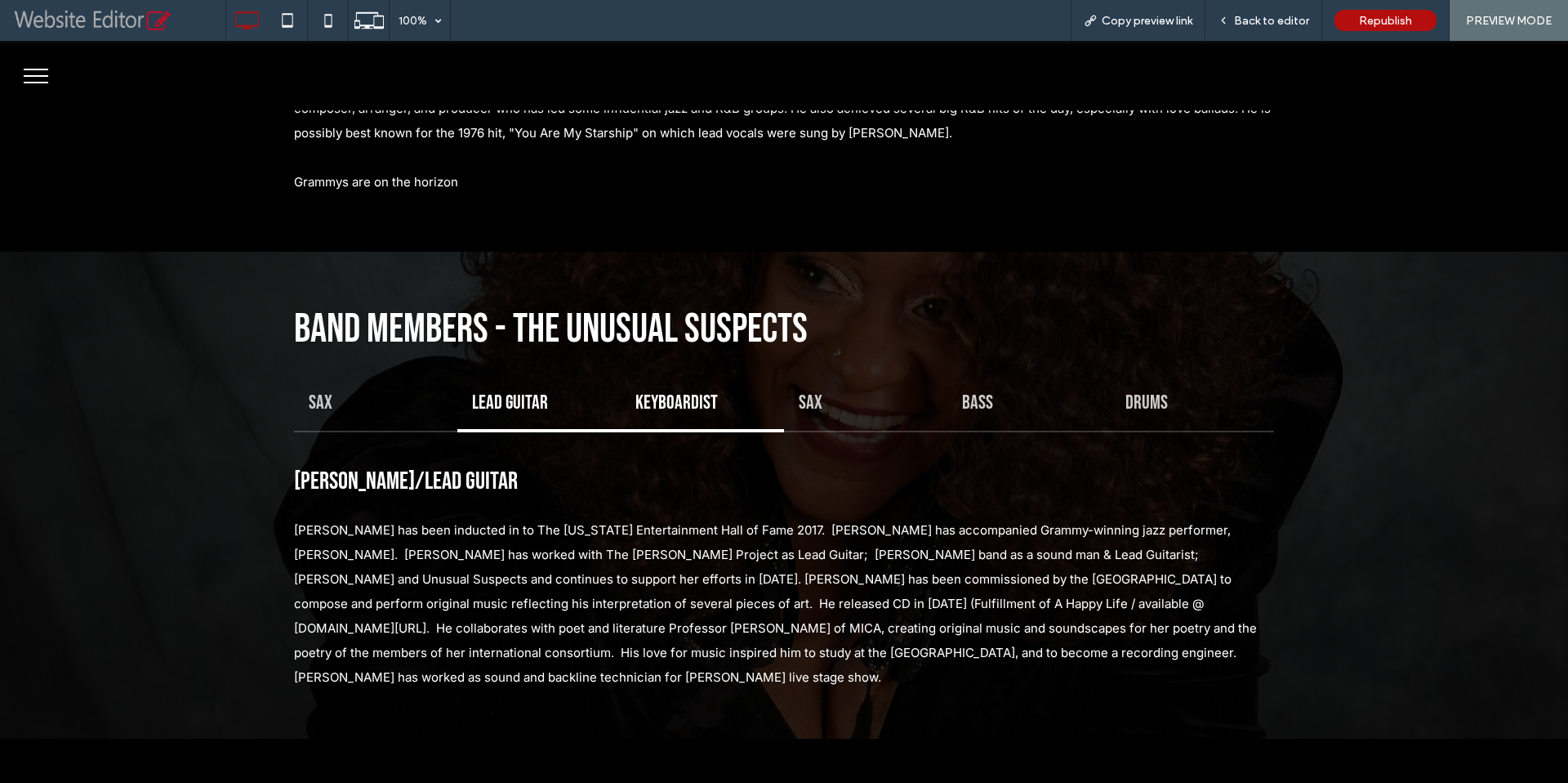
click at [676, 391] on h4 "Keyboardist" at bounding box center [702, 403] width 134 height 24
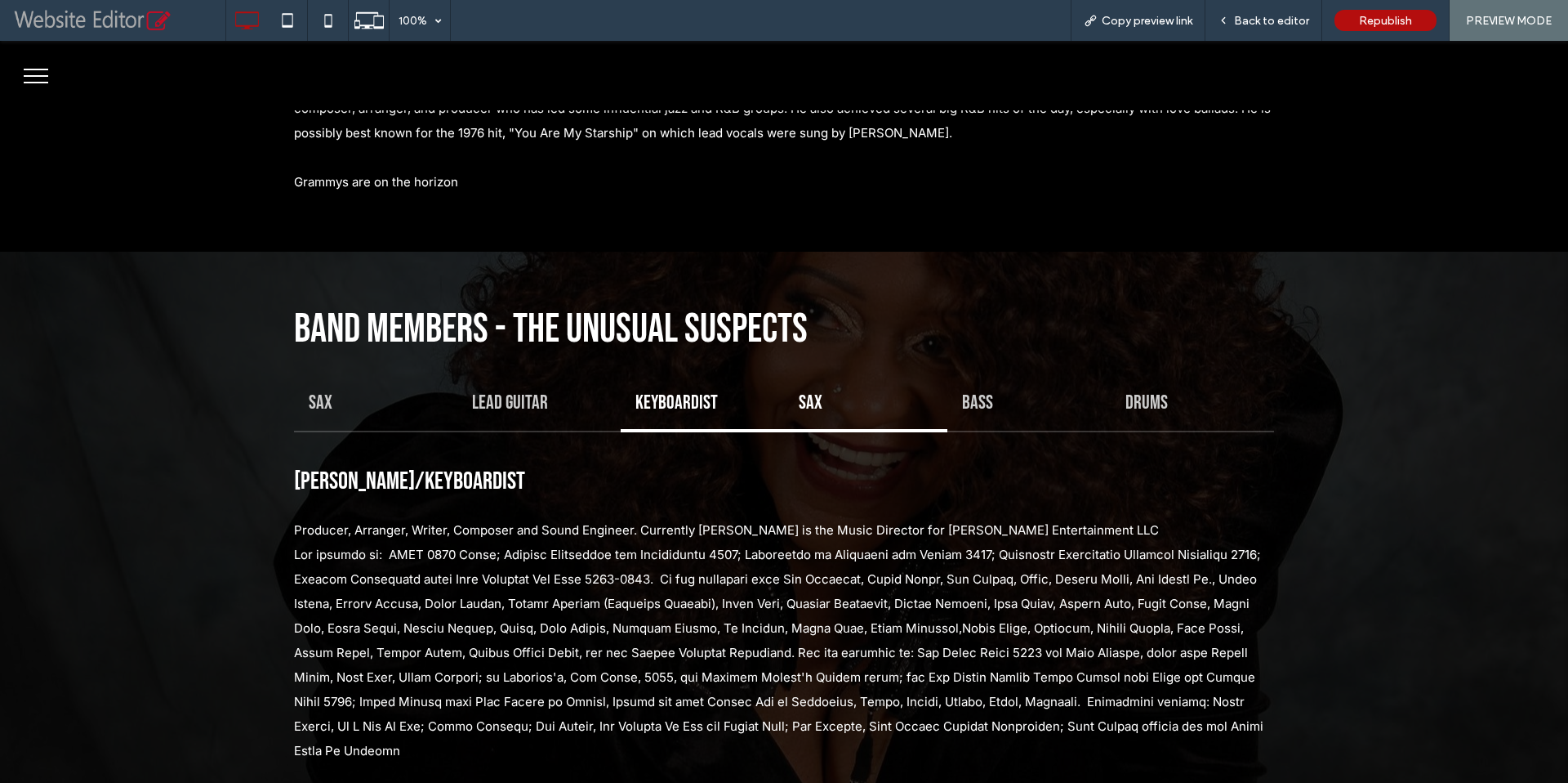
click at [820, 391] on h4 "Sax" at bounding box center [866, 403] width 134 height 24
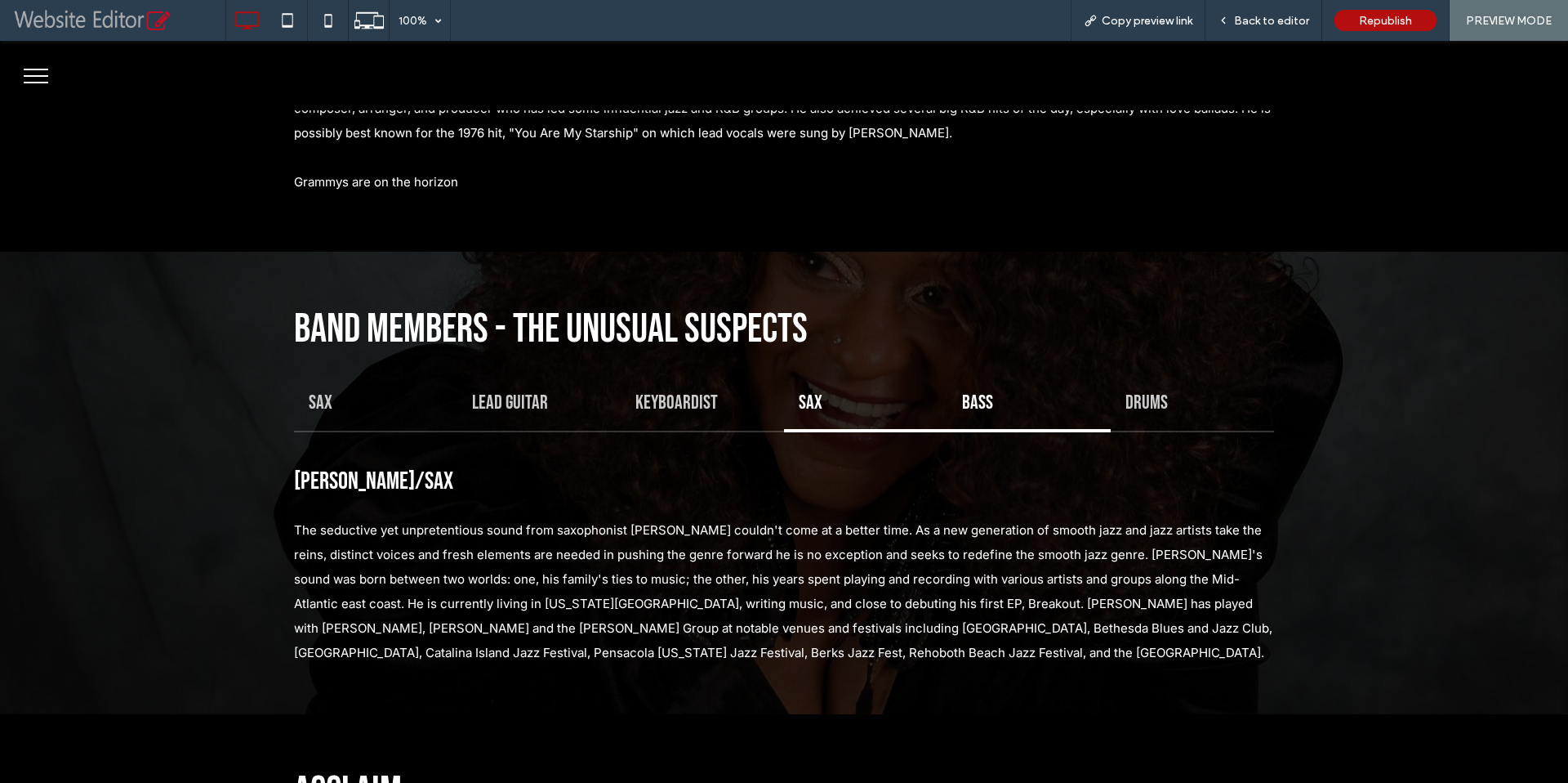
click at [962, 391] on h4 "Bass" at bounding box center [1029, 403] width 134 height 24
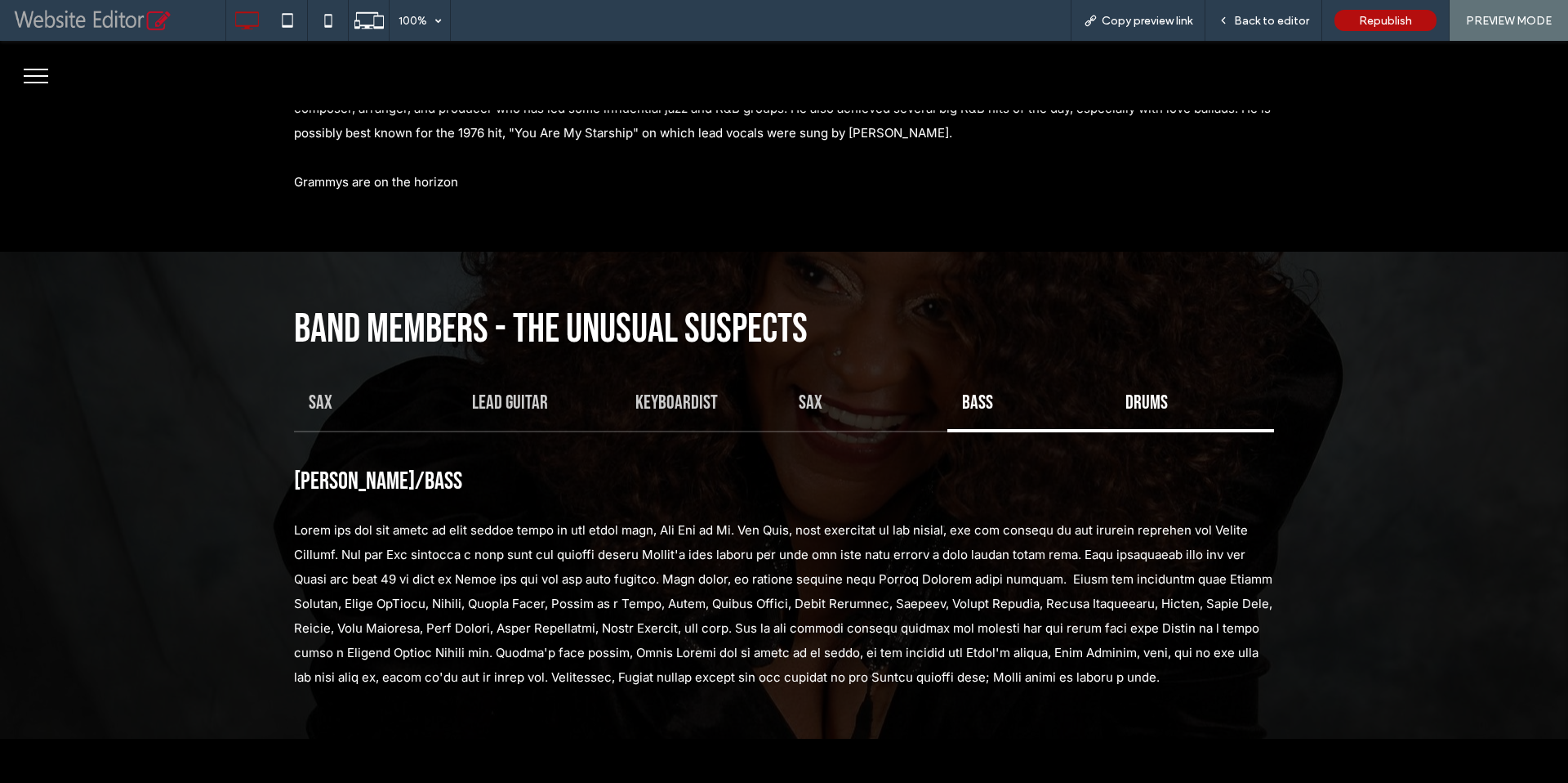
click at [1133, 391] on h4 "Drums" at bounding box center [1193, 403] width 134 height 24
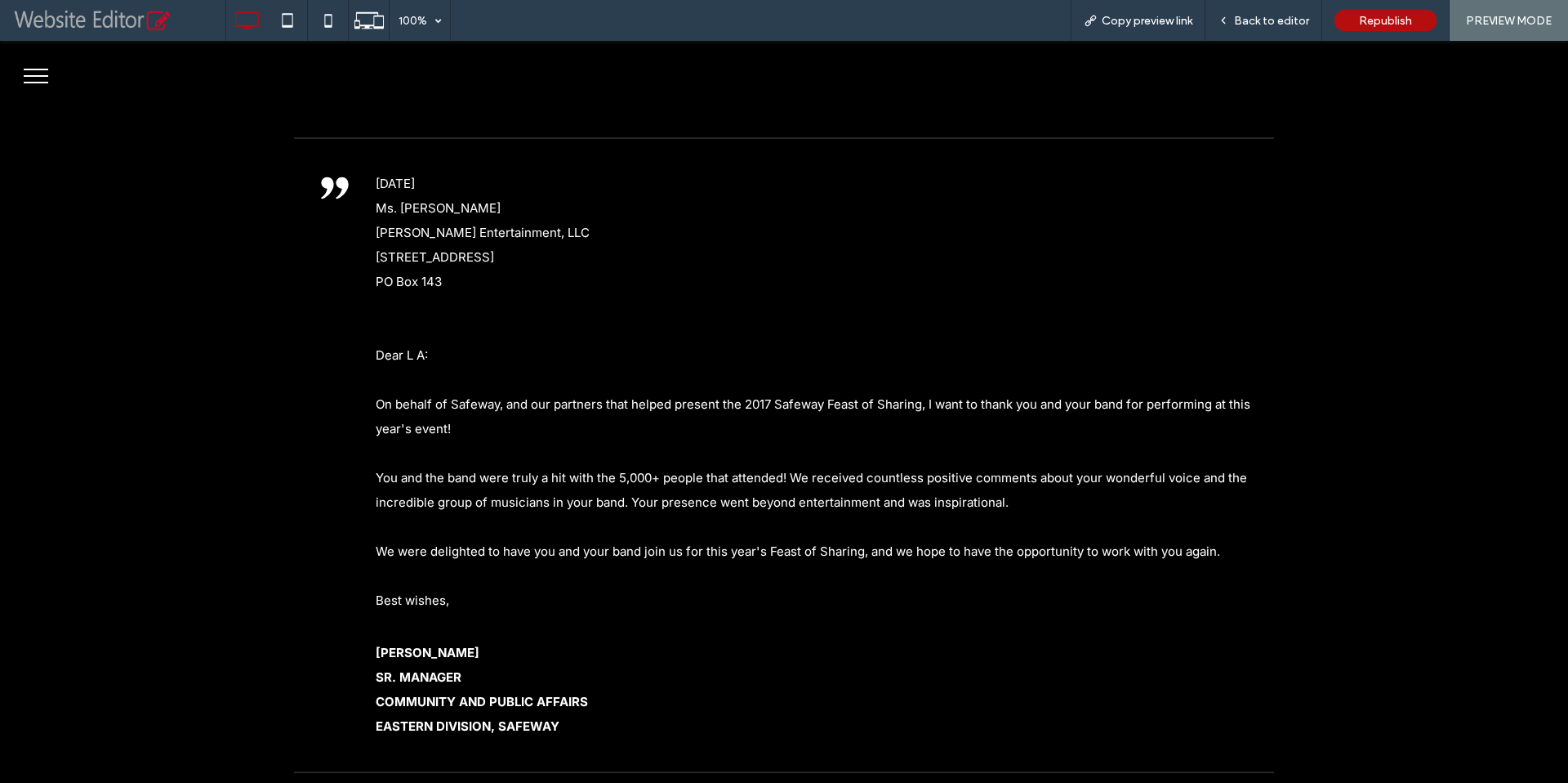
scroll to position [5541, 0]
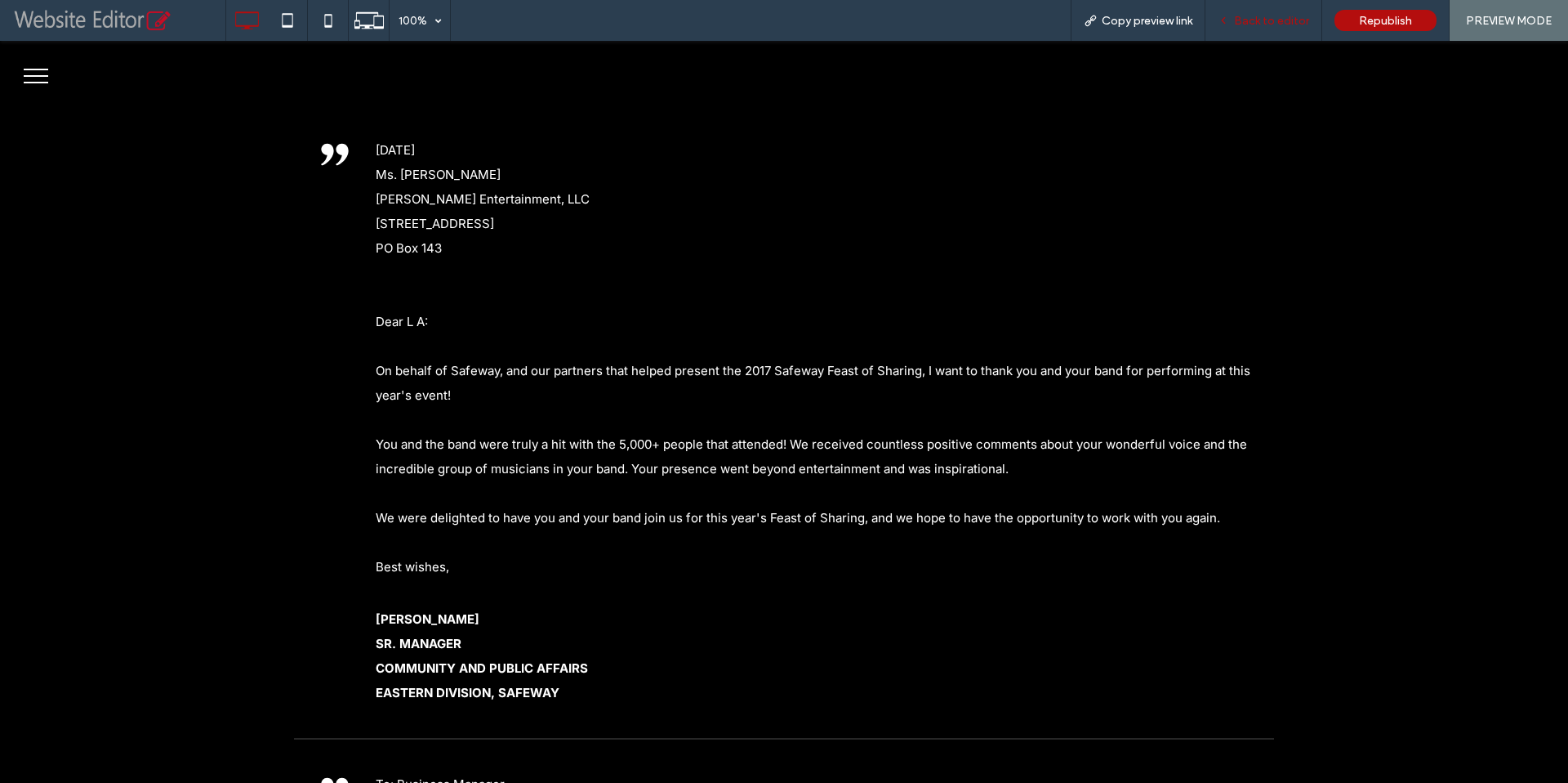
click at [1272, 21] on span "Back to editor" at bounding box center [1271, 20] width 75 height 13
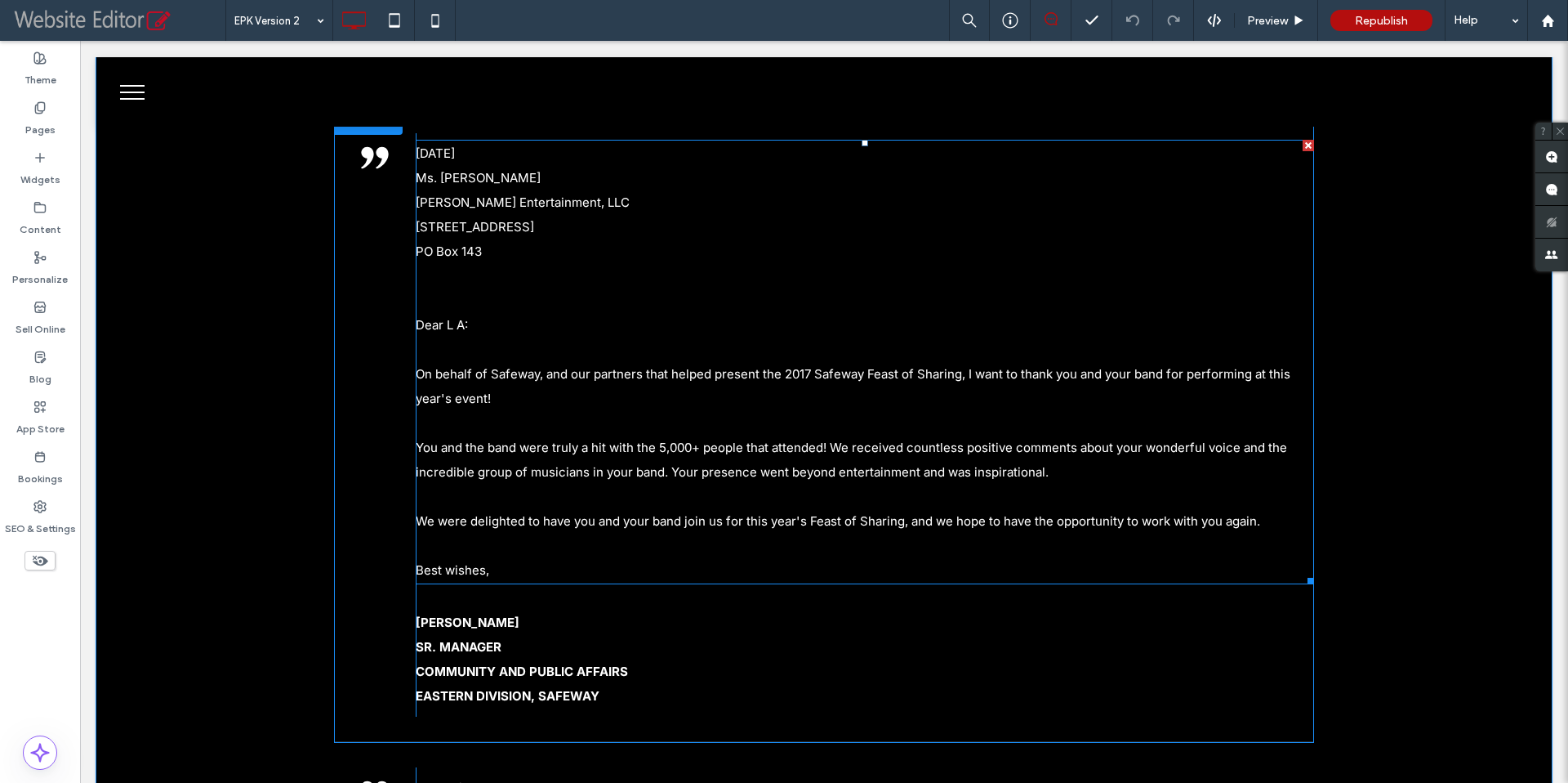
scroll to position [5530, 0]
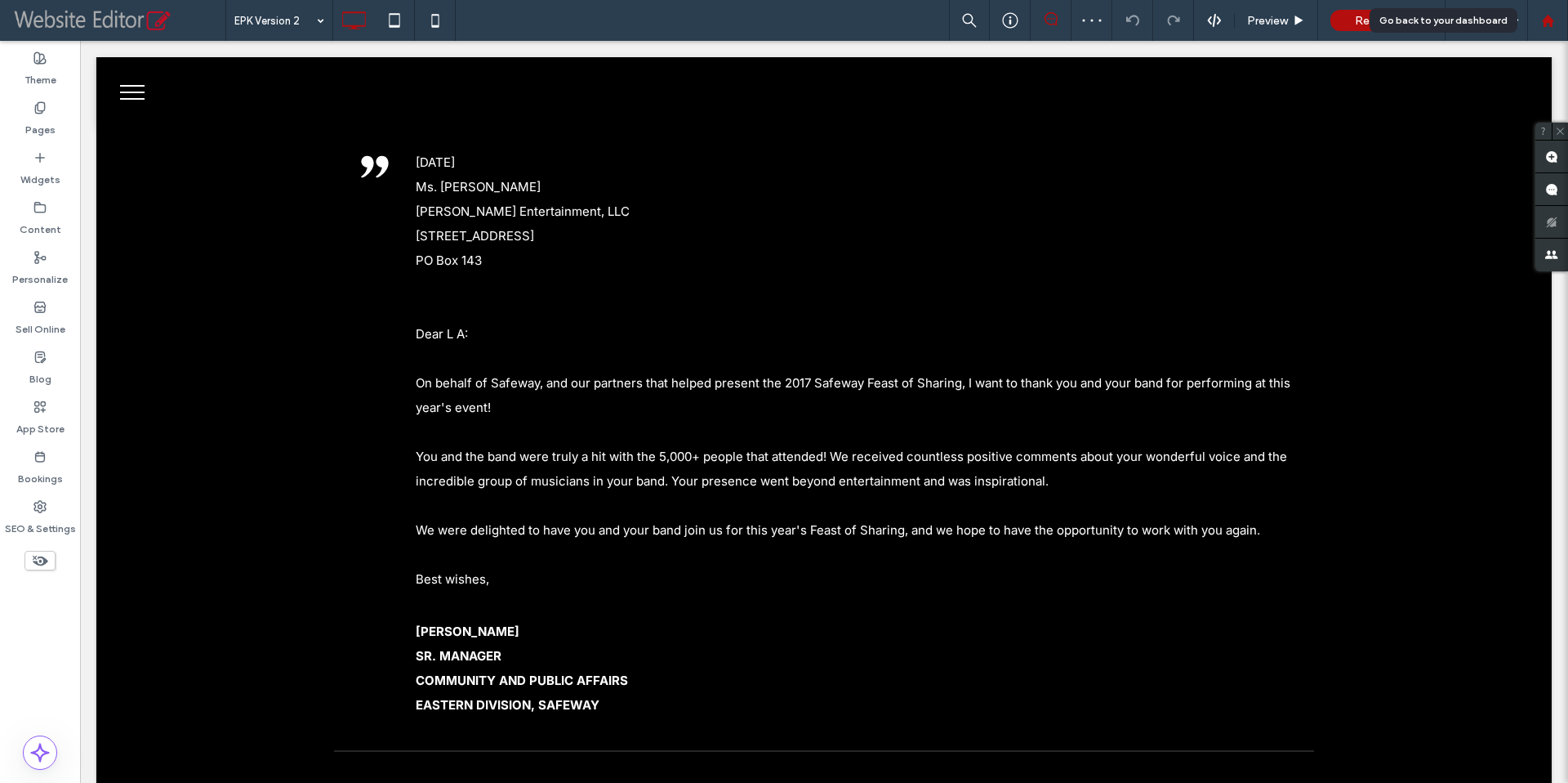
click at [1549, 25] on icon at bounding box center [1548, 20] width 13 height 13
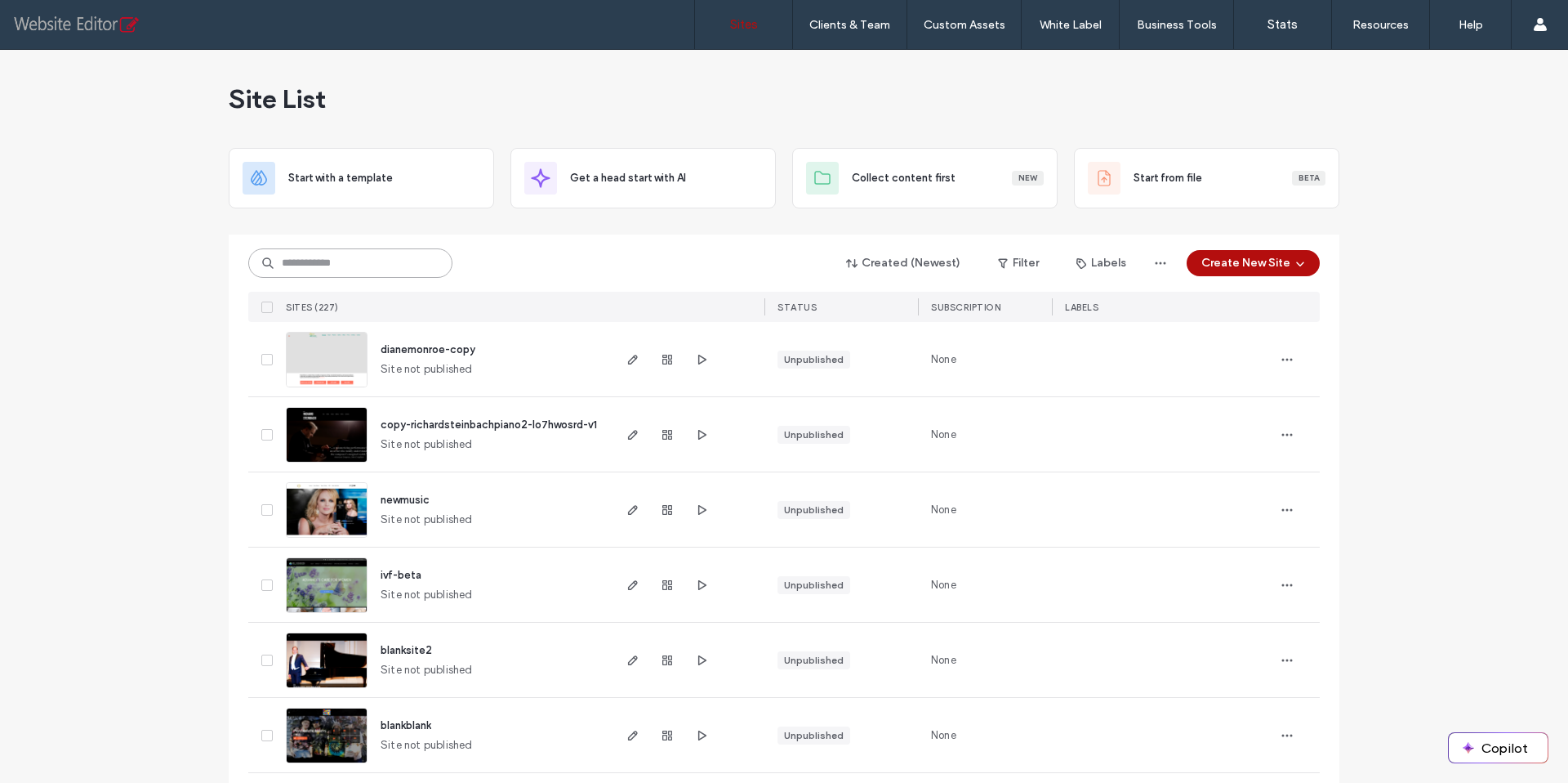
click at [323, 265] on input at bounding box center [350, 263] width 204 height 30
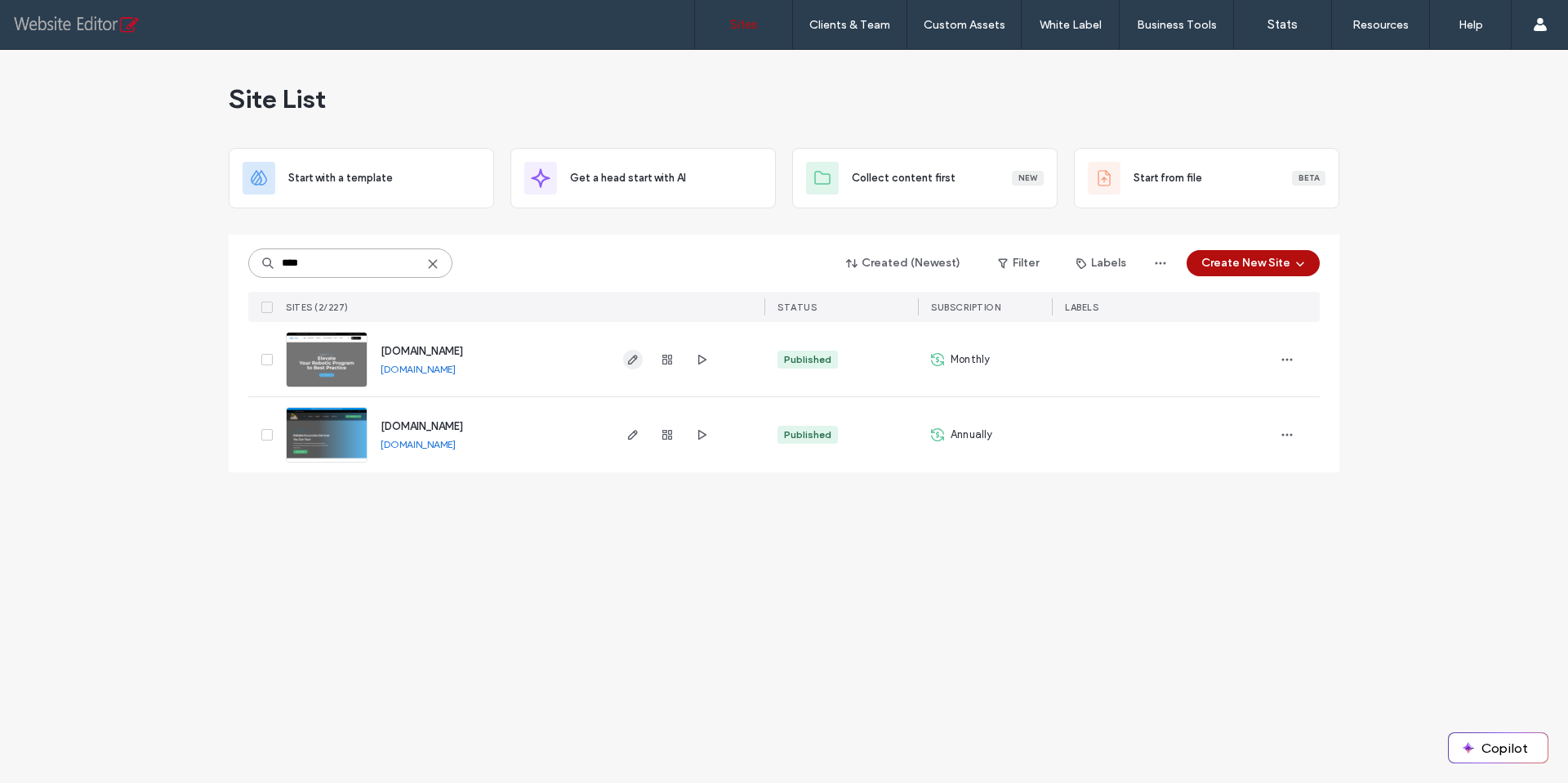
type input "****"
click at [633, 361] on use "button" at bounding box center [633, 359] width 10 height 10
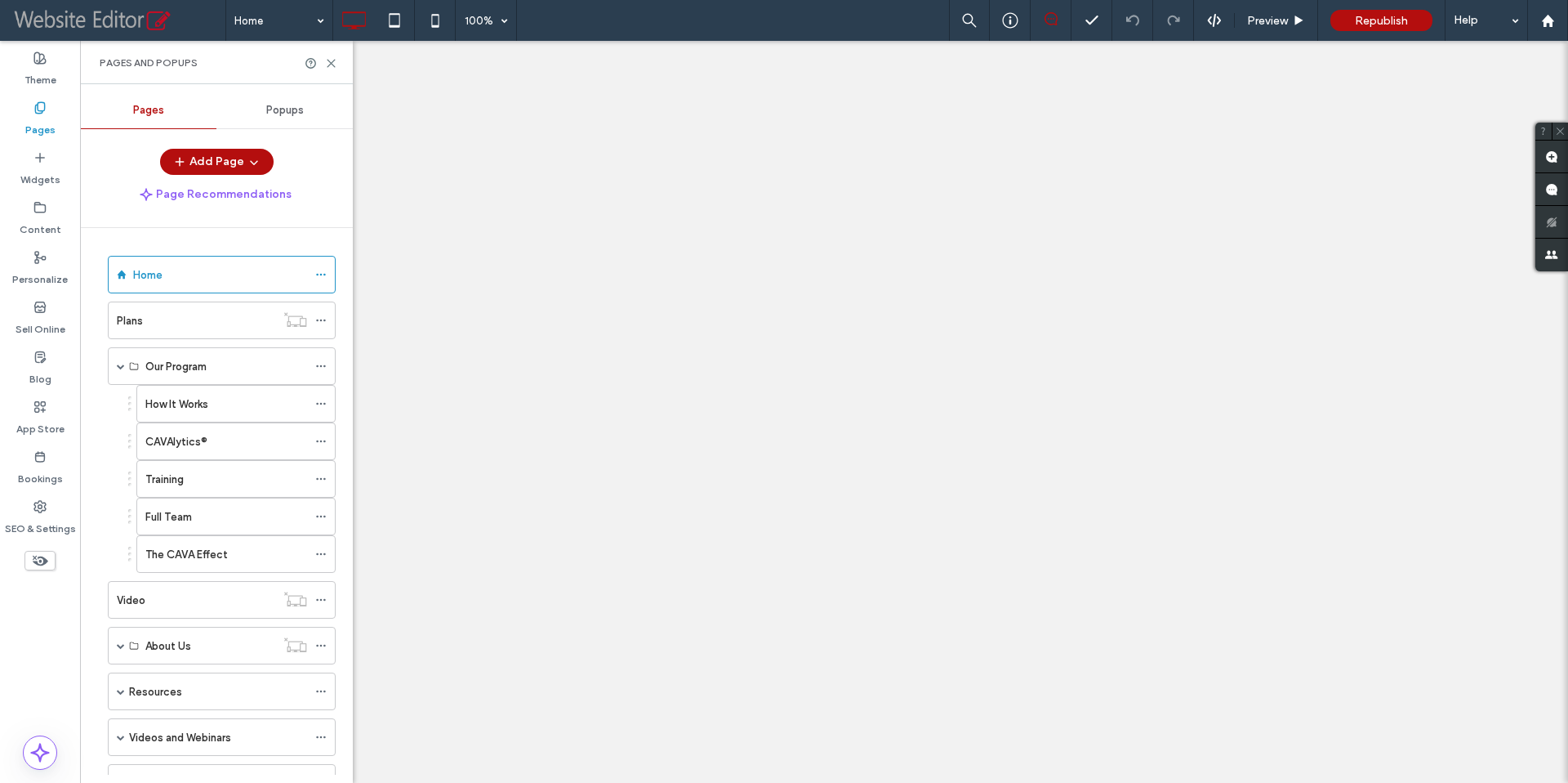
click at [195, 512] on div "Full Team" at bounding box center [226, 517] width 162 height 17
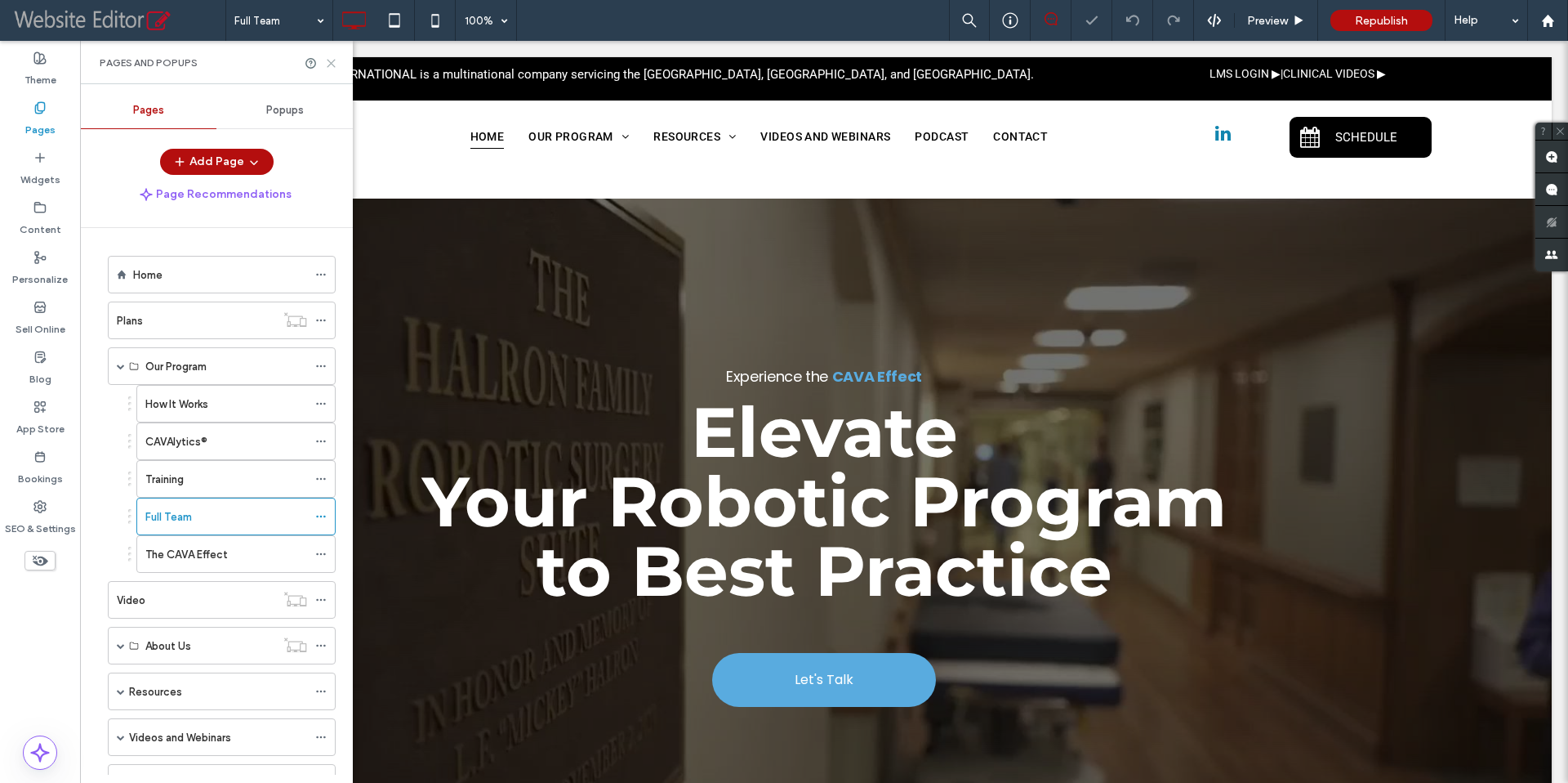
click at [331, 66] on icon at bounding box center [330, 63] width 12 height 12
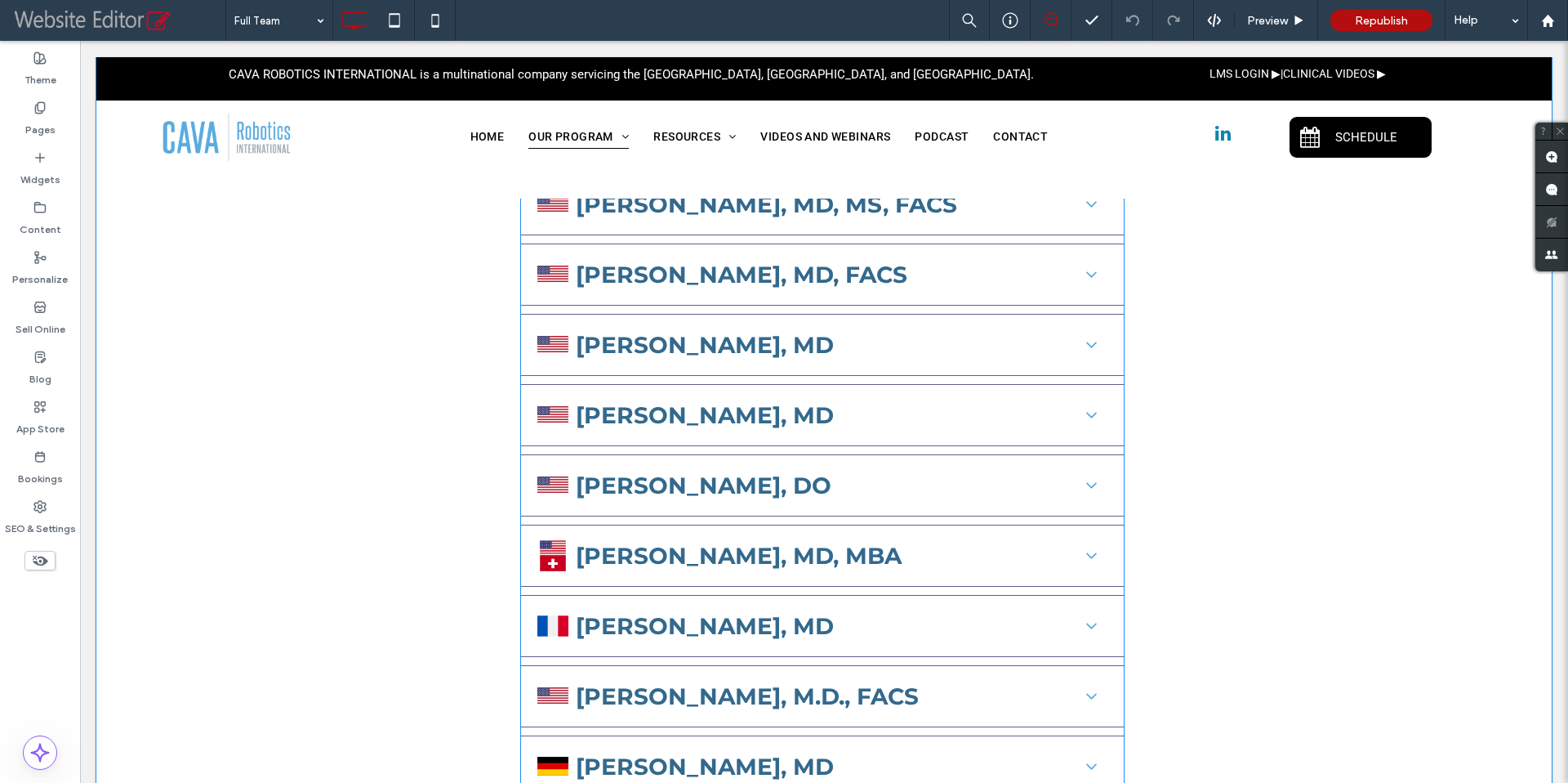
scroll to position [1106, 0]
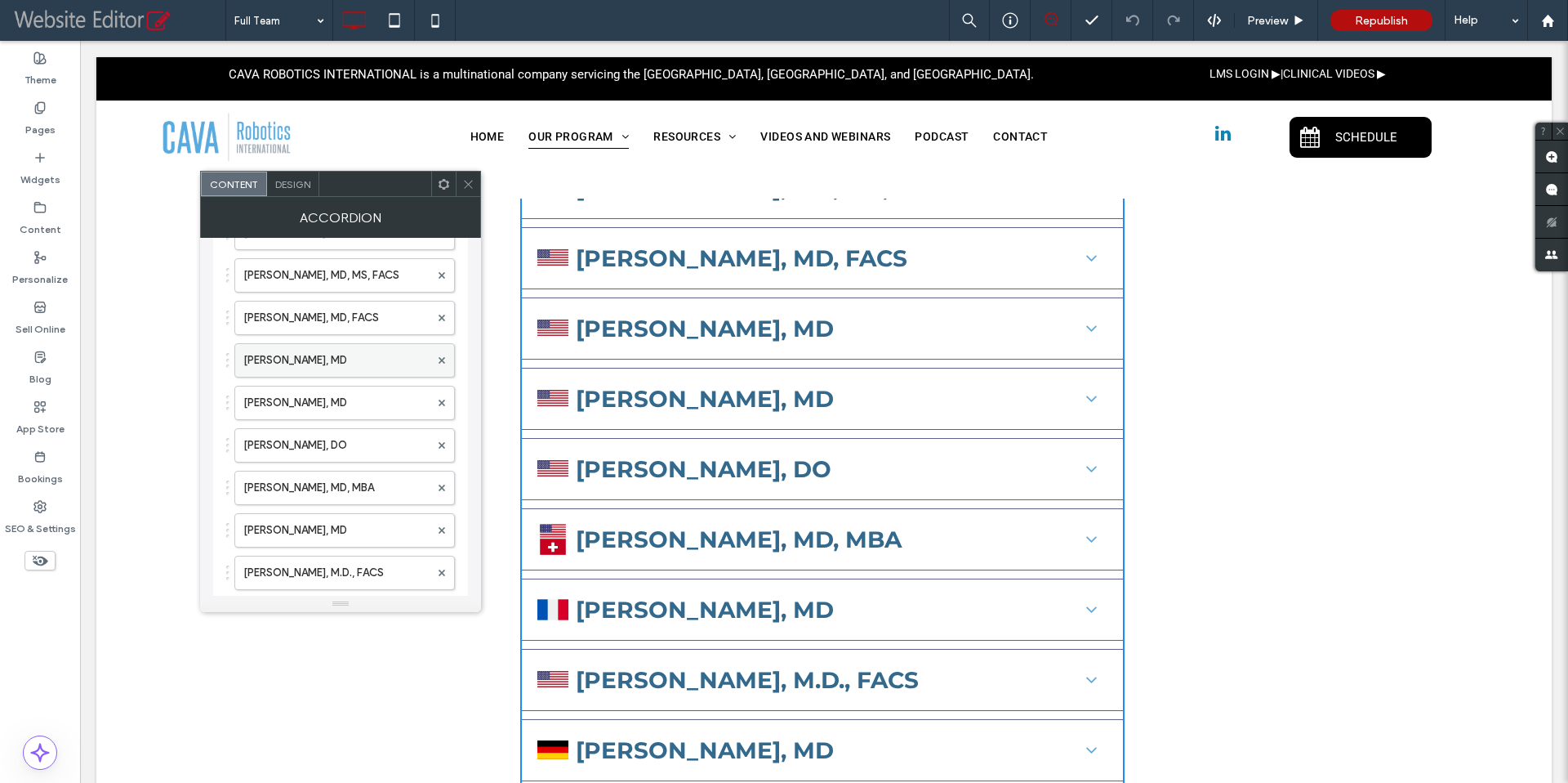
scroll to position [268, 0]
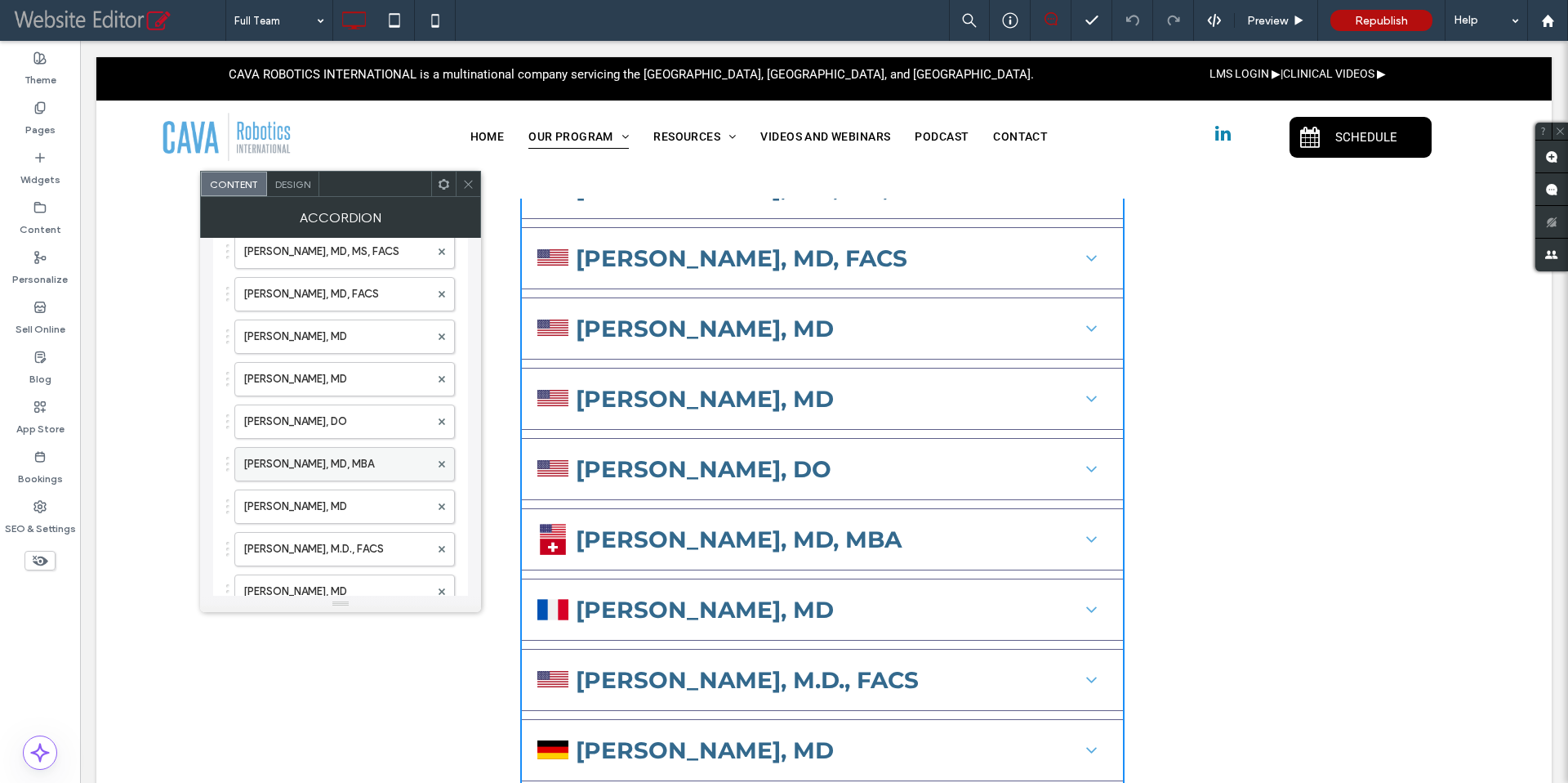
click at [330, 469] on label "[PERSON_NAME], MD, MBA" at bounding box center [336, 464] width 186 height 33
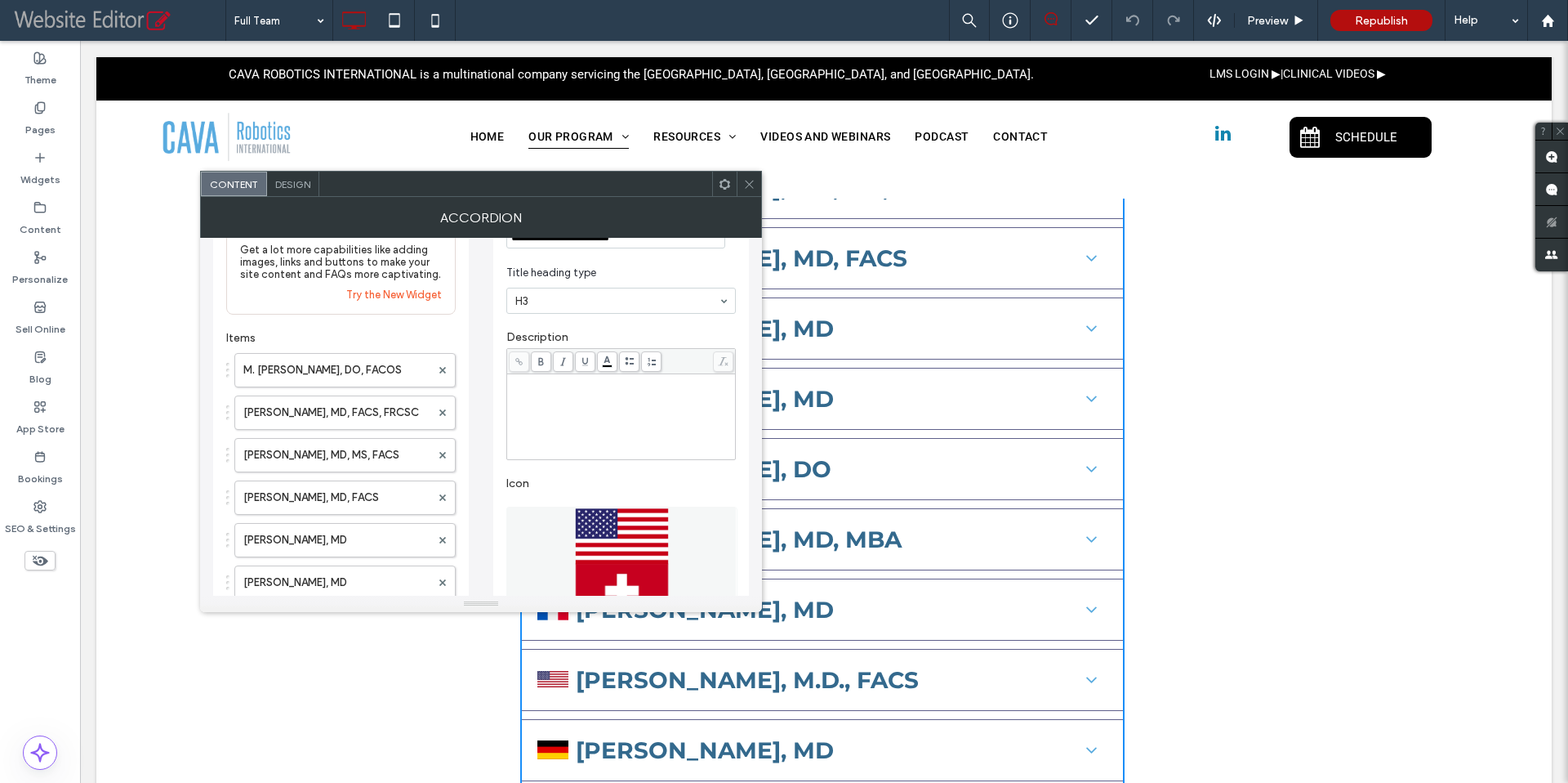
scroll to position [64, 0]
click at [583, 409] on div "Rich Text Editor" at bounding box center [622, 417] width 224 height 81
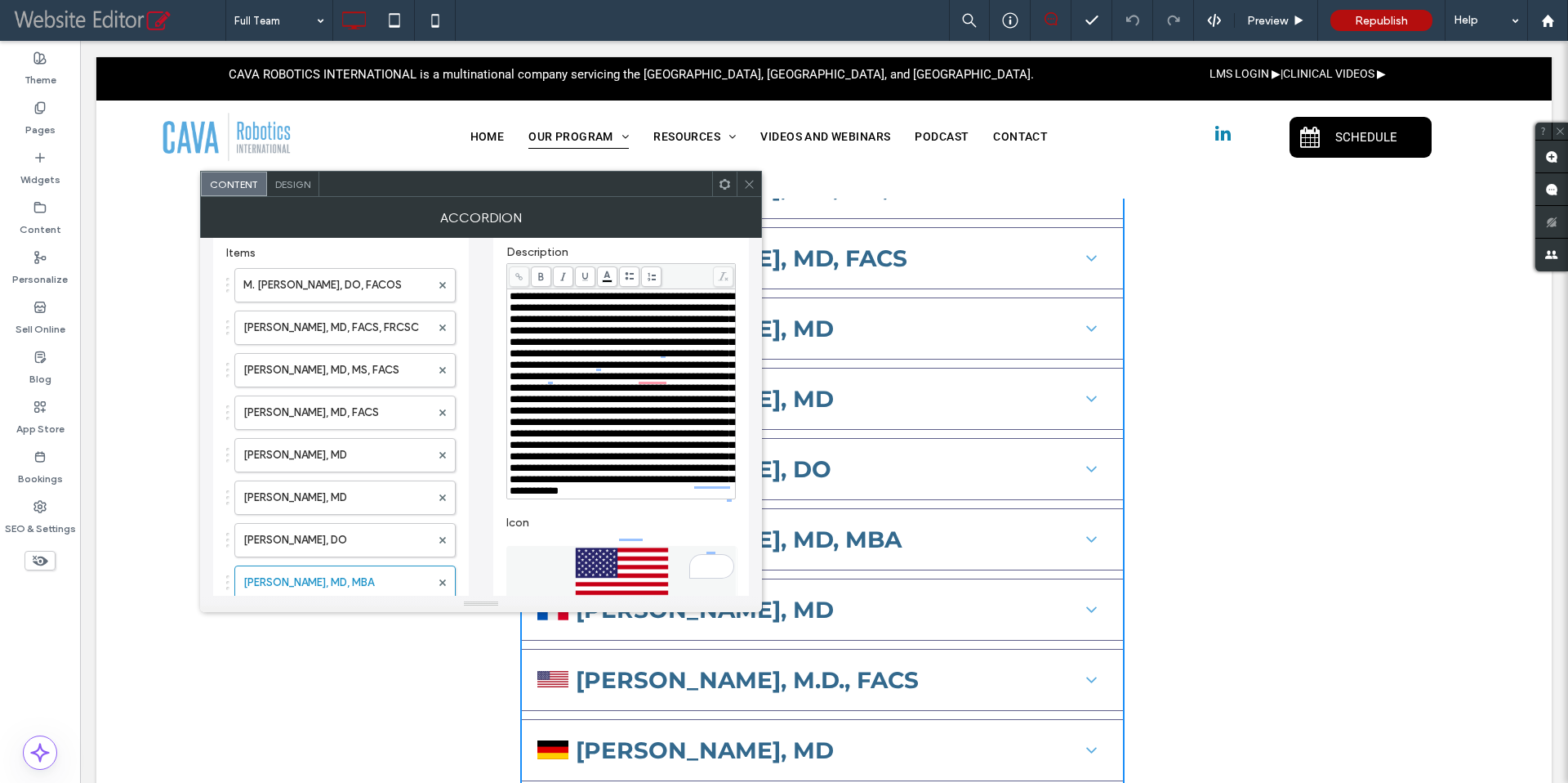
scroll to position [219, 0]
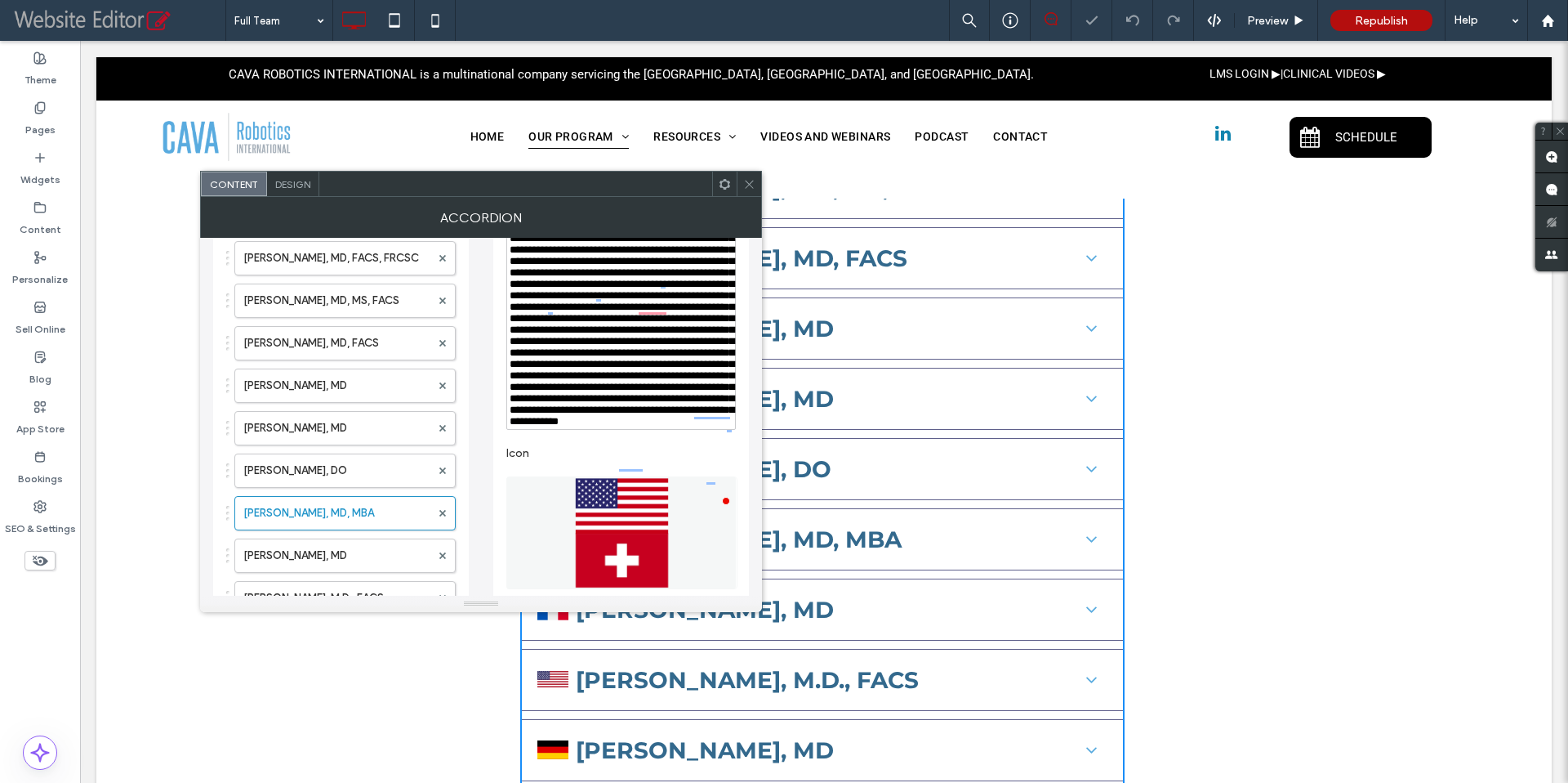
click at [751, 185] on icon at bounding box center [749, 184] width 12 height 12
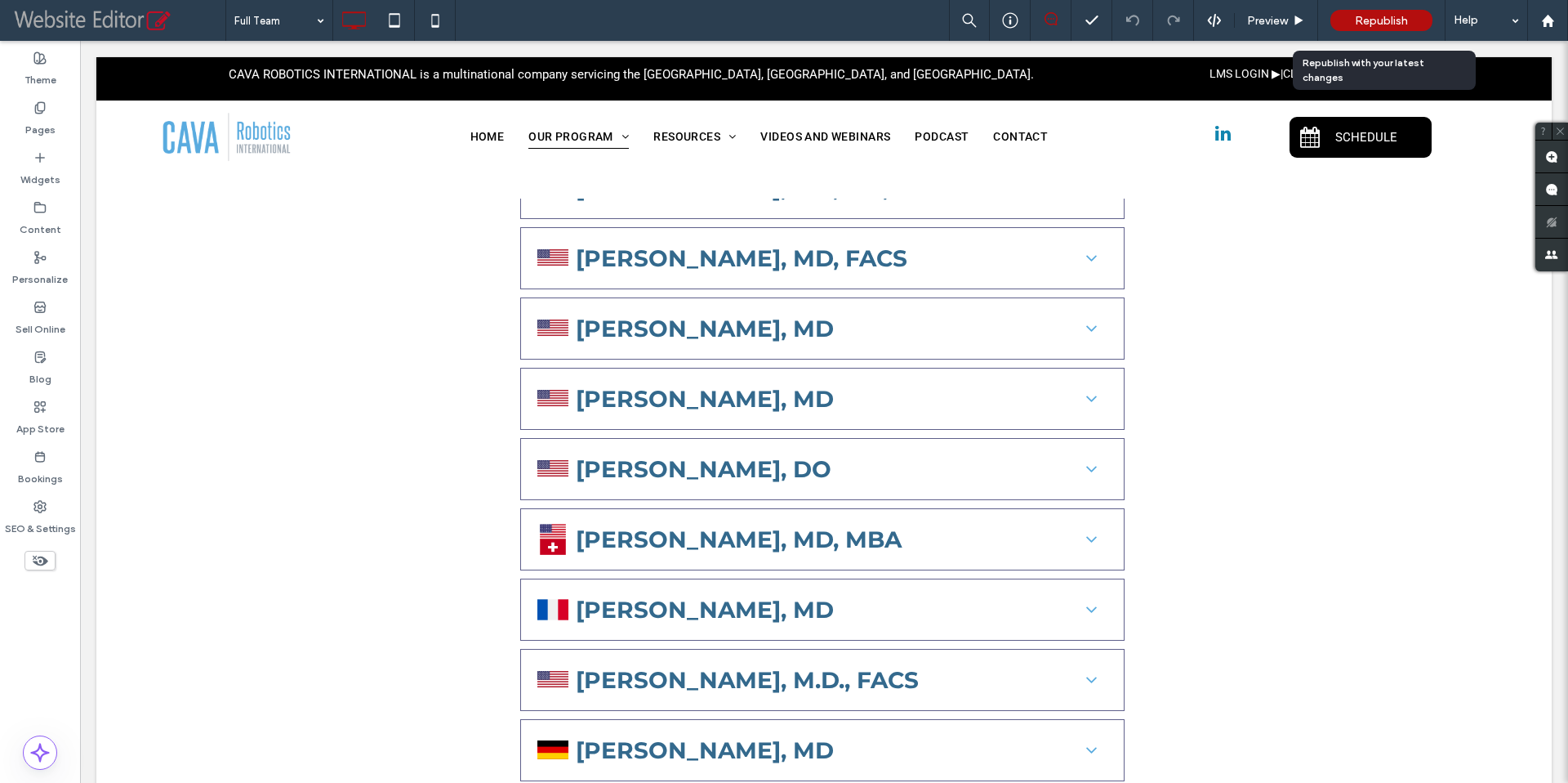
click at [1355, 16] on span "Republish" at bounding box center [1380, 20] width 53 height 13
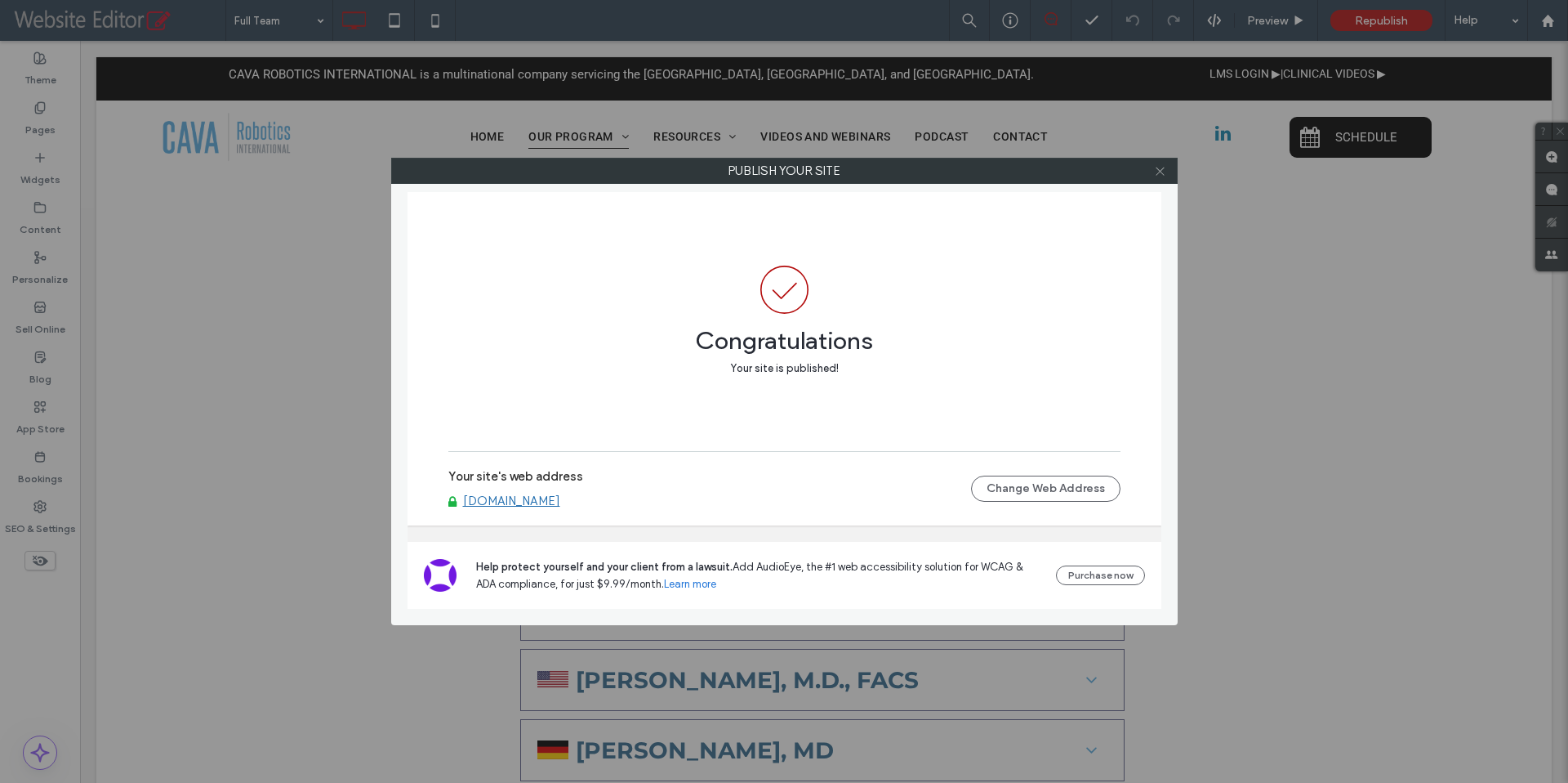
click at [1156, 174] on use at bounding box center [1159, 171] width 9 height 9
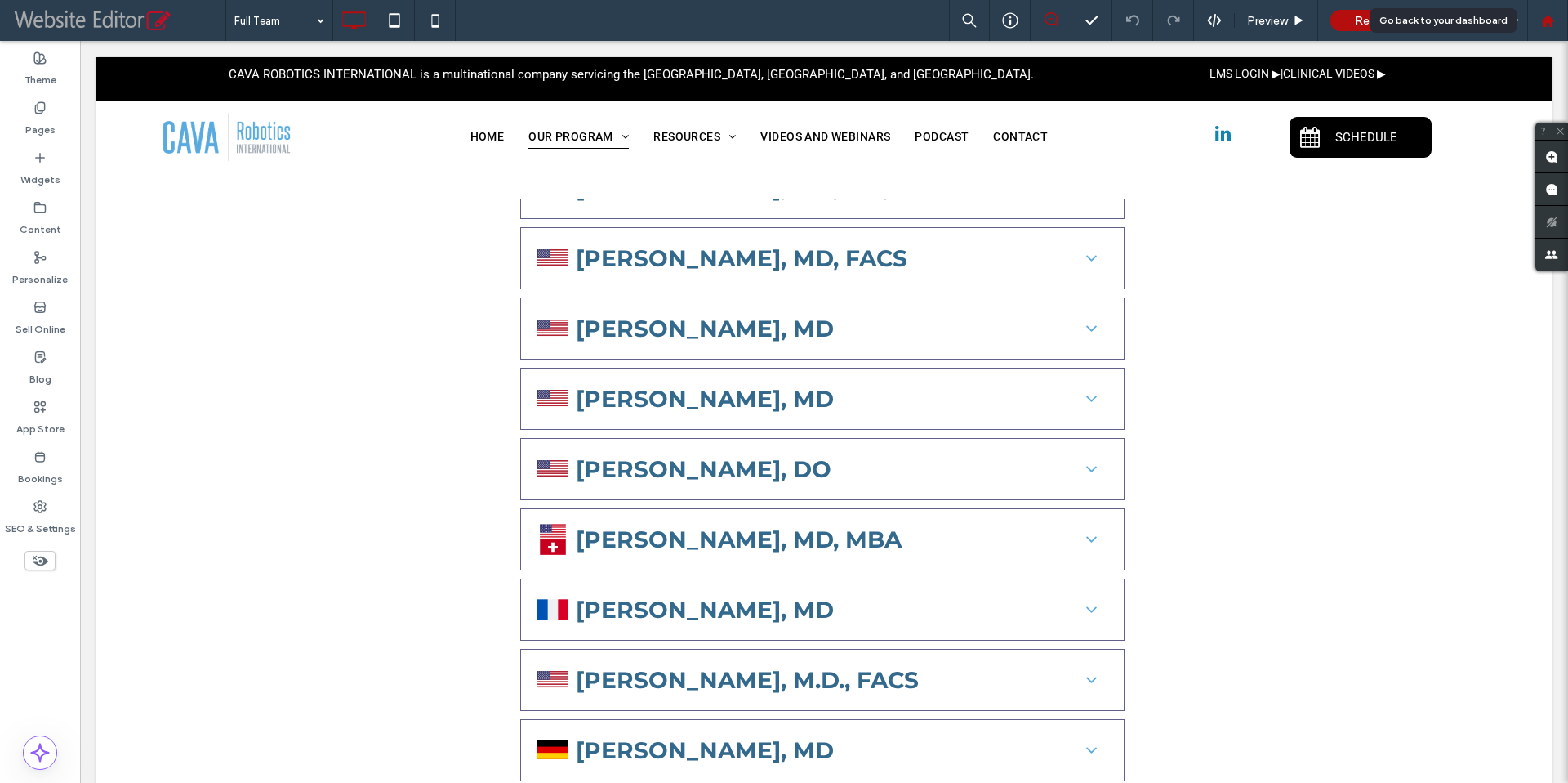
click at [1545, 15] on icon at bounding box center [1548, 20] width 13 height 13
